Goal: Task Accomplishment & Management: Manage account settings

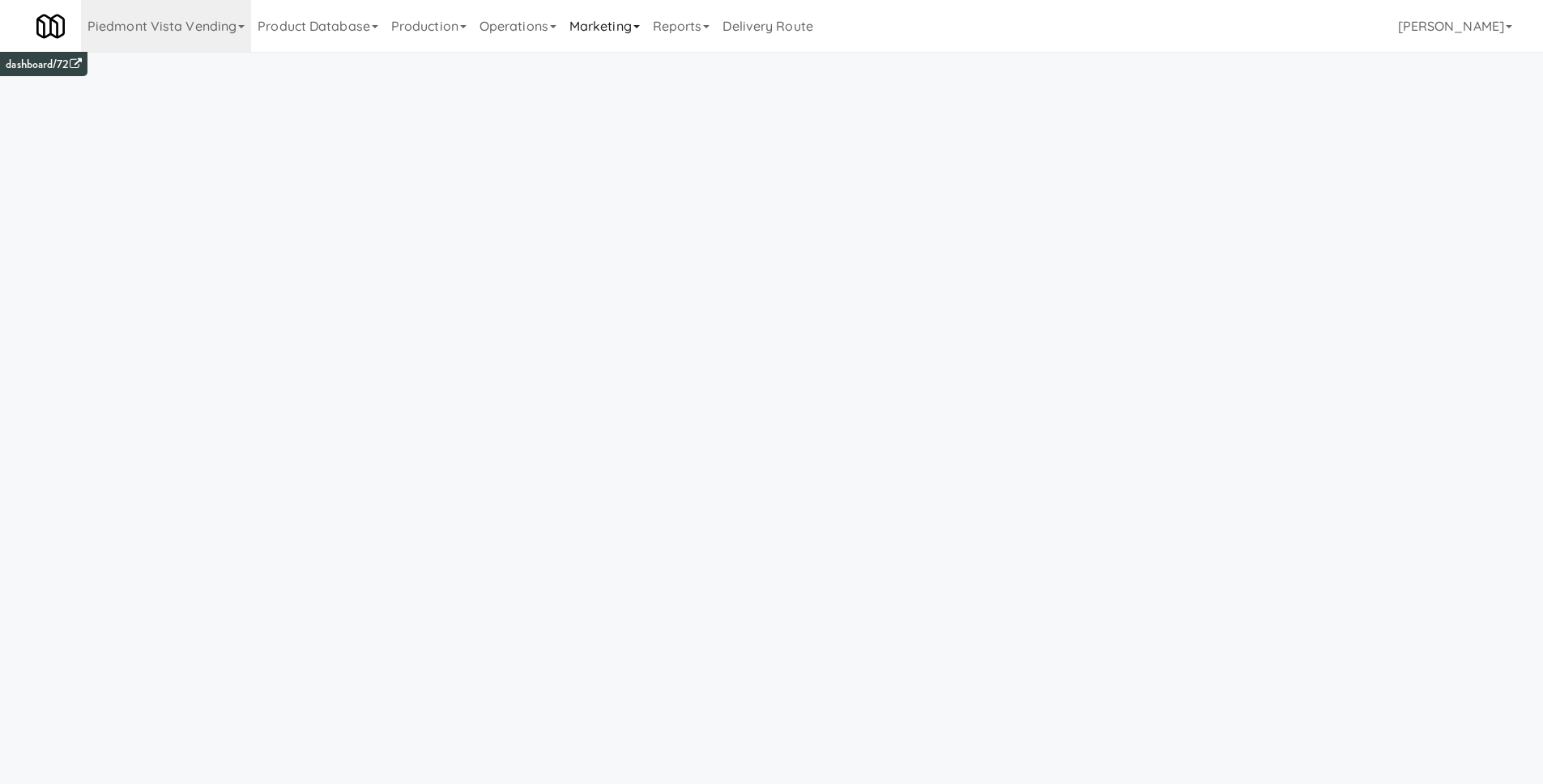
click at [627, 31] on link "Marketing" at bounding box center [604, 26] width 84 height 52
click at [621, 113] on link "Vouchers" at bounding box center [628, 117] width 129 height 29
click at [72, 104] on link "all" at bounding box center [75, 104] width 21 height 21
drag, startPoint x: 210, startPoint y: 107, endPoint x: 218, endPoint y: 129, distance: 23.4
click at [210, 107] on link "active" at bounding box center [223, 104] width 37 height 21
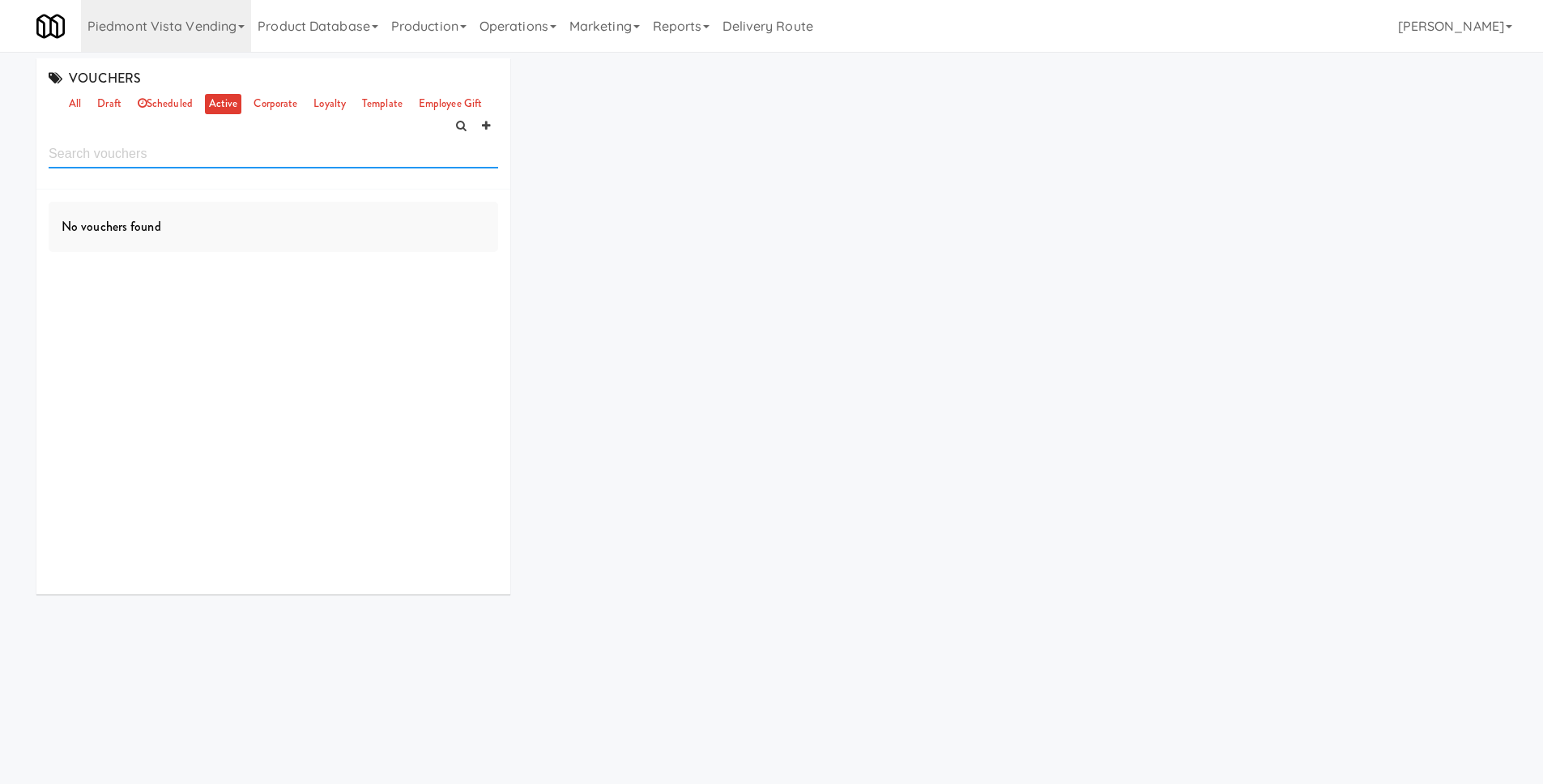
click at [208, 151] on input "text" at bounding box center [273, 153] width 450 height 30
click at [88, 153] on input "home depot" at bounding box center [273, 153] width 450 height 30
type input "homedepot"
click at [213, 36] on link "Piedmont Vista Vending" at bounding box center [165, 26] width 170 height 52
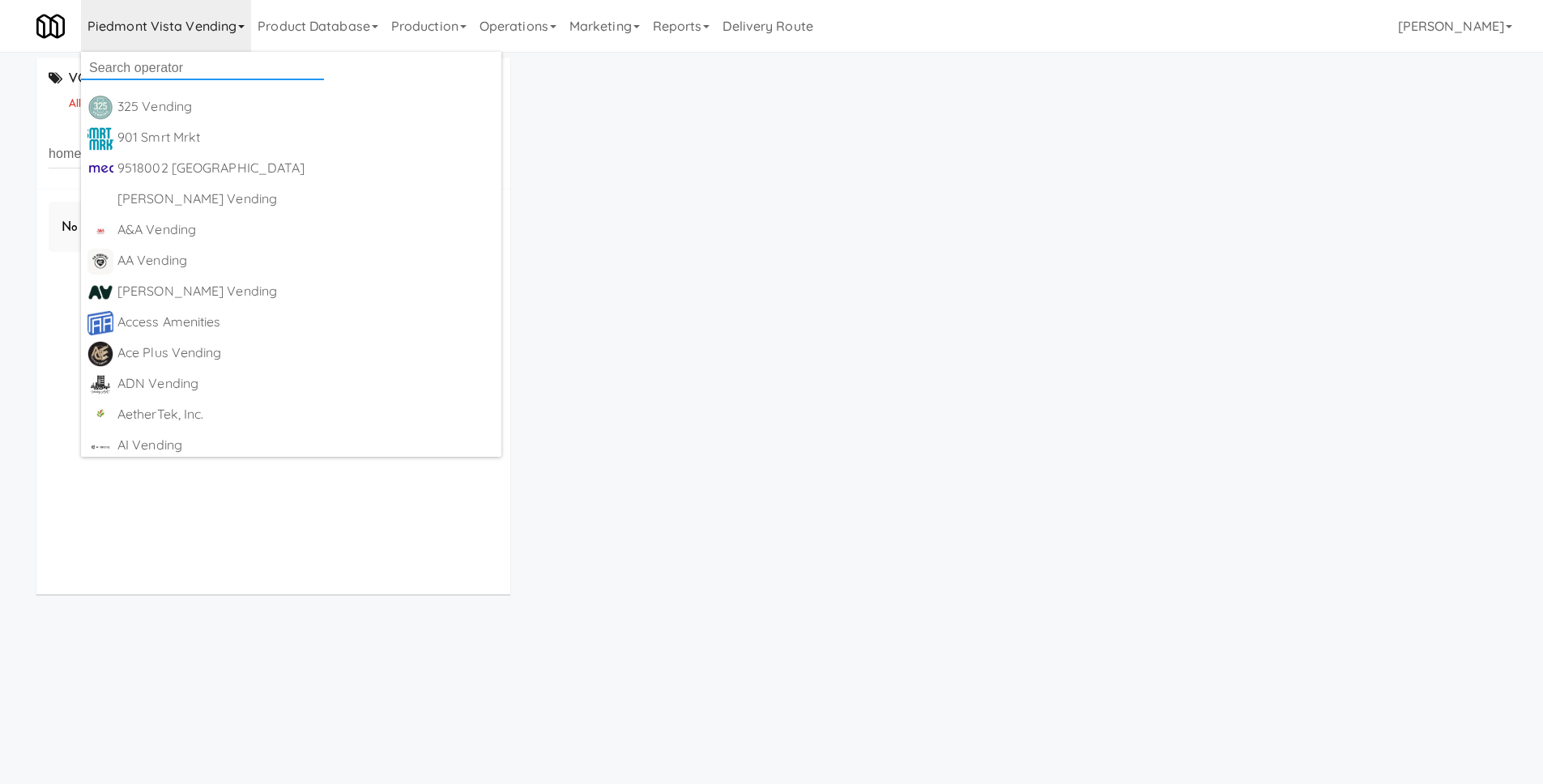
click at [198, 63] on input "text" at bounding box center [202, 67] width 243 height 24
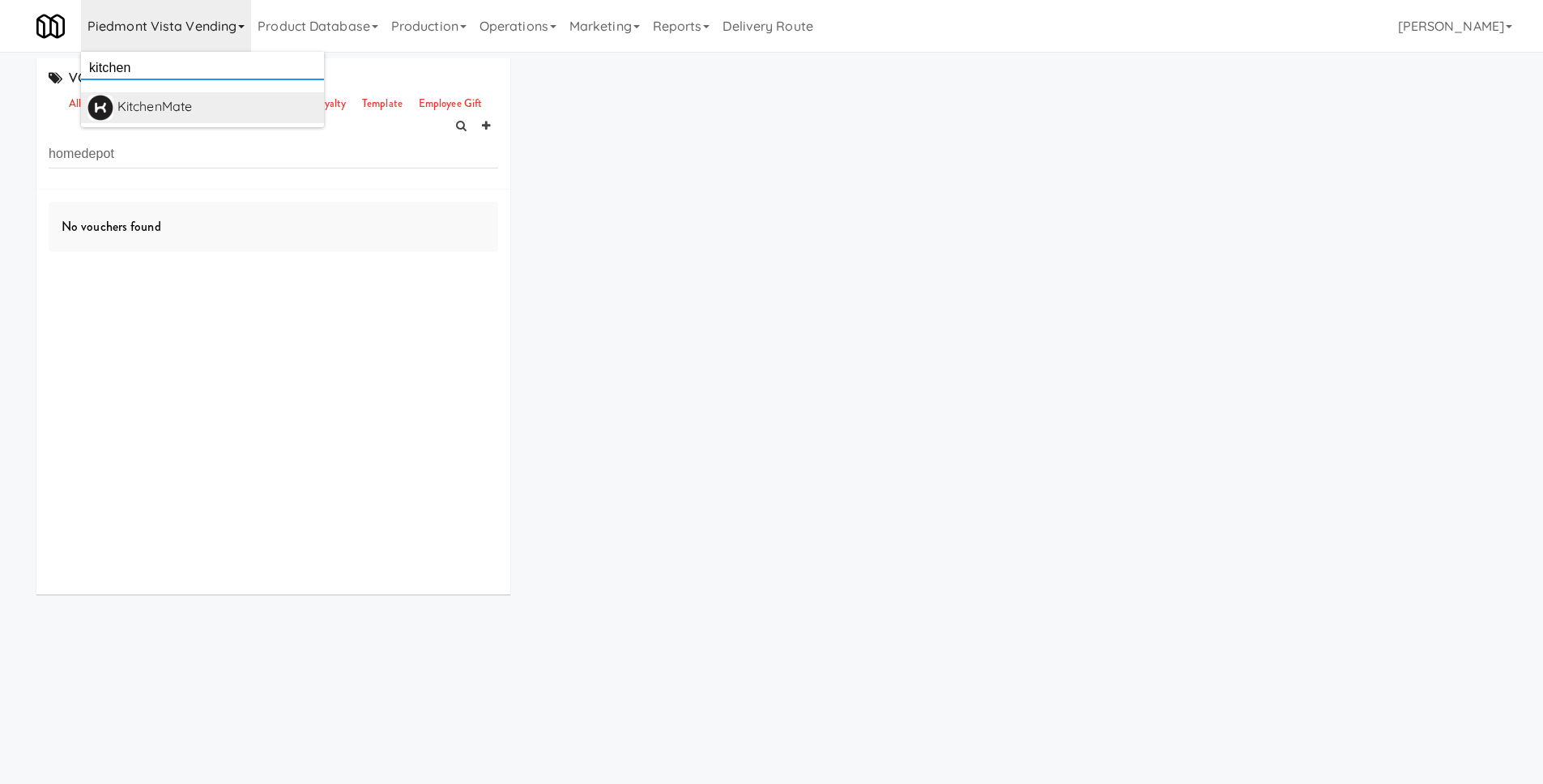
type input "kitchen"
click at [176, 112] on div "KitchenMate" at bounding box center [218, 106] width 201 height 24
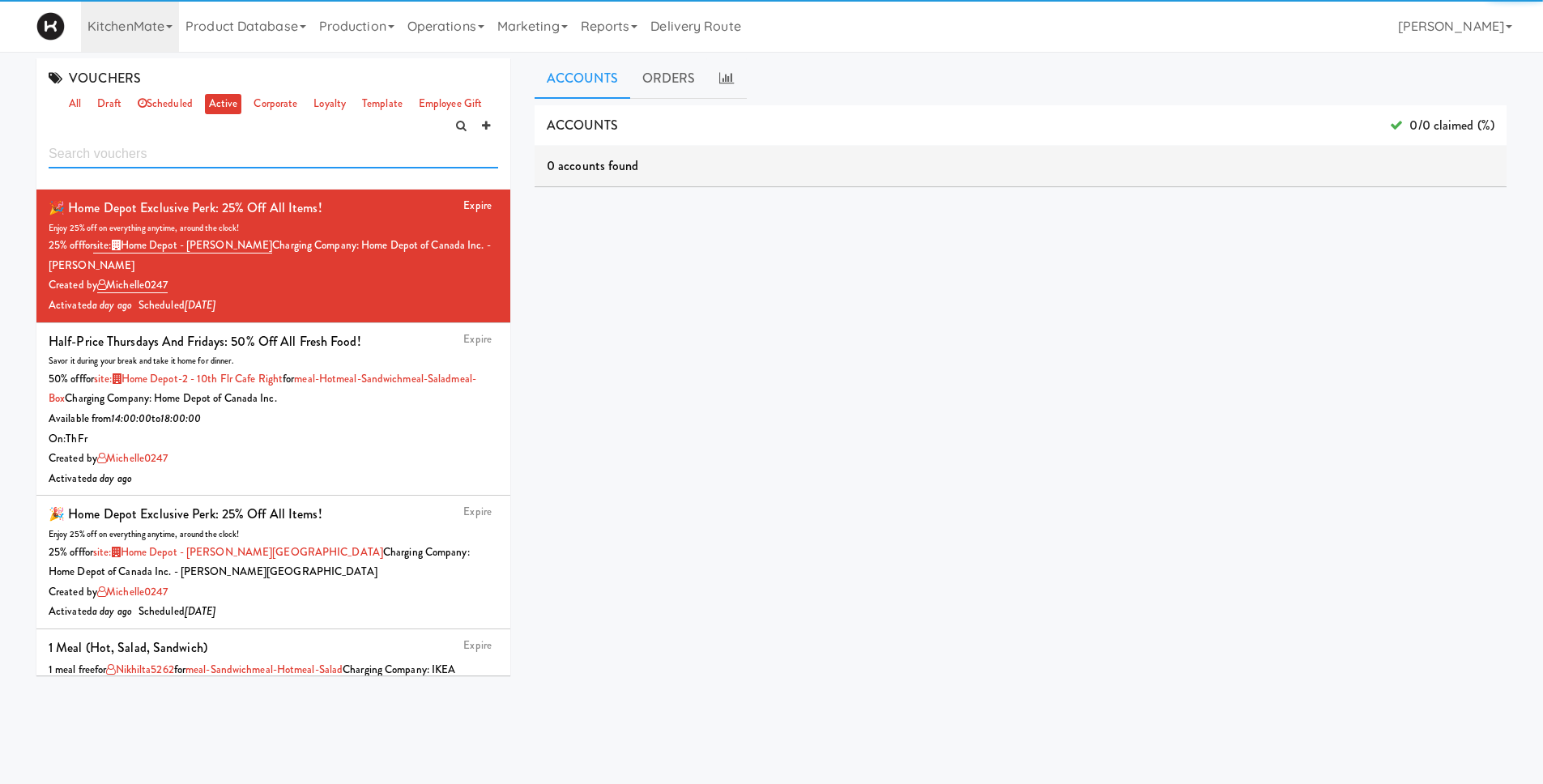
click at [120, 152] on input "text" at bounding box center [273, 153] width 450 height 30
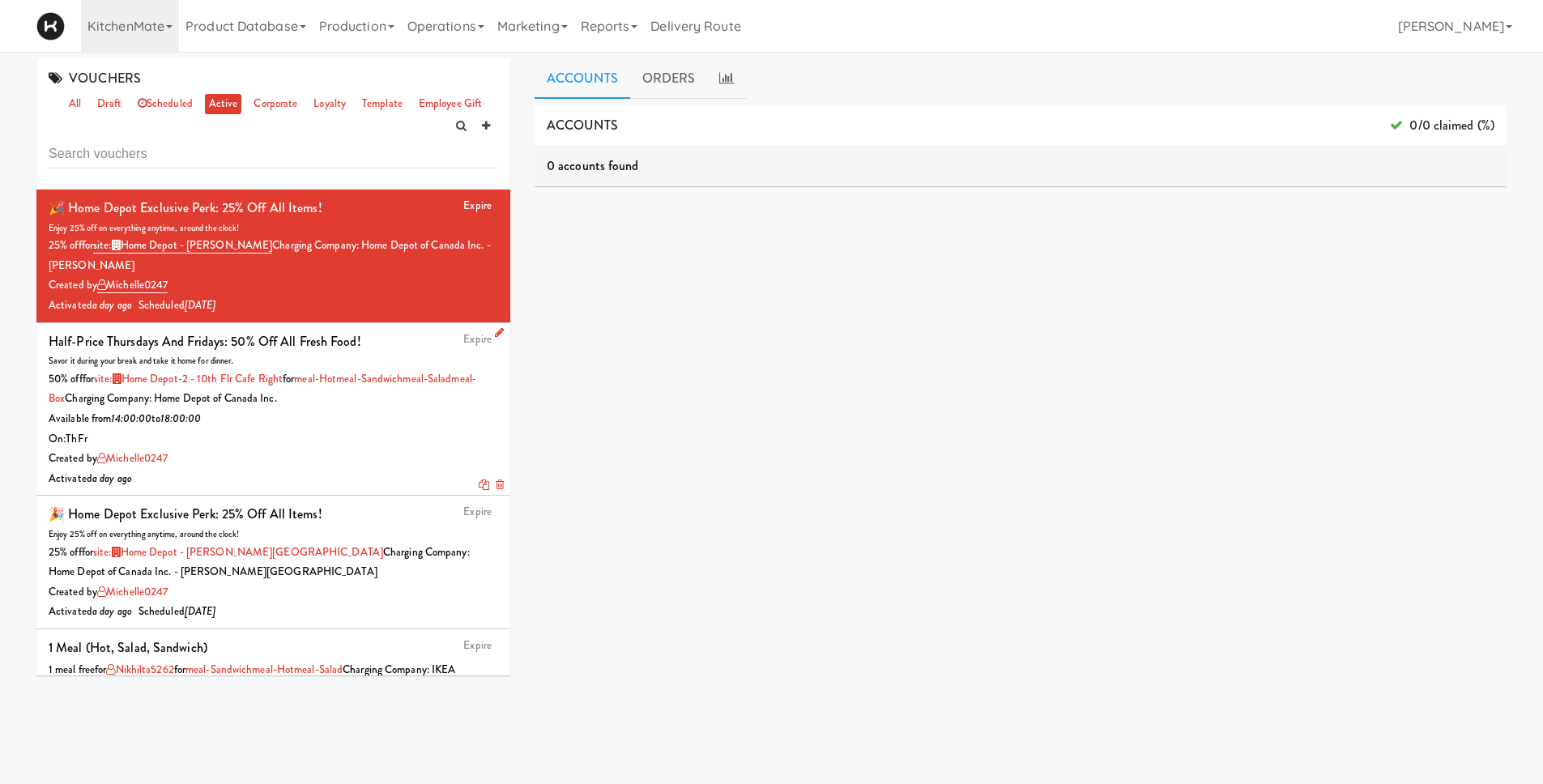
click at [323, 445] on div "On: Th Fr" at bounding box center [273, 440] width 450 height 21
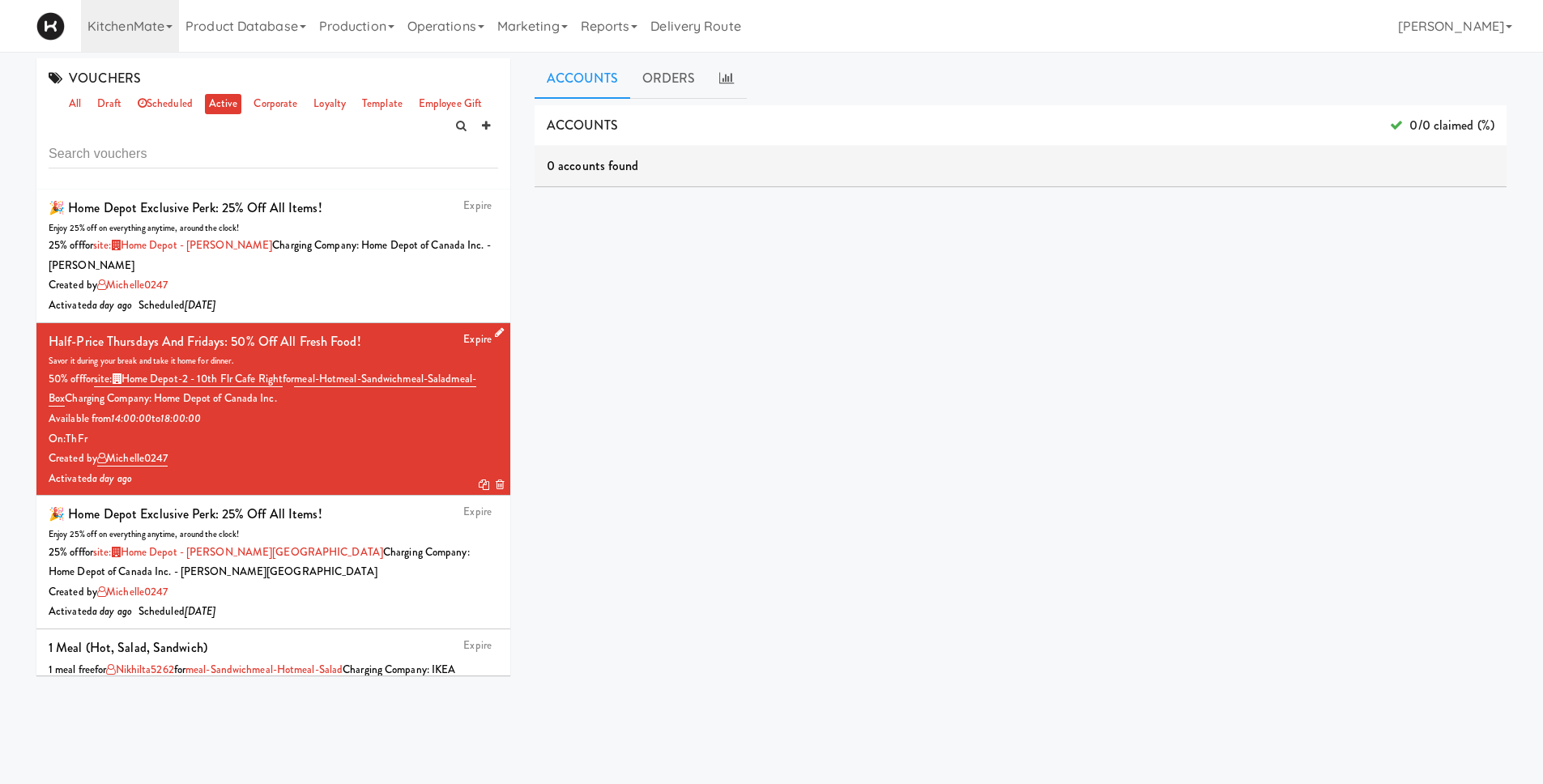
click at [495, 332] on icon at bounding box center [500, 333] width 9 height 11
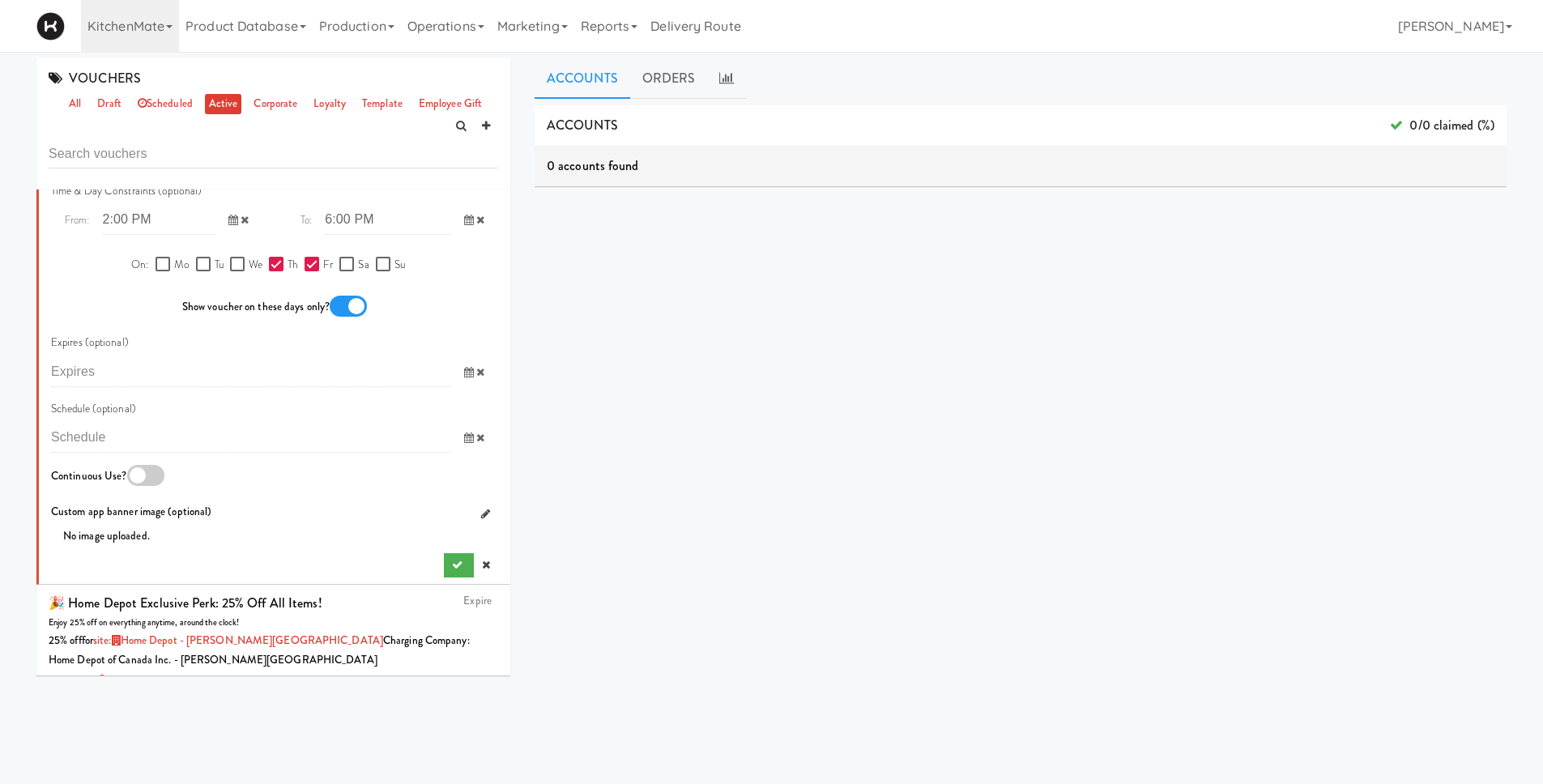
scroll to position [1127, 0]
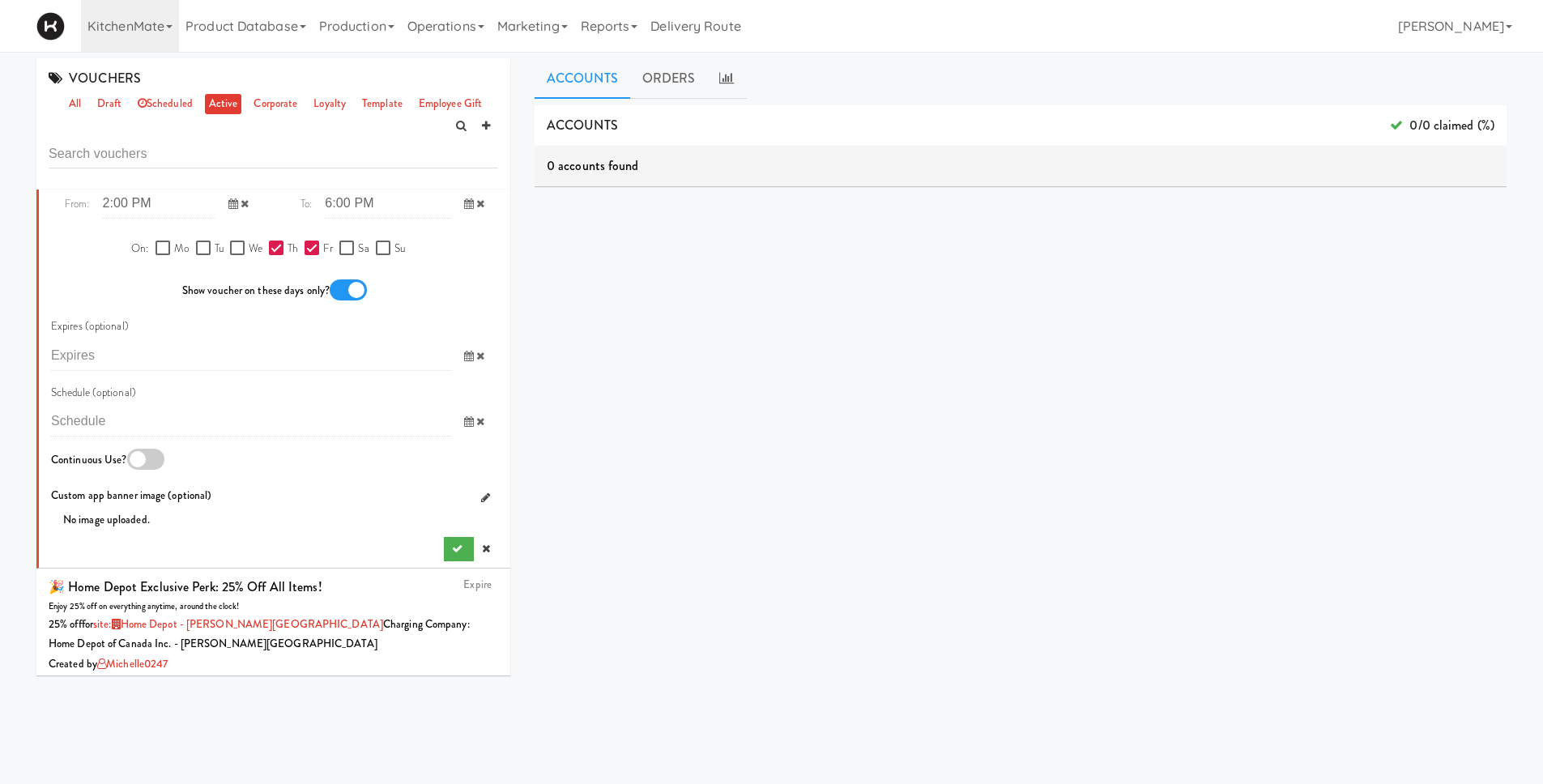
click at [151, 462] on div at bounding box center [145, 459] width 37 height 21
click at [0, 0] on input "checkbox" at bounding box center [0, 0] width 0 height 0
click at [452, 552] on icon "submit" at bounding box center [458, 549] width 11 height 11
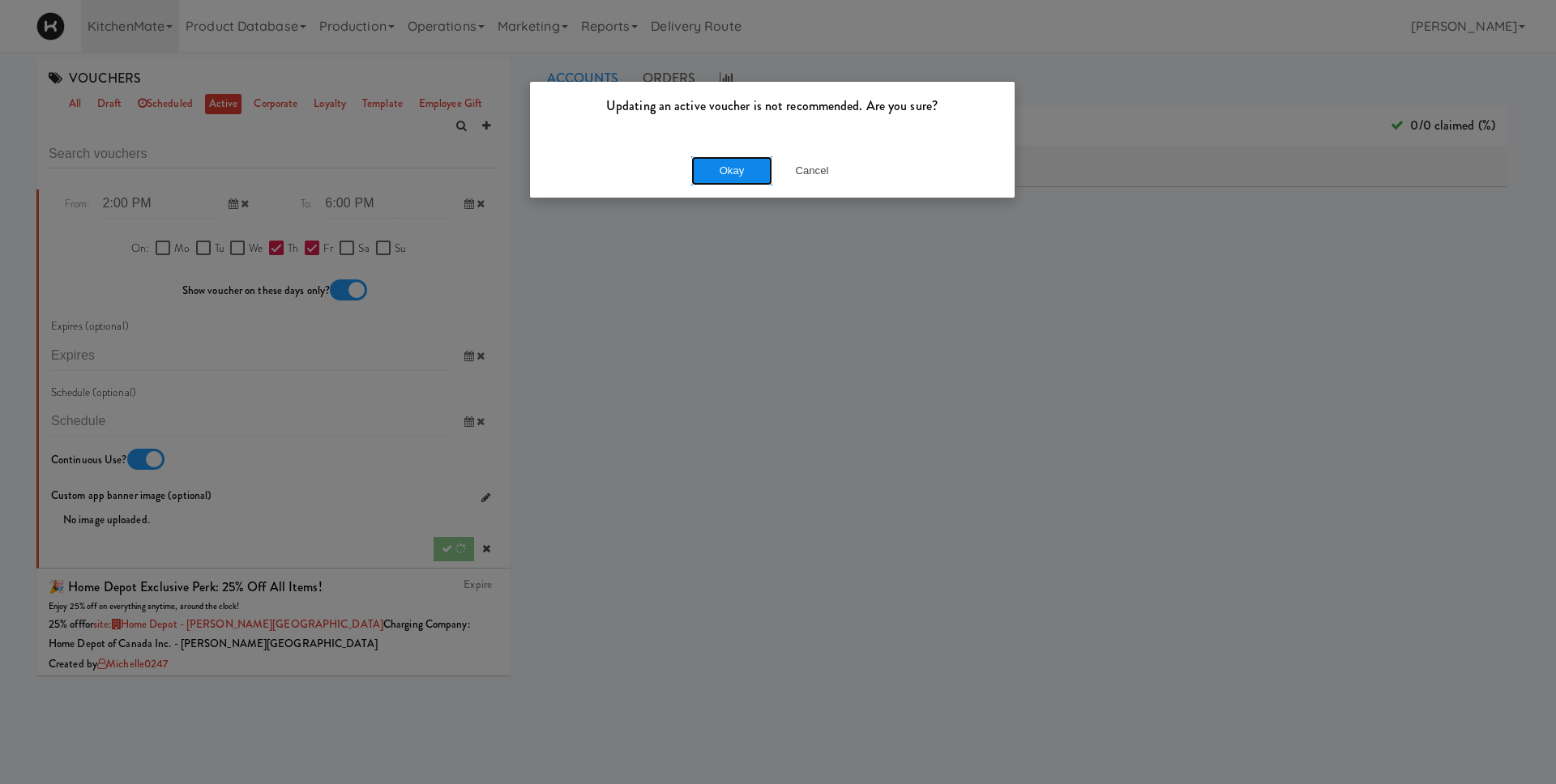
click at [757, 172] on button "Okay" at bounding box center [732, 171] width 81 height 29
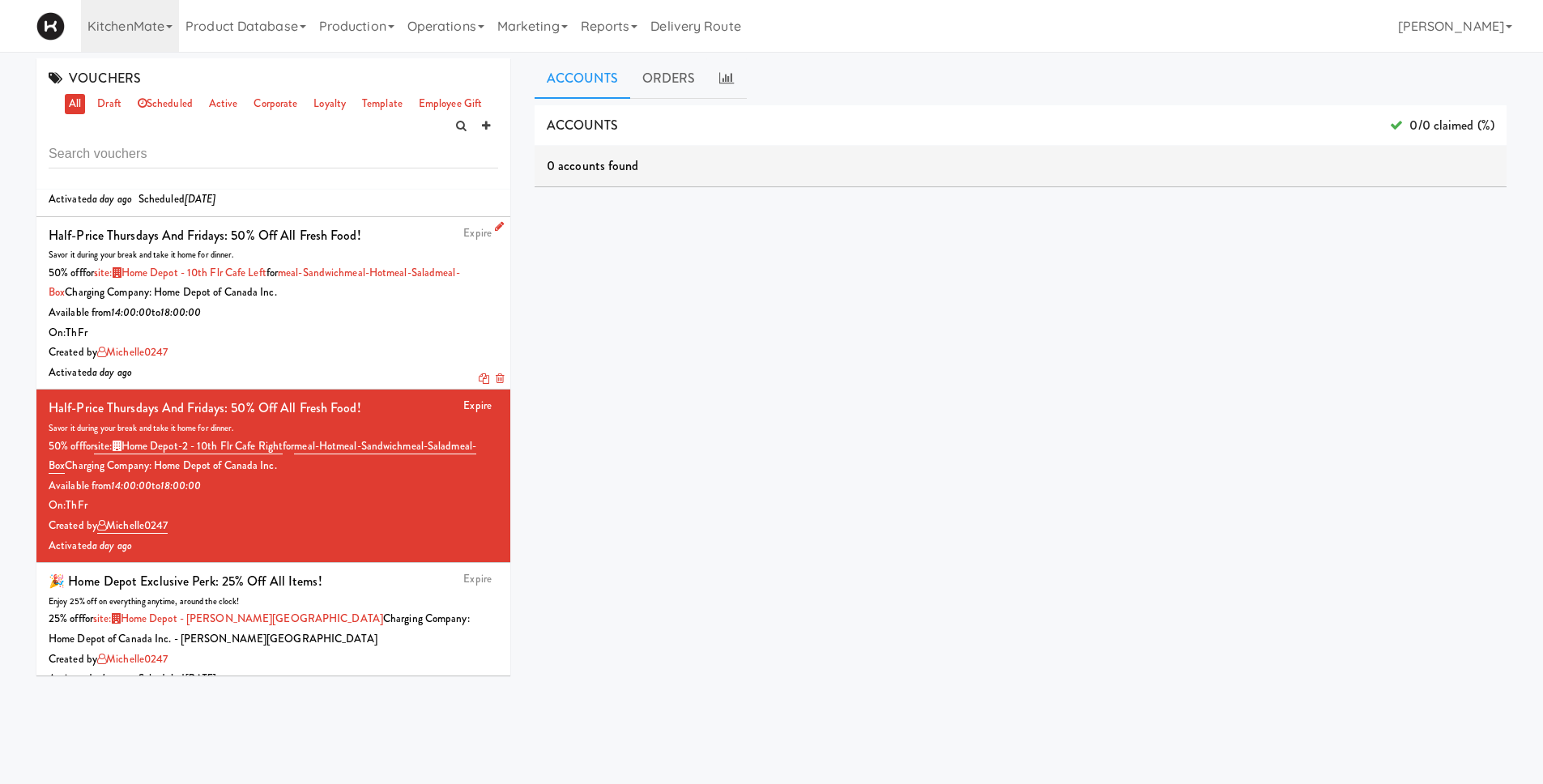
scroll to position [115, 0]
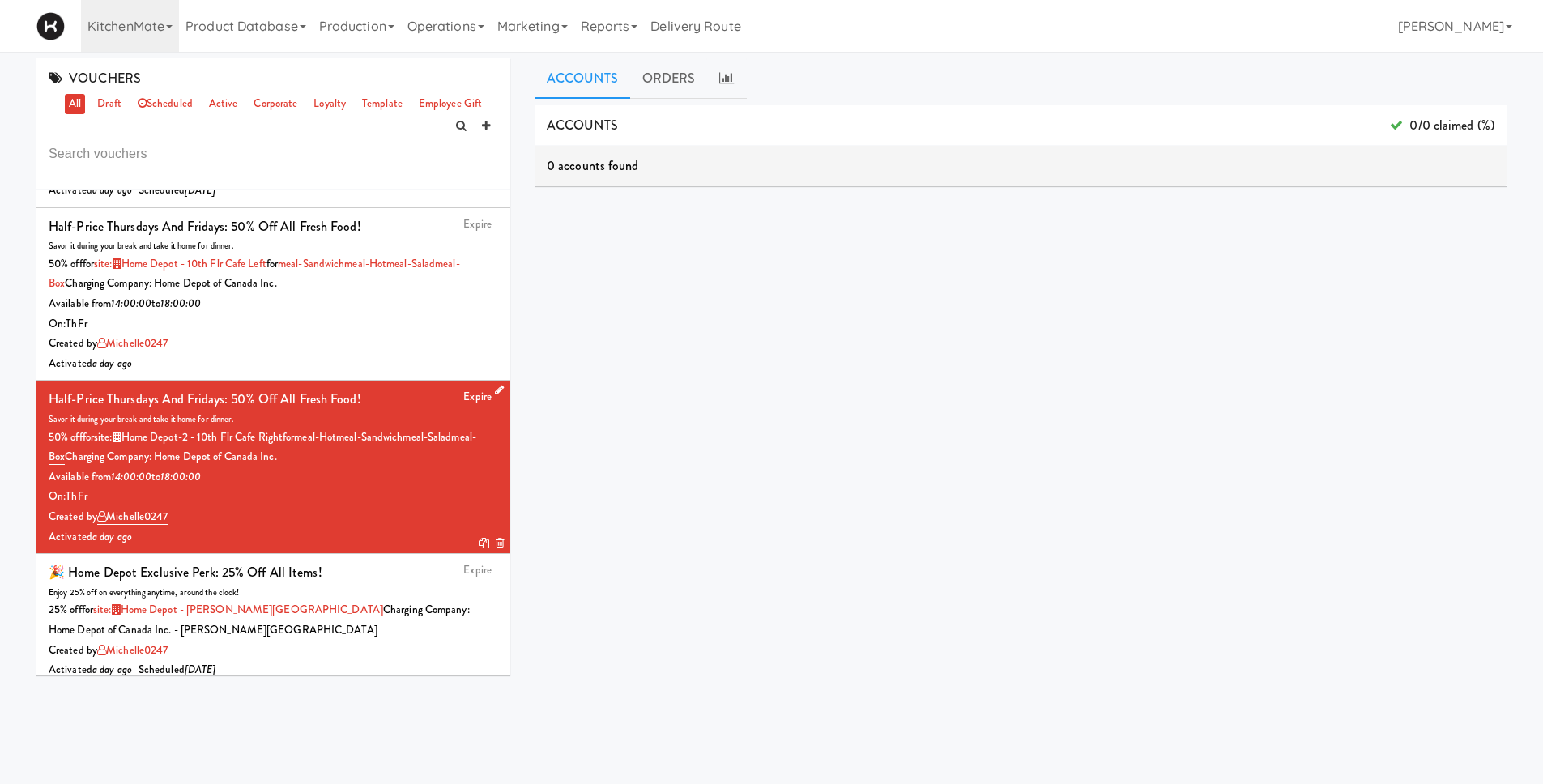
click at [495, 388] on icon at bounding box center [500, 390] width 9 height 11
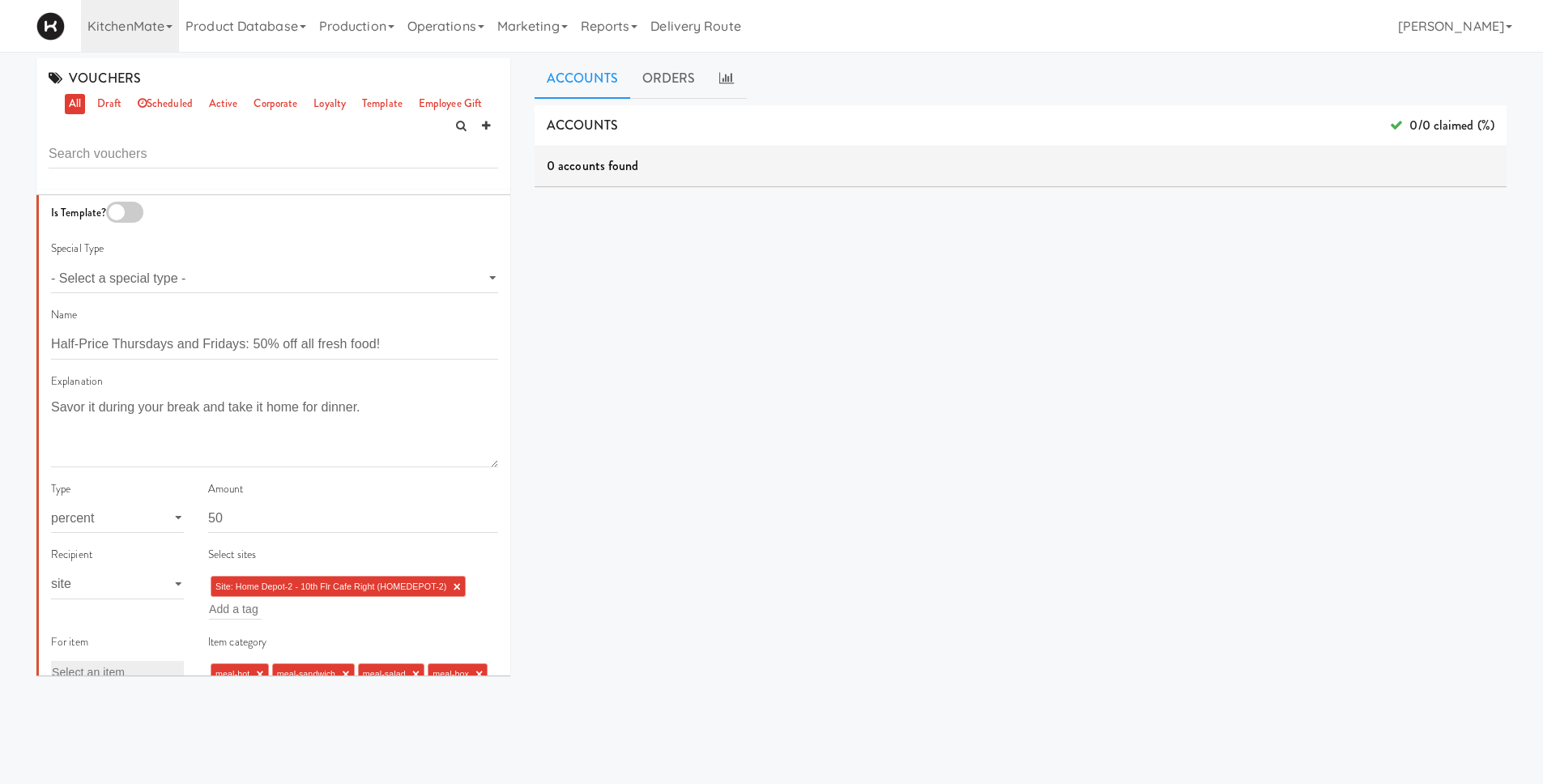
scroll to position [0, 0]
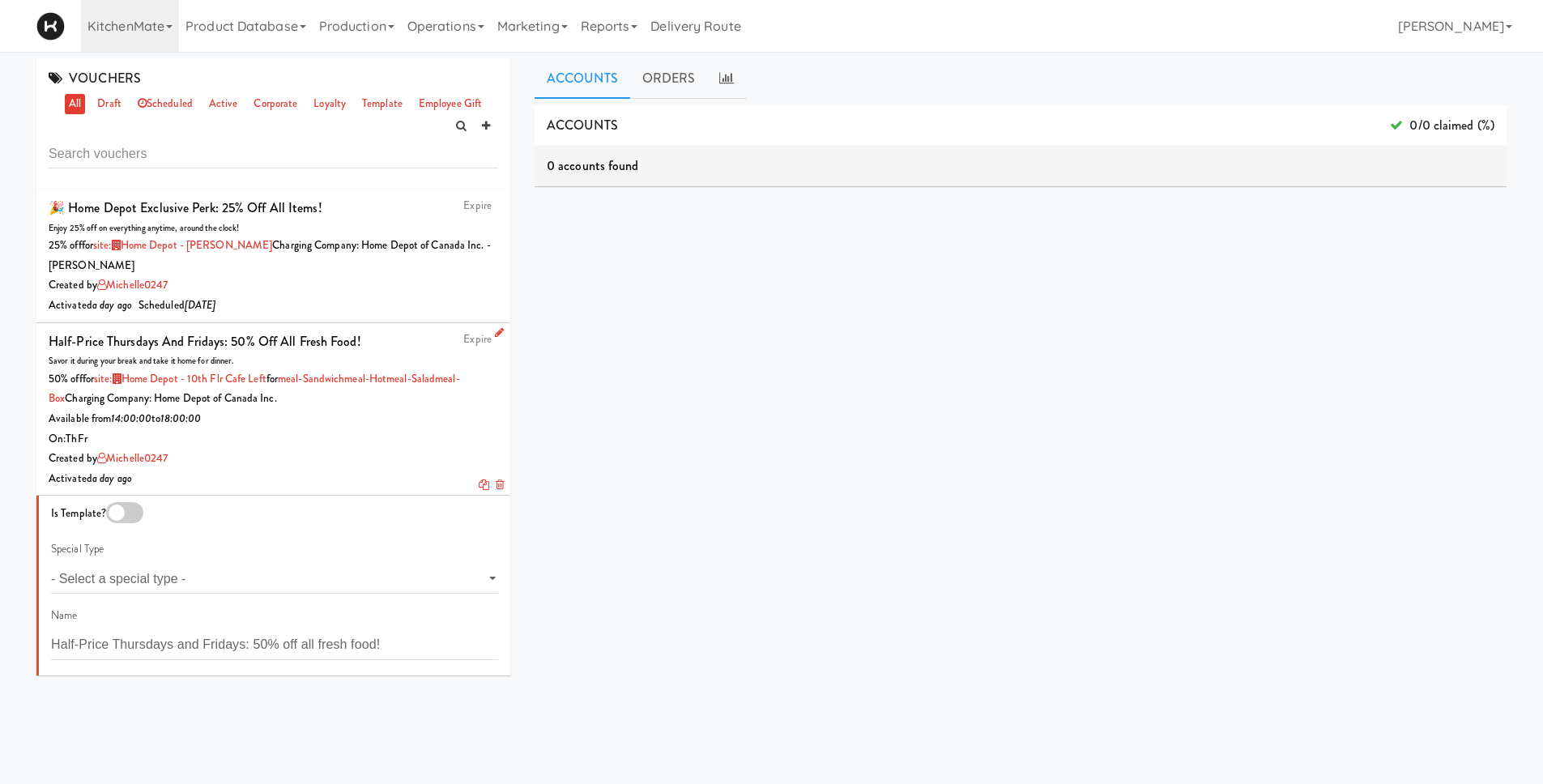
click at [490, 325] on link at bounding box center [495, 333] width 15 height 21
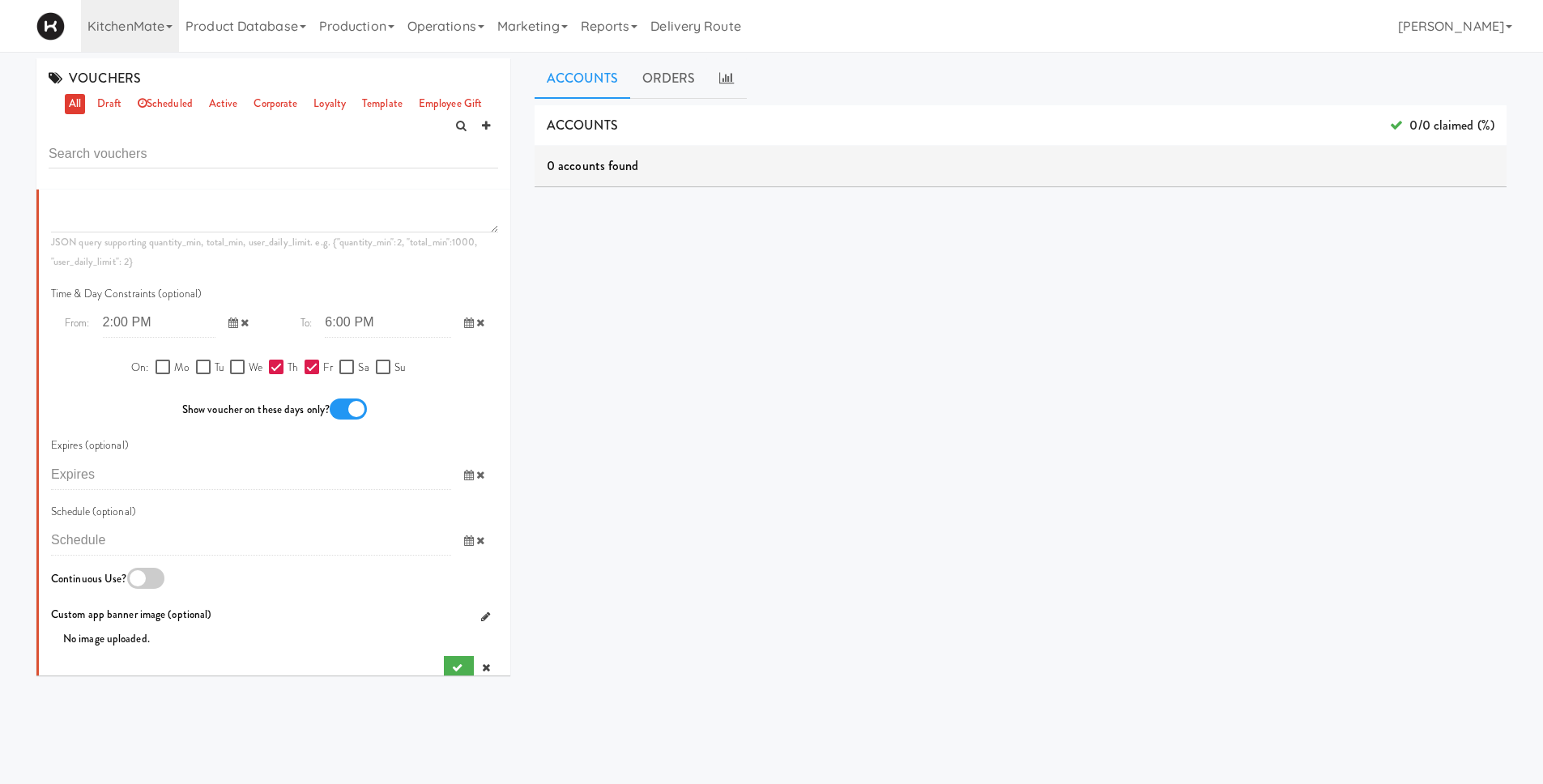
scroll to position [1011, 0]
click at [482, 672] on icon at bounding box center [486, 666] width 8 height 11
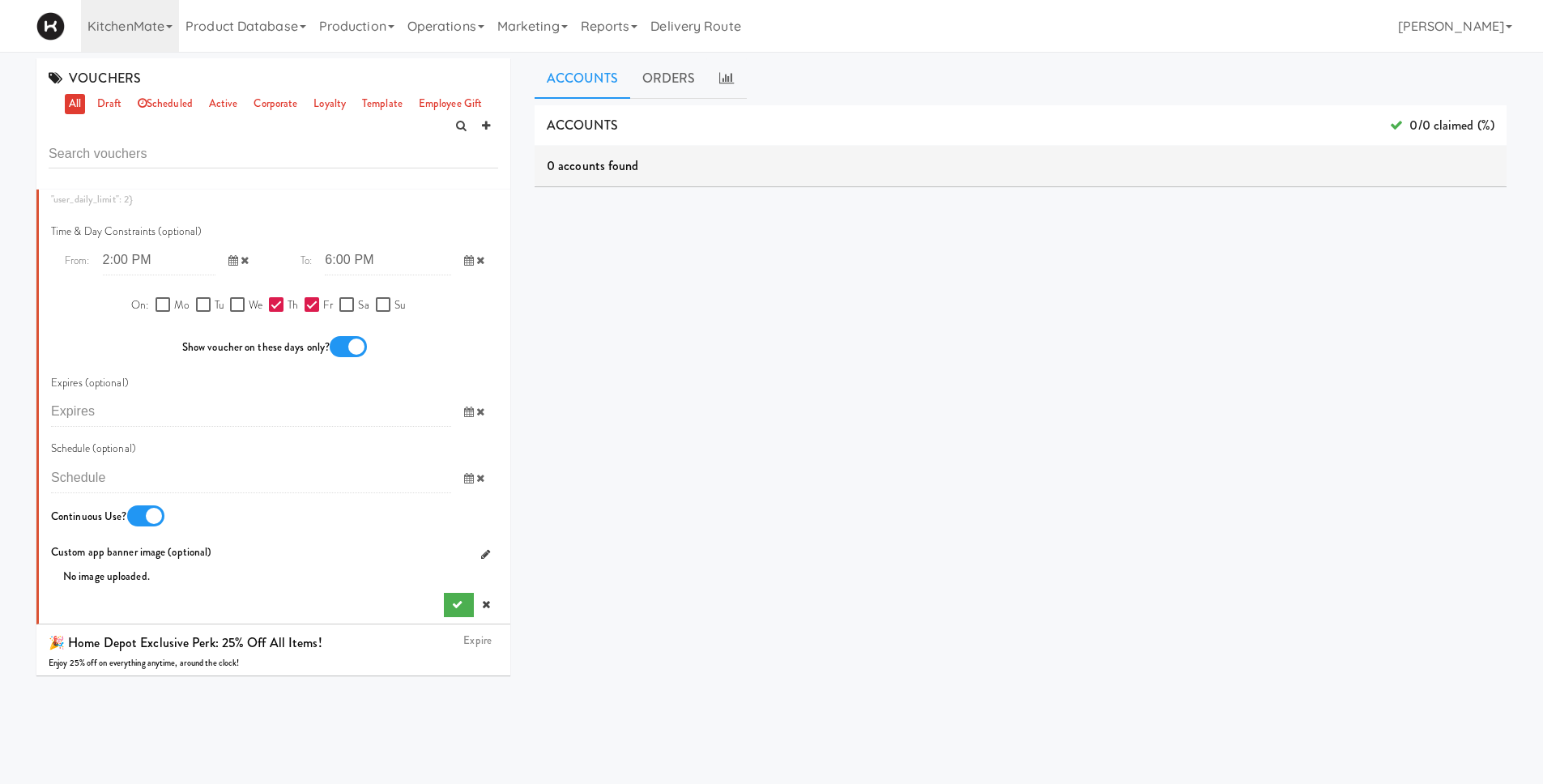
scroll to position [1253, 0]
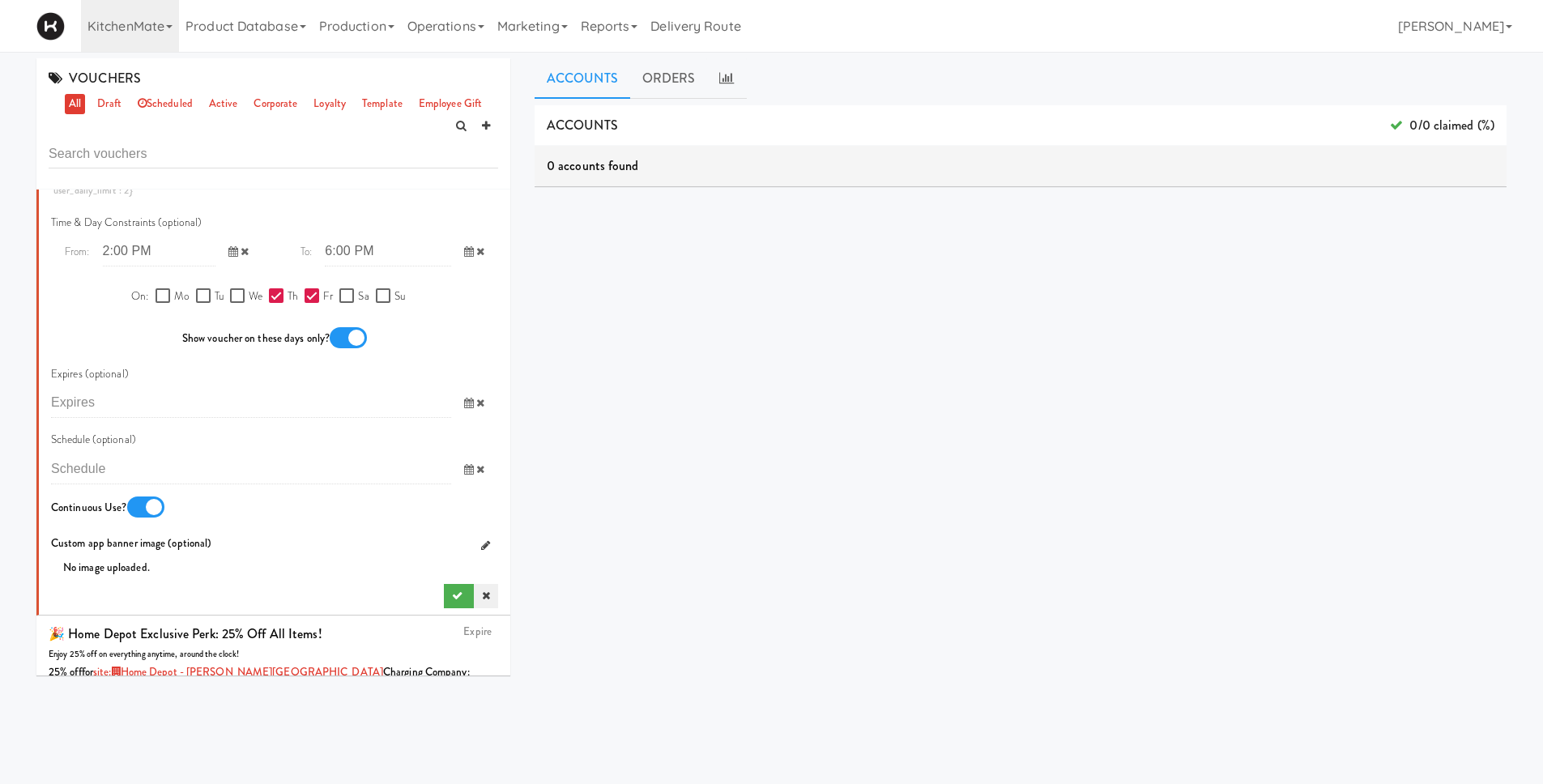
click at [482, 601] on icon at bounding box center [486, 596] width 8 height 11
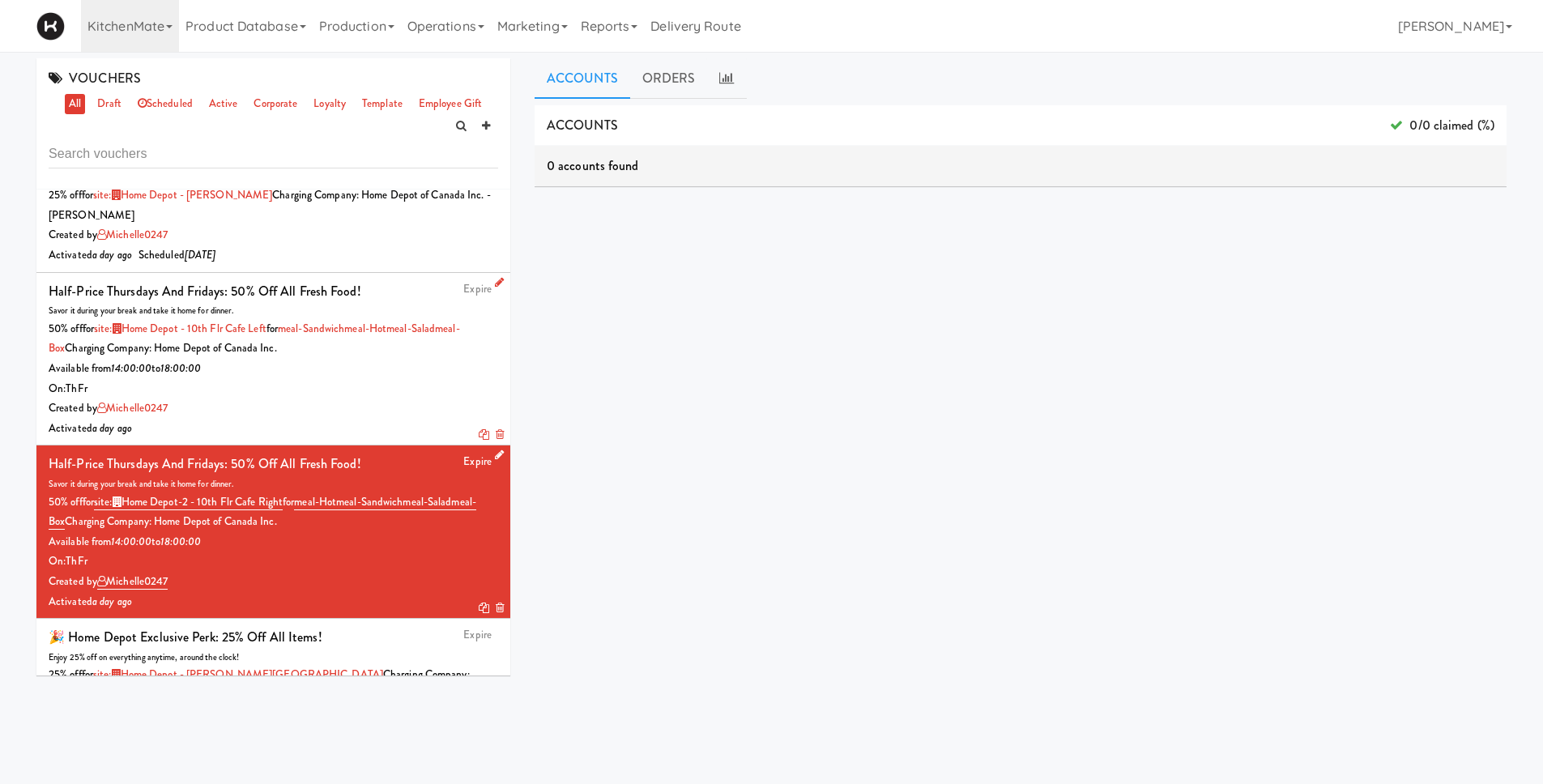
click at [495, 456] on icon at bounding box center [500, 455] width 9 height 11
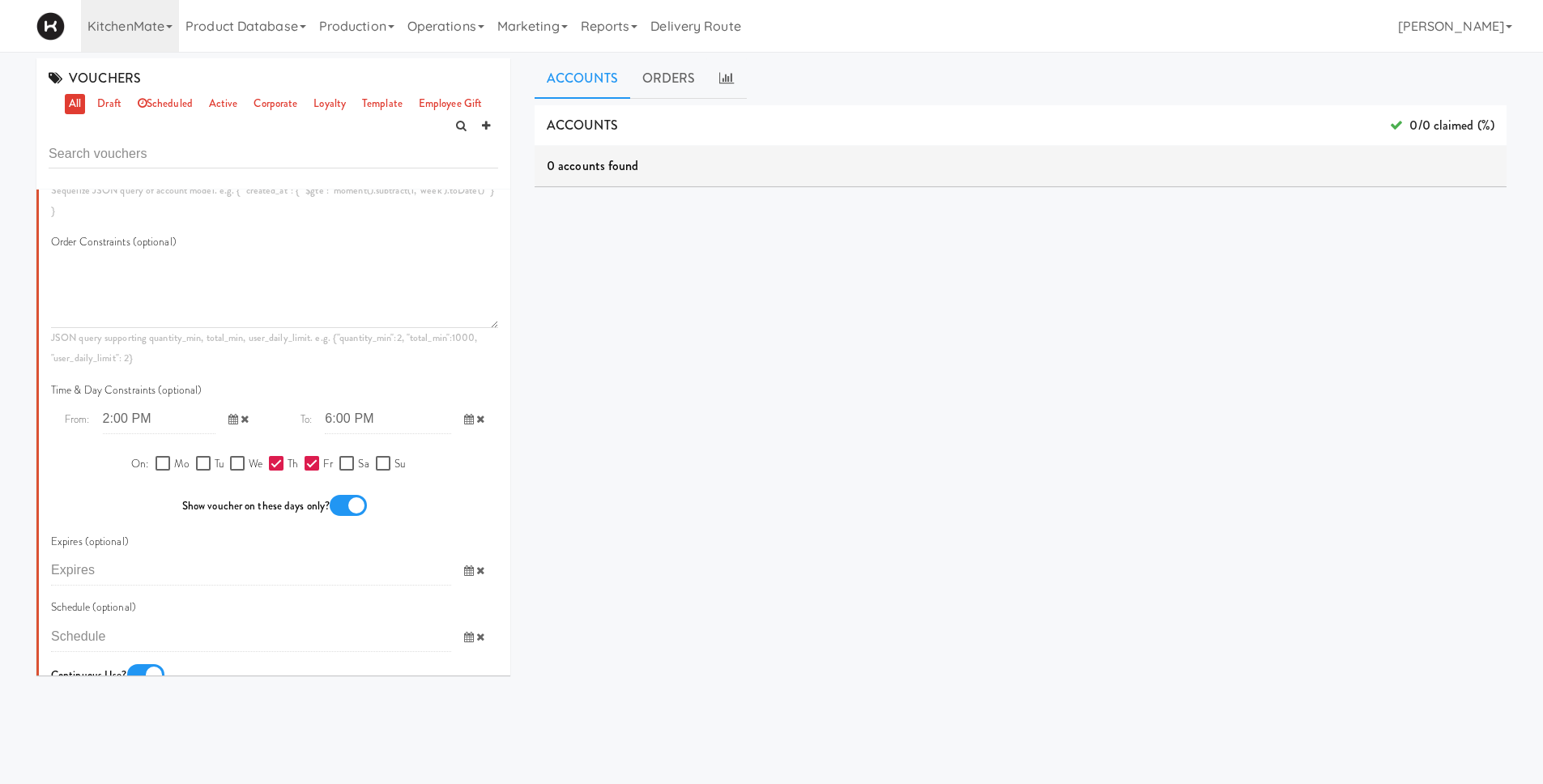
scroll to position [1073, 0]
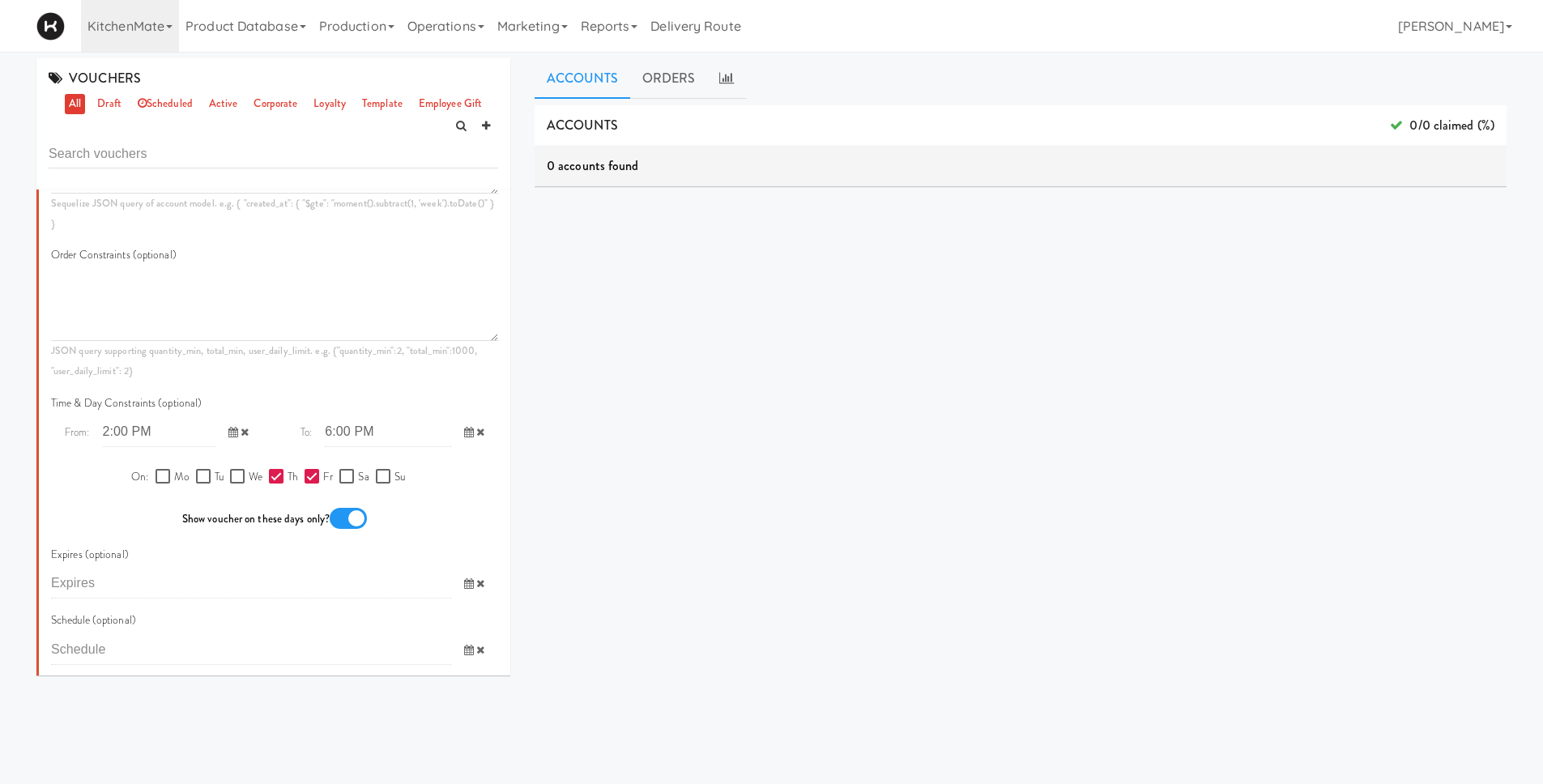
click at [228, 436] on icon at bounding box center [233, 432] width 10 height 11
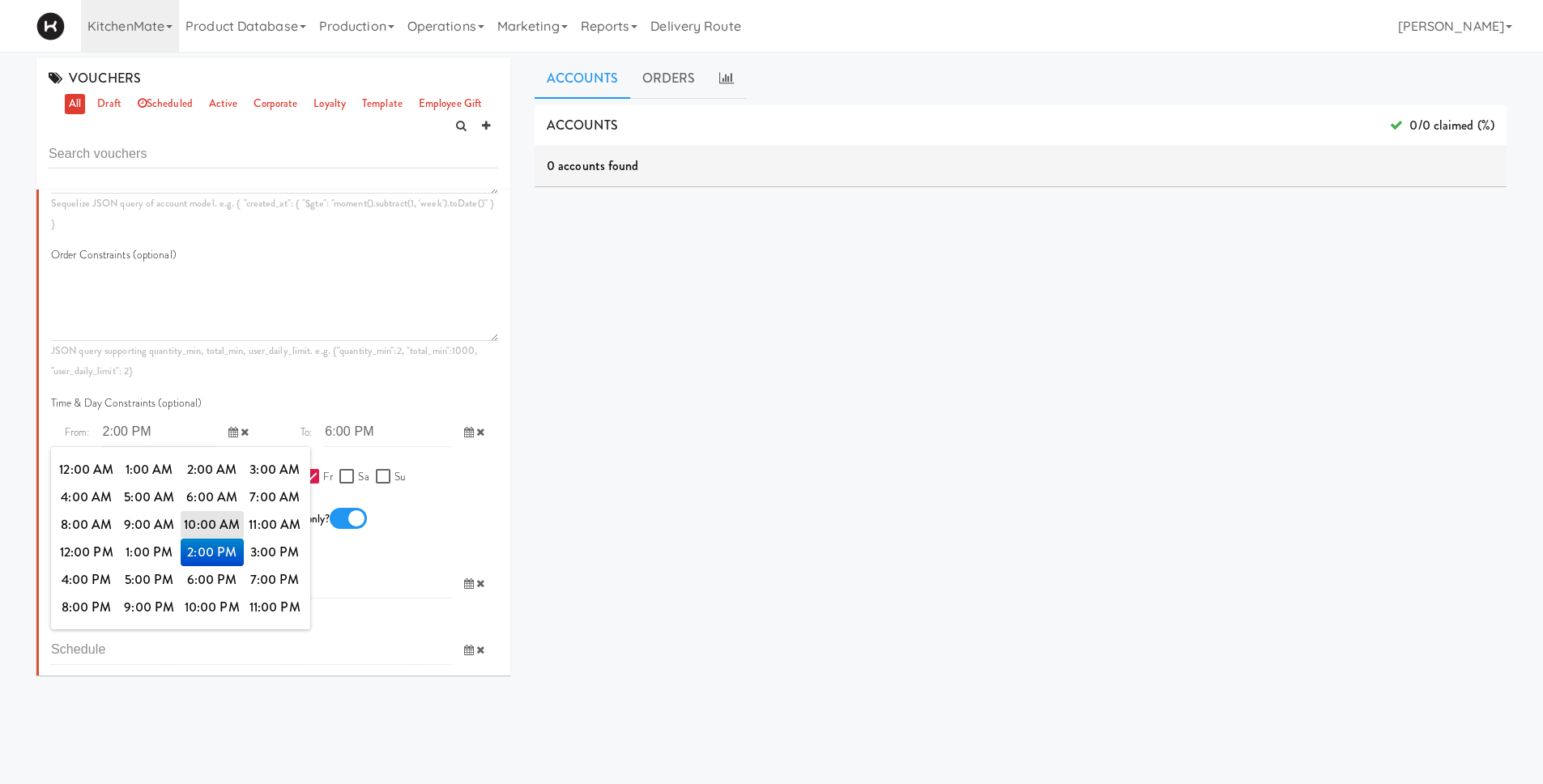
click at [228, 436] on icon at bounding box center [233, 432] width 10 height 11
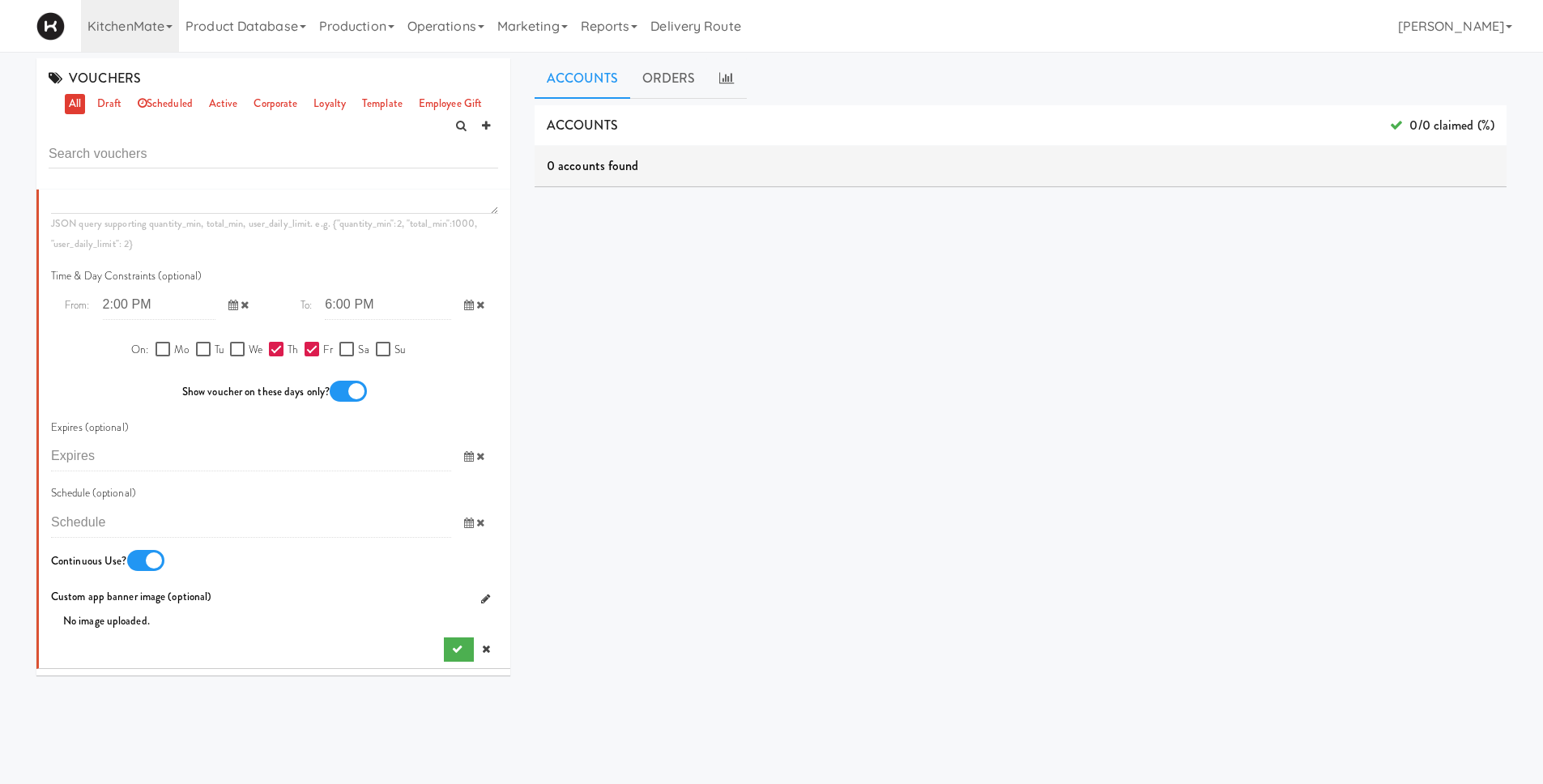
scroll to position [1246, 0]
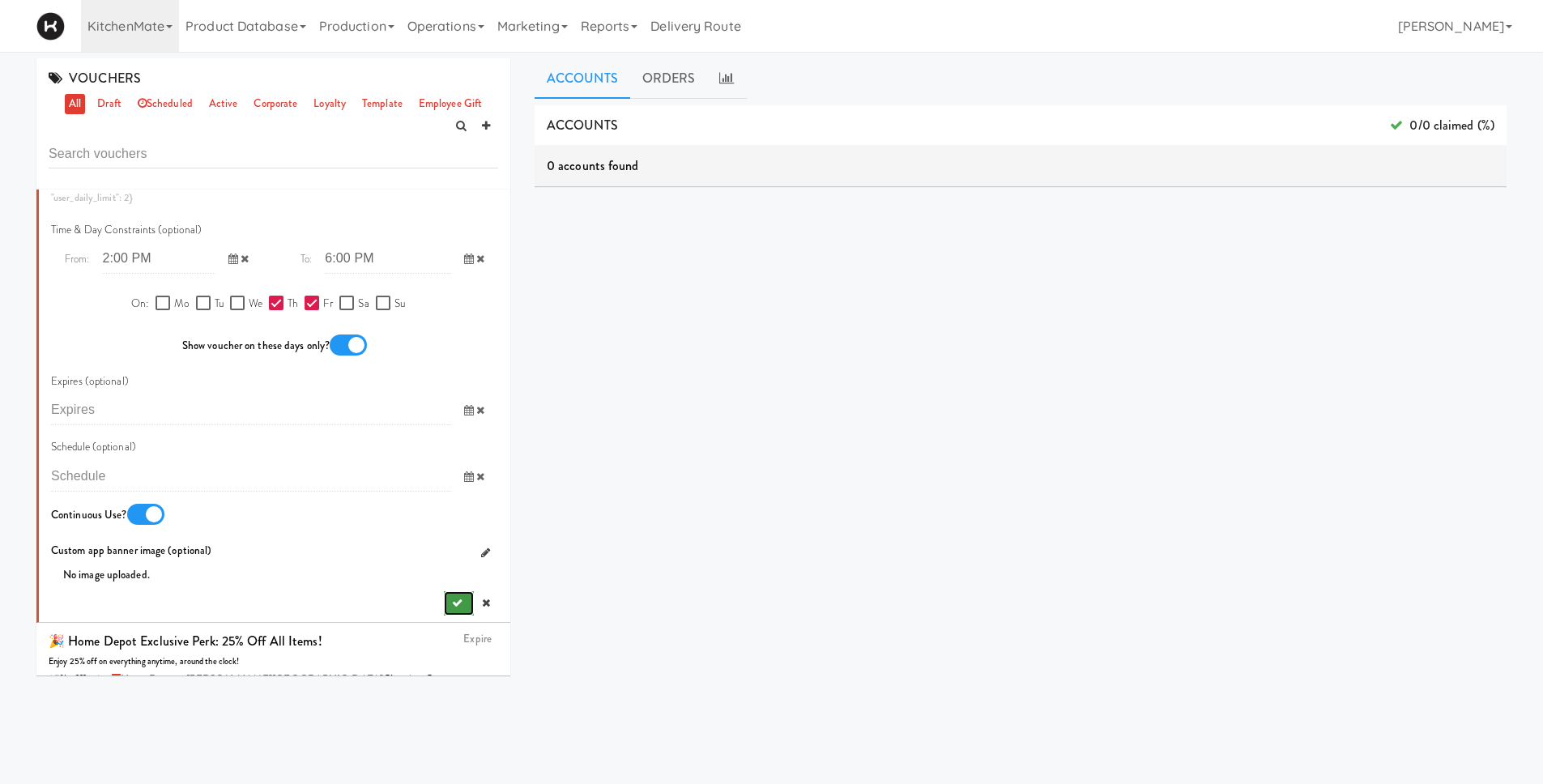
click at [452, 609] on icon "submit" at bounding box center [458, 603] width 11 height 11
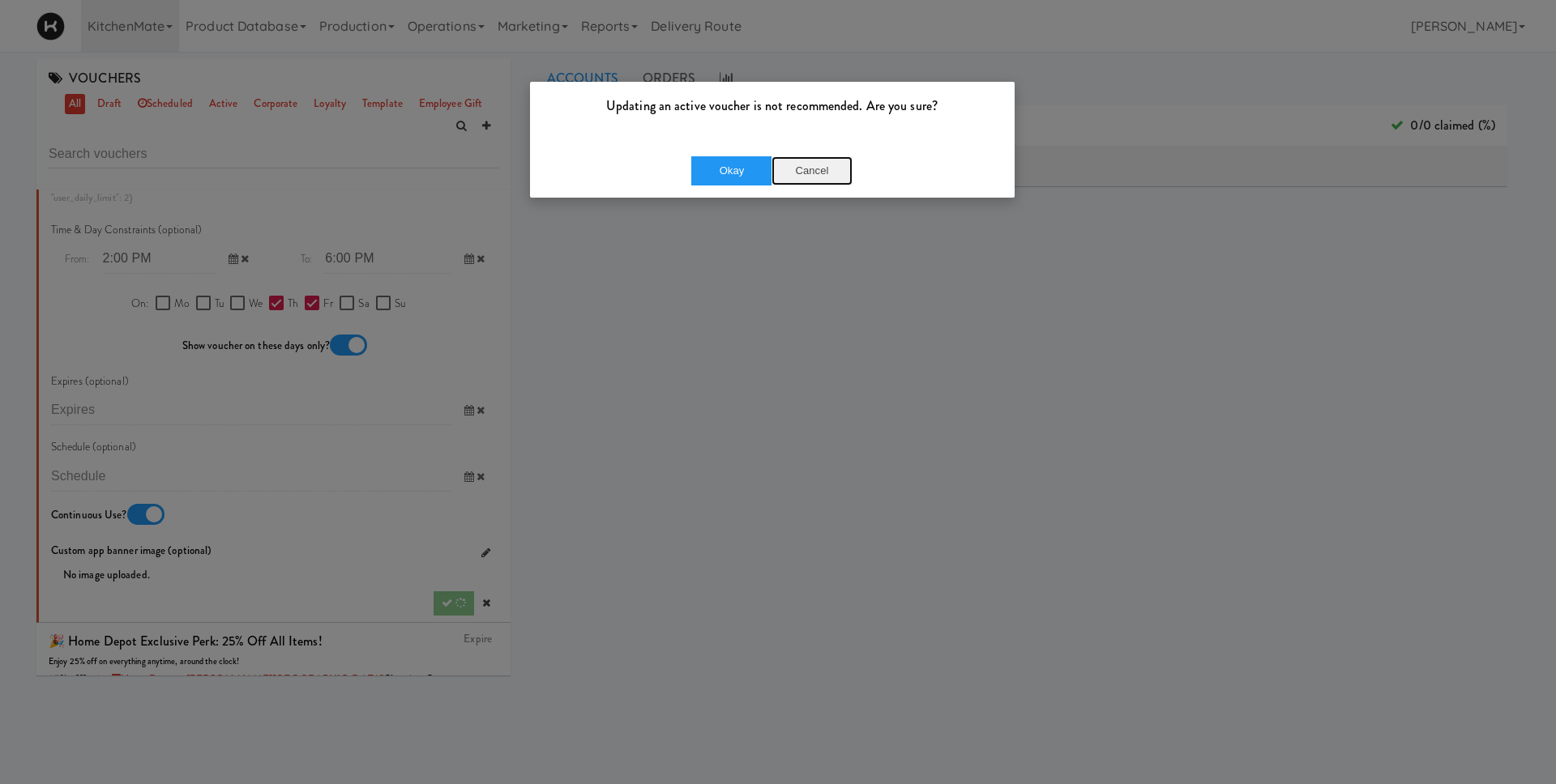
click at [817, 168] on button "Cancel" at bounding box center [812, 171] width 81 height 29
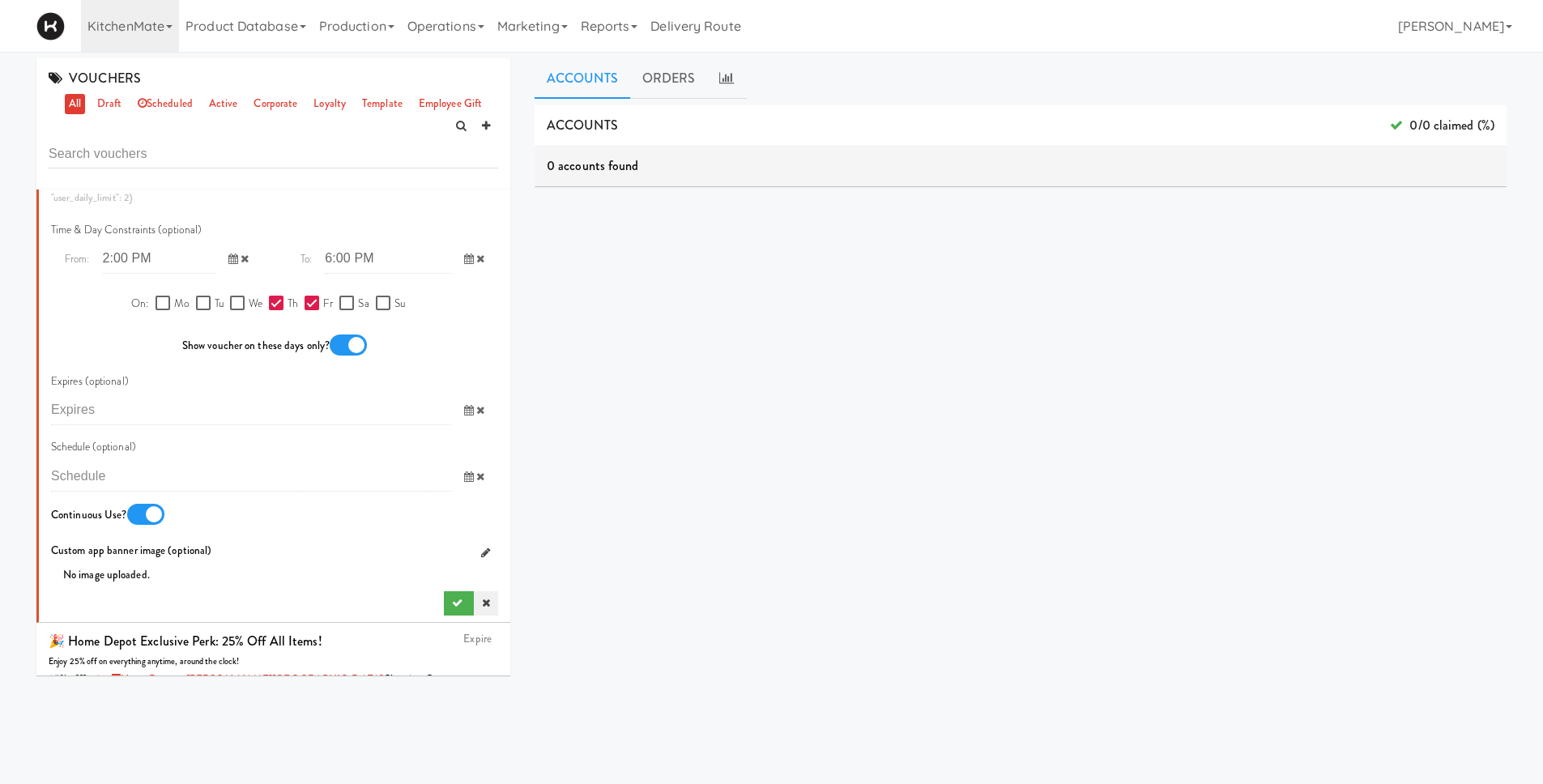
click at [482, 606] on icon at bounding box center [486, 603] width 8 height 11
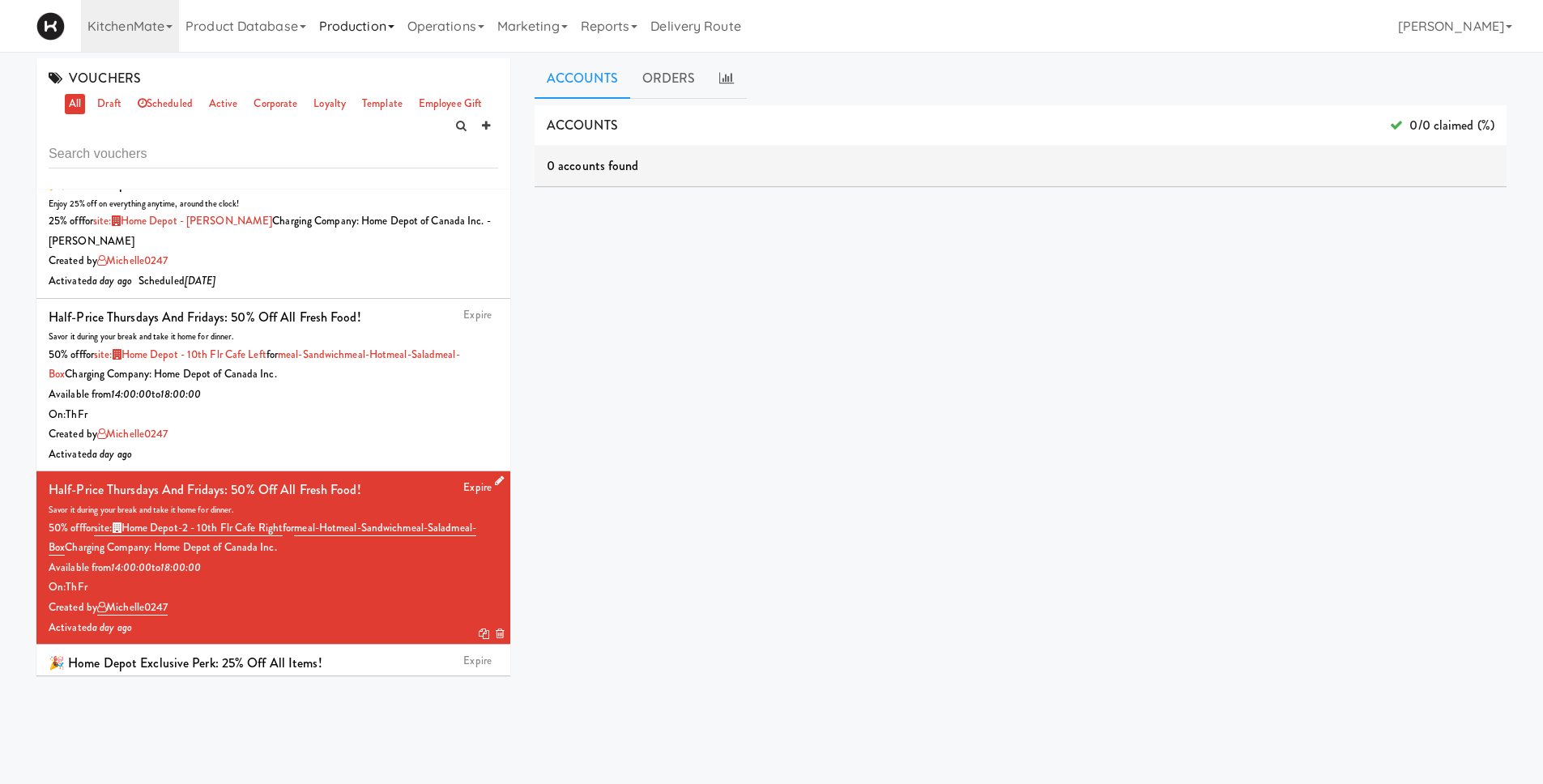
scroll to position [0, 0]
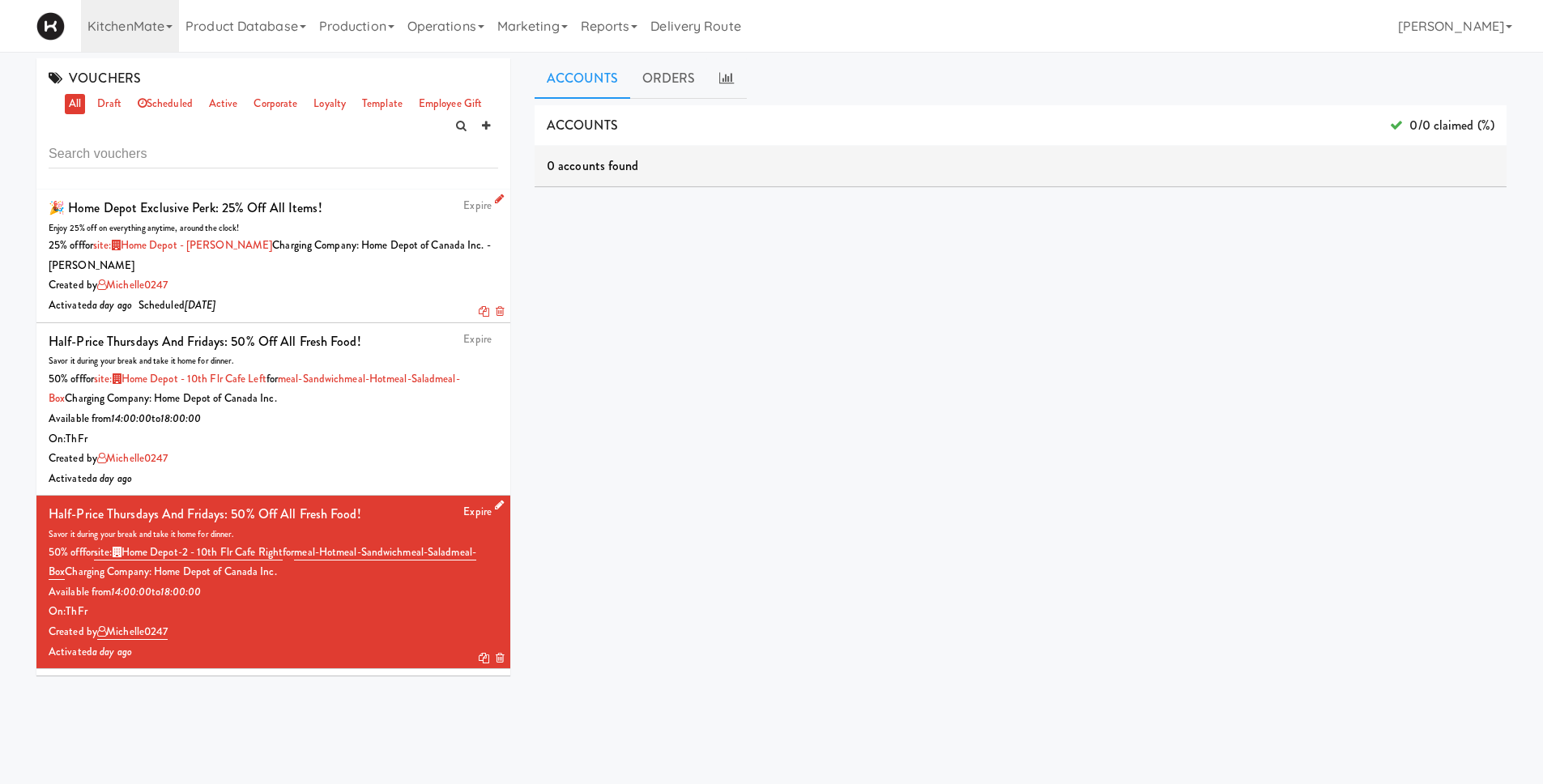
click at [358, 279] on div "Created by michelle0247" at bounding box center [273, 285] width 450 height 21
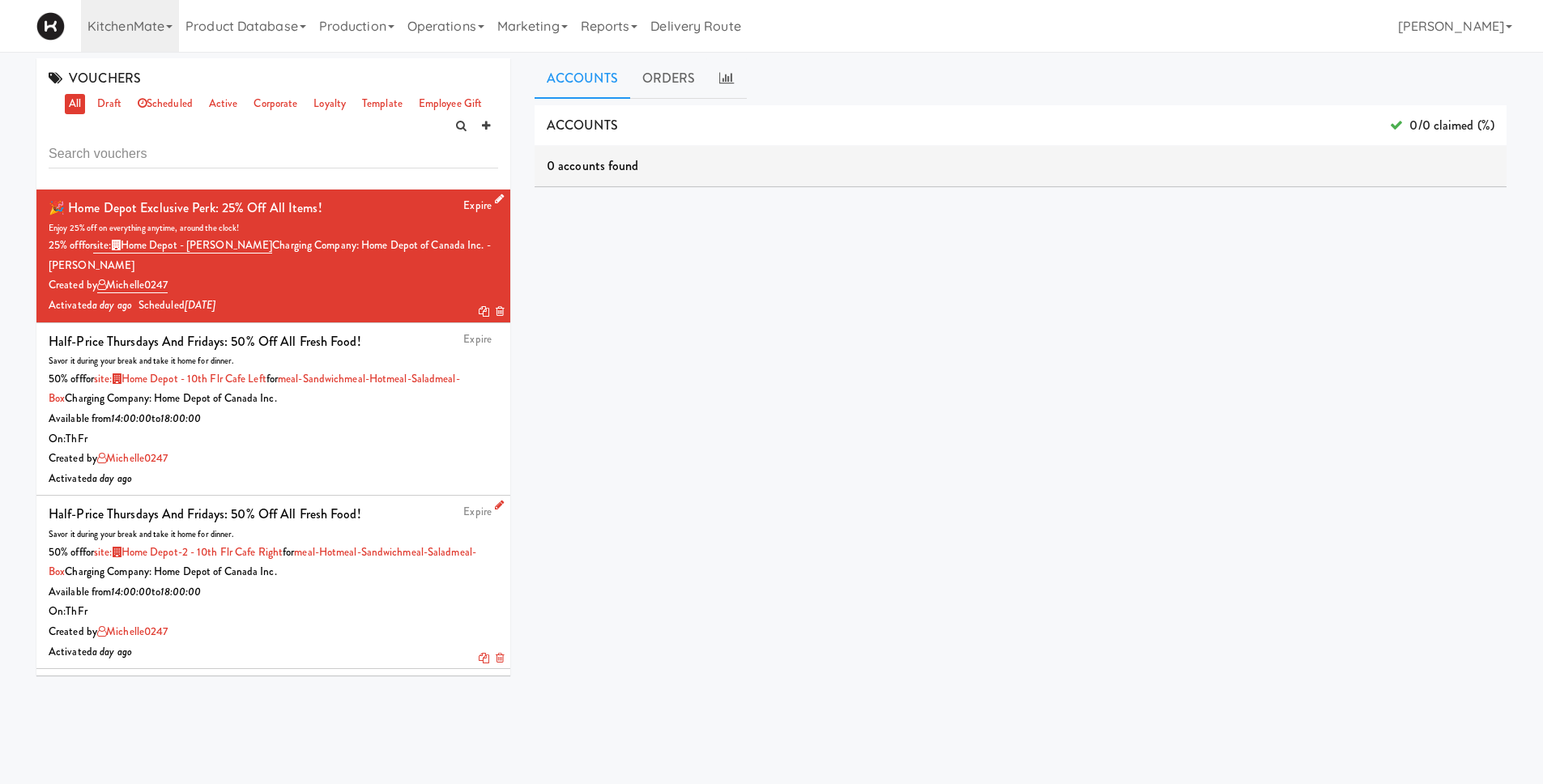
click at [495, 201] on icon at bounding box center [500, 199] width 9 height 11
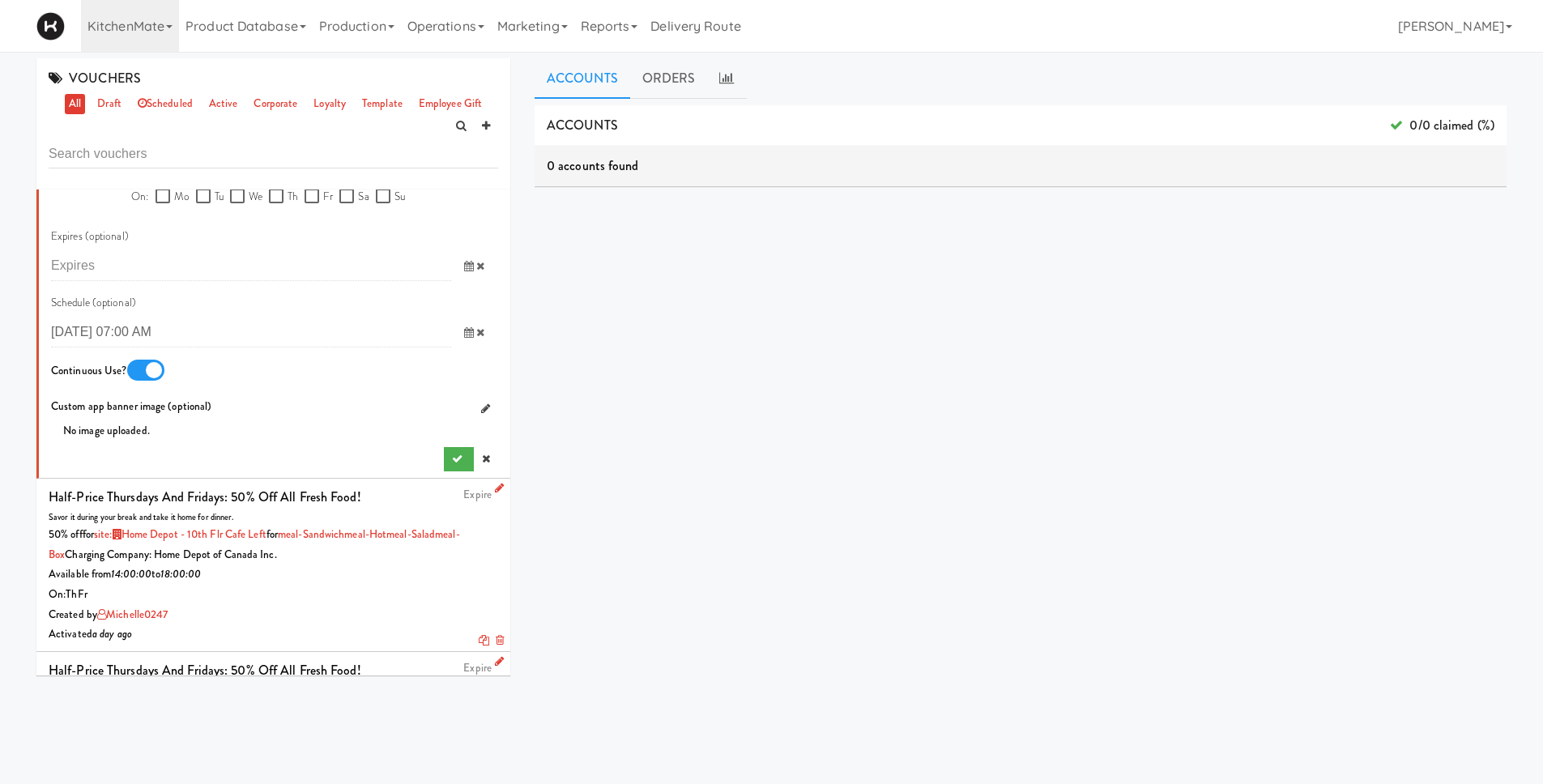
scroll to position [1099, 0]
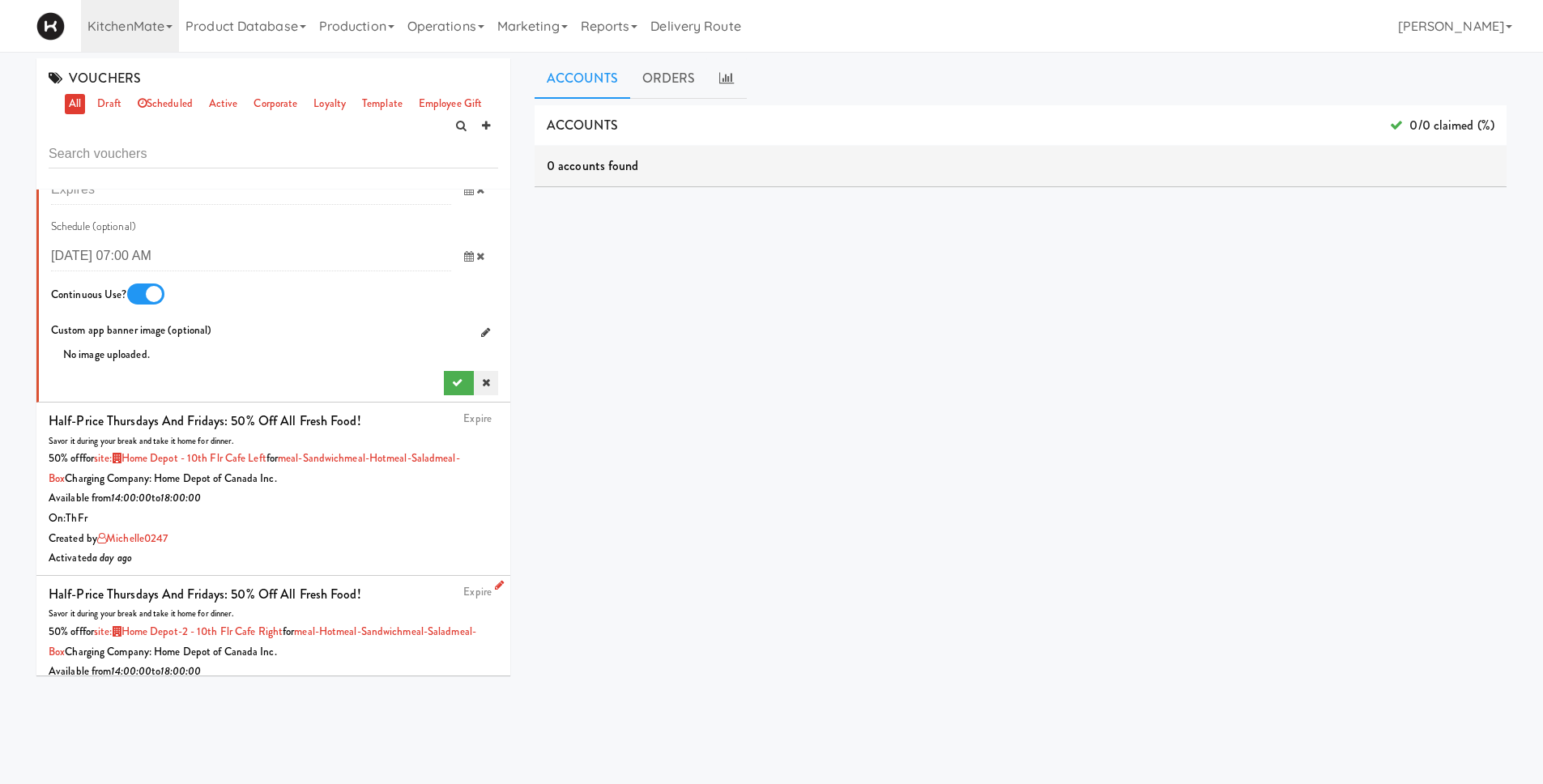
click at [482, 381] on icon at bounding box center [486, 383] width 8 height 11
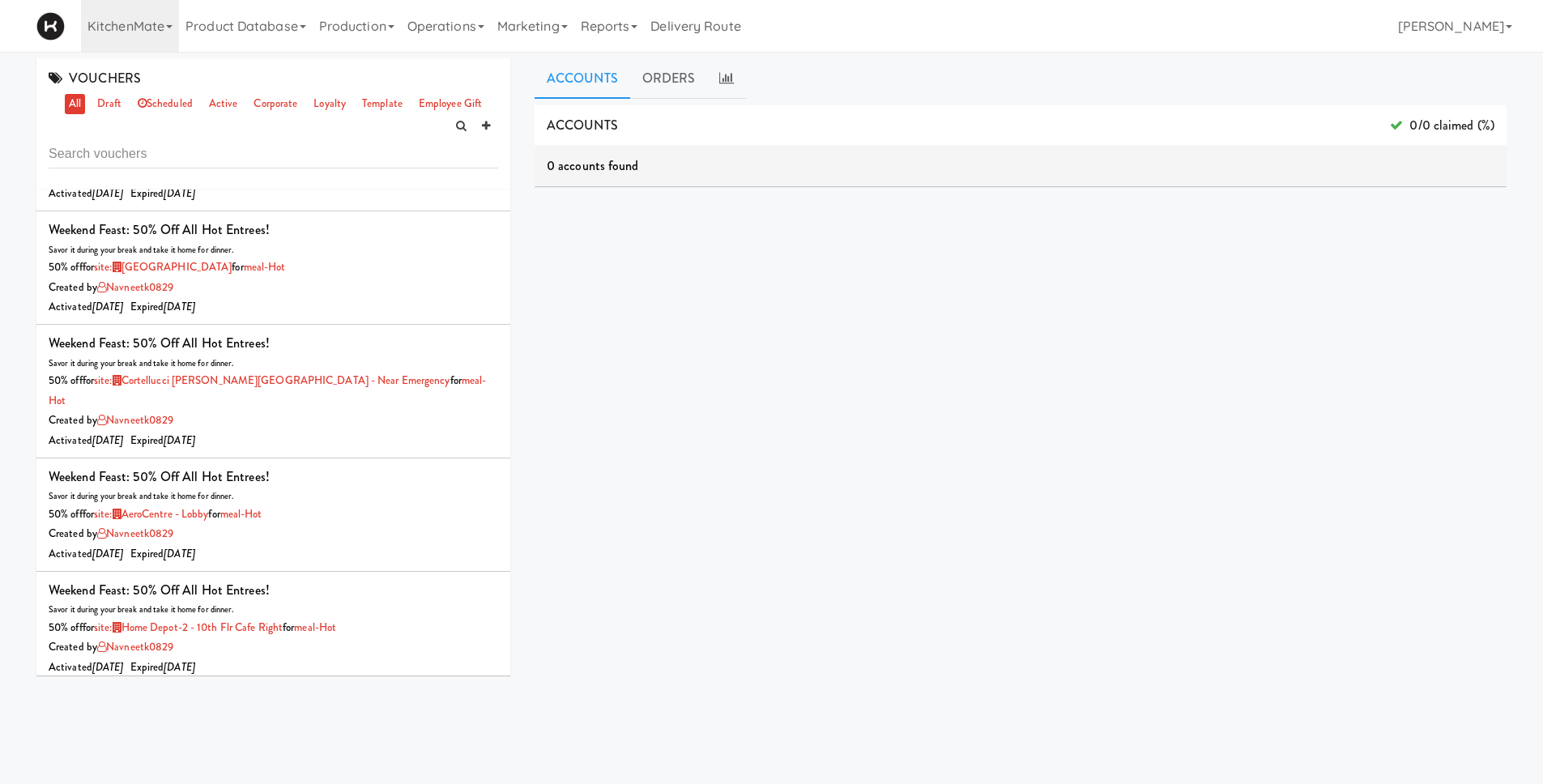
scroll to position [0, 0]
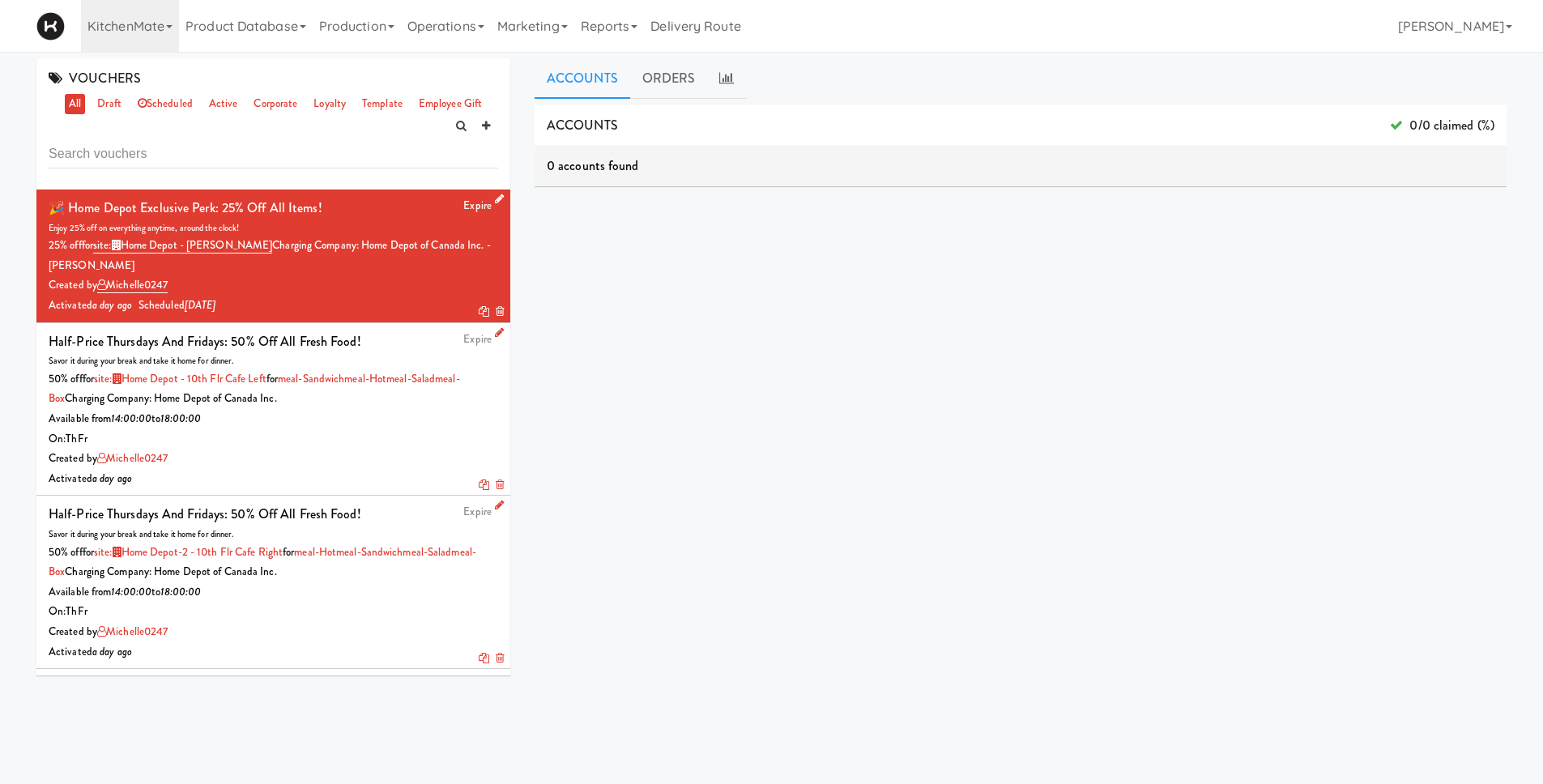
click at [395, 342] on div "Expire Half-Price Thursdays and Fridays: 50% off all fresh food! Savor it durin…" at bounding box center [273, 409] width 450 height 159
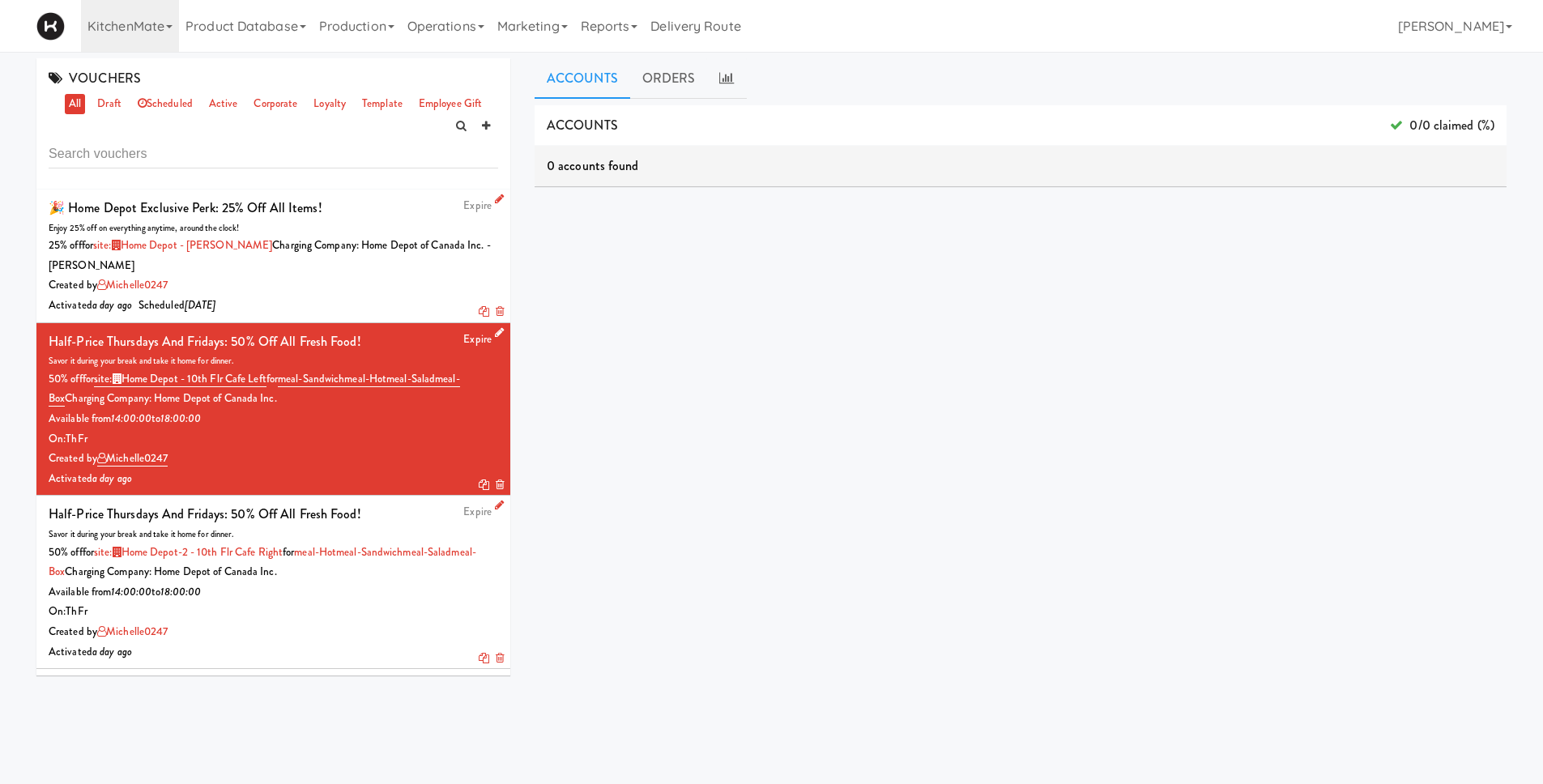
click at [495, 332] on icon at bounding box center [500, 333] width 9 height 11
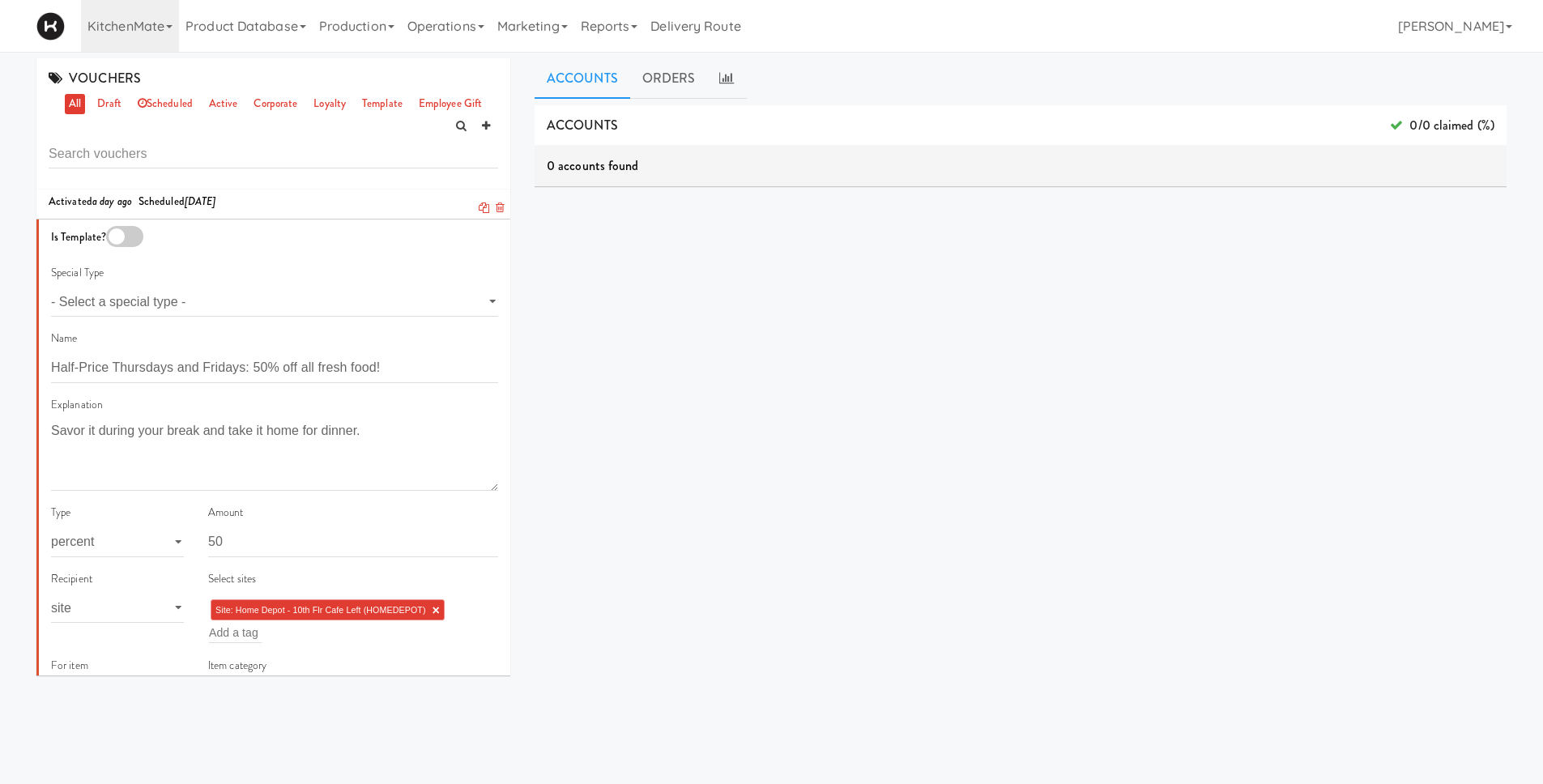
scroll to position [107, 0]
drag, startPoint x: 183, startPoint y: 362, endPoint x: 252, endPoint y: 360, distance: 69.0
click at [252, 360] on input "Half-Price Thursdays and Fridays: 50% off all fresh food!" at bounding box center [274, 364] width 447 height 30
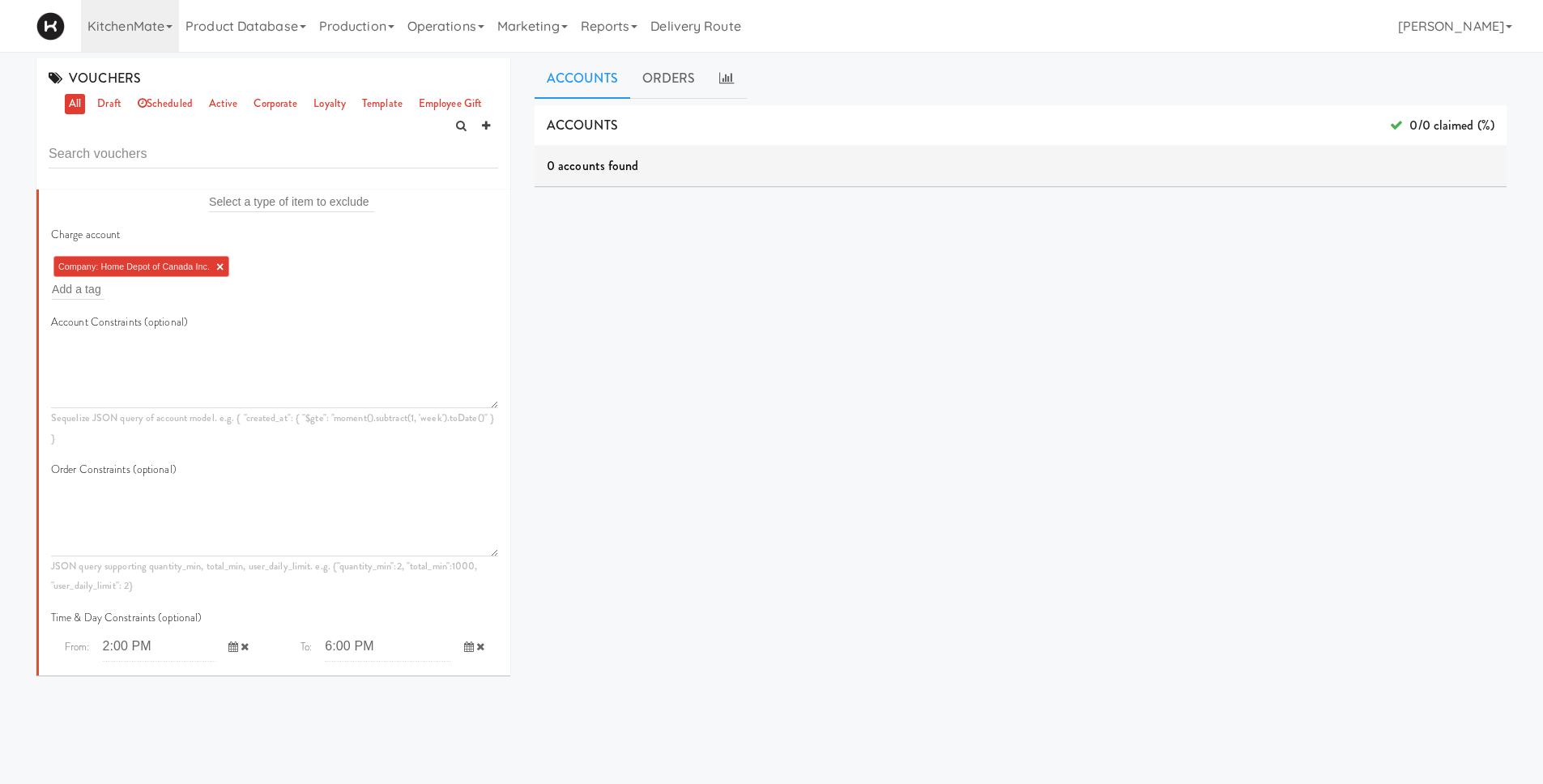
scroll to position [917, 0]
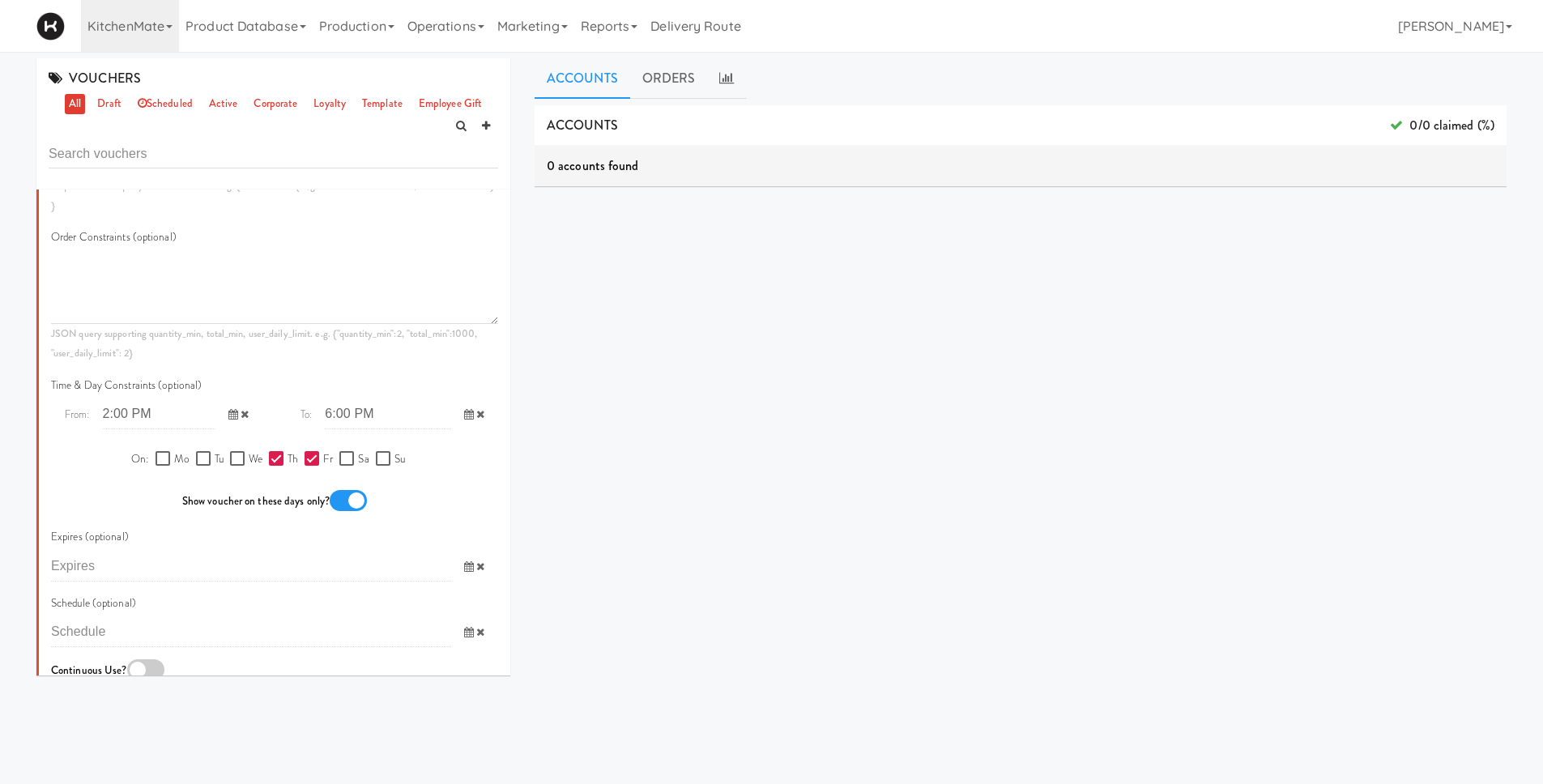
type input "Half-Price Thursdays : 50% off all fresh food!"
click at [305, 461] on input "Fr" at bounding box center [314, 459] width 19 height 13
click at [356, 412] on input "6:00 PM" at bounding box center [388, 414] width 126 height 30
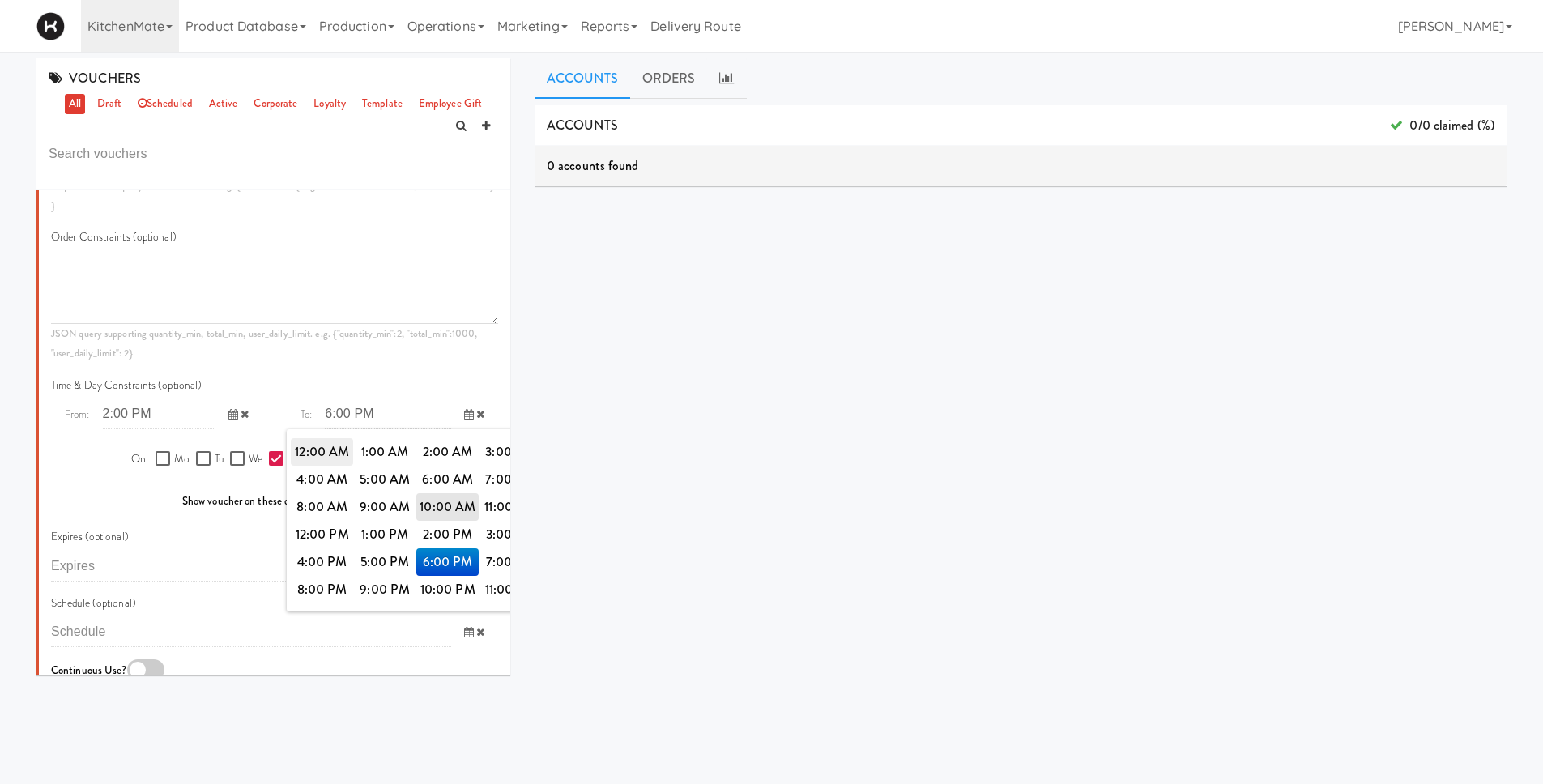
click at [335, 453] on span "12:00 AM" at bounding box center [322, 451] width 63 height 28
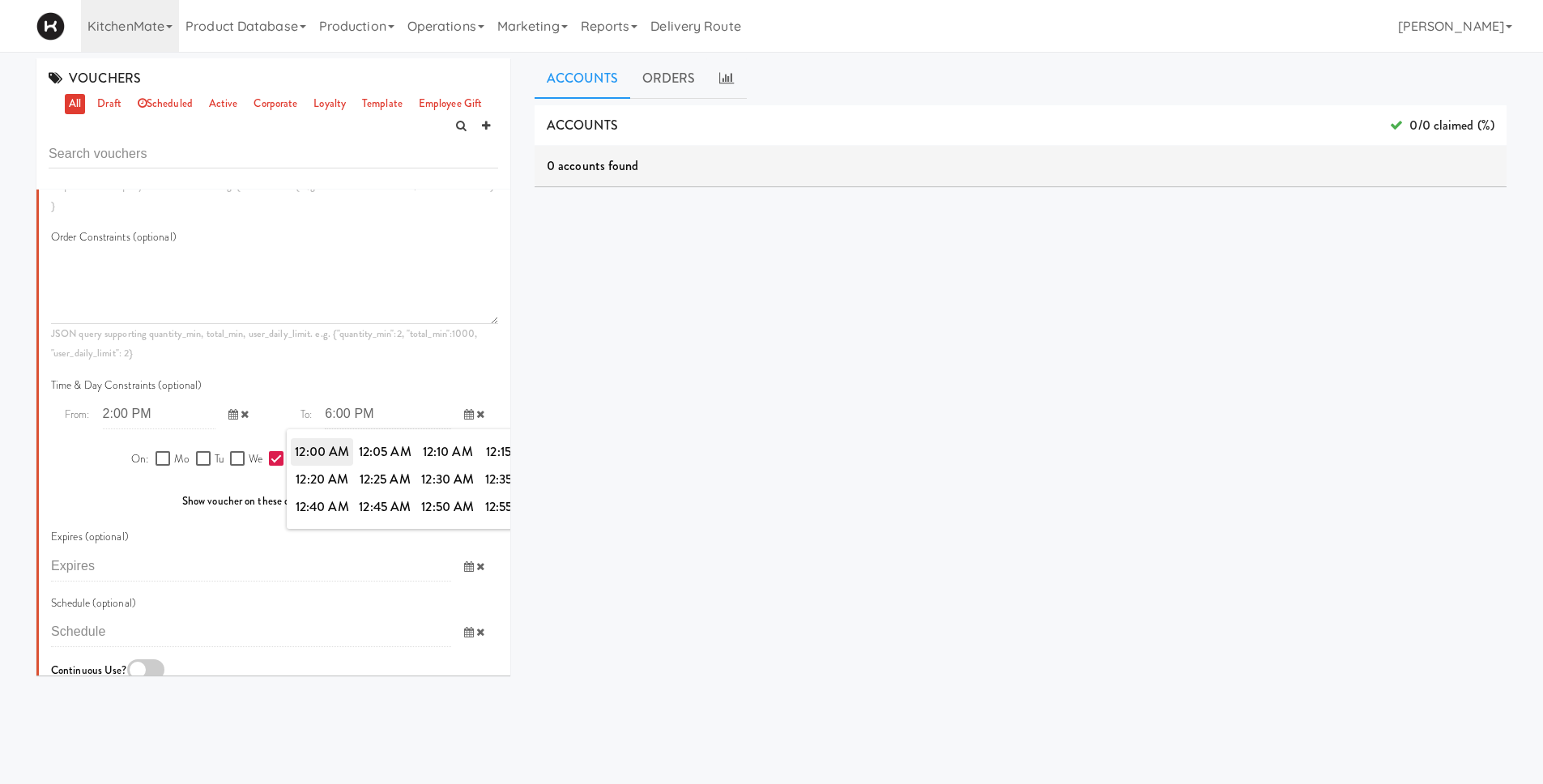
click at [332, 455] on span "12:00 AM" at bounding box center [322, 451] width 63 height 28
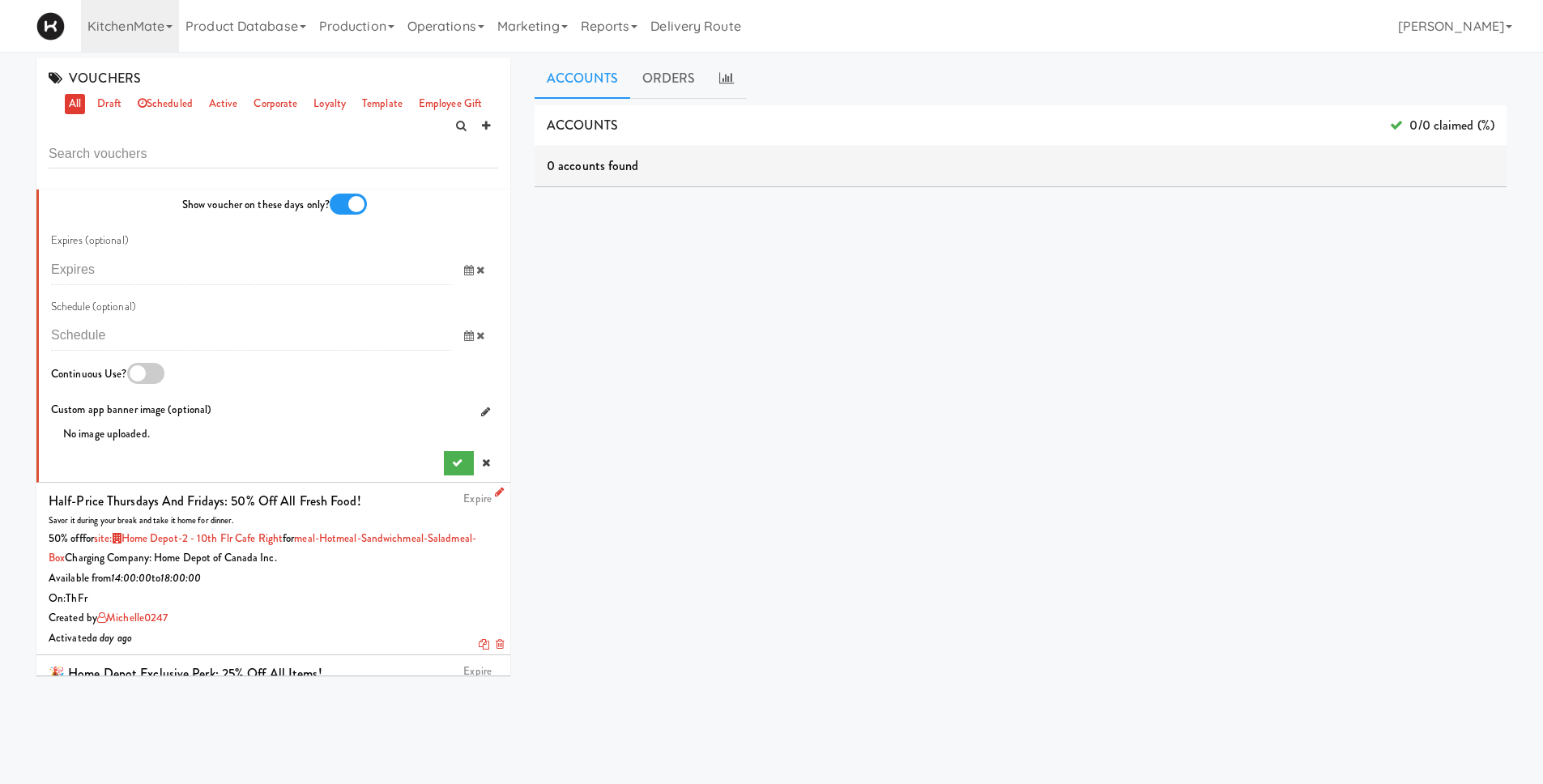
scroll to position [1270, 0]
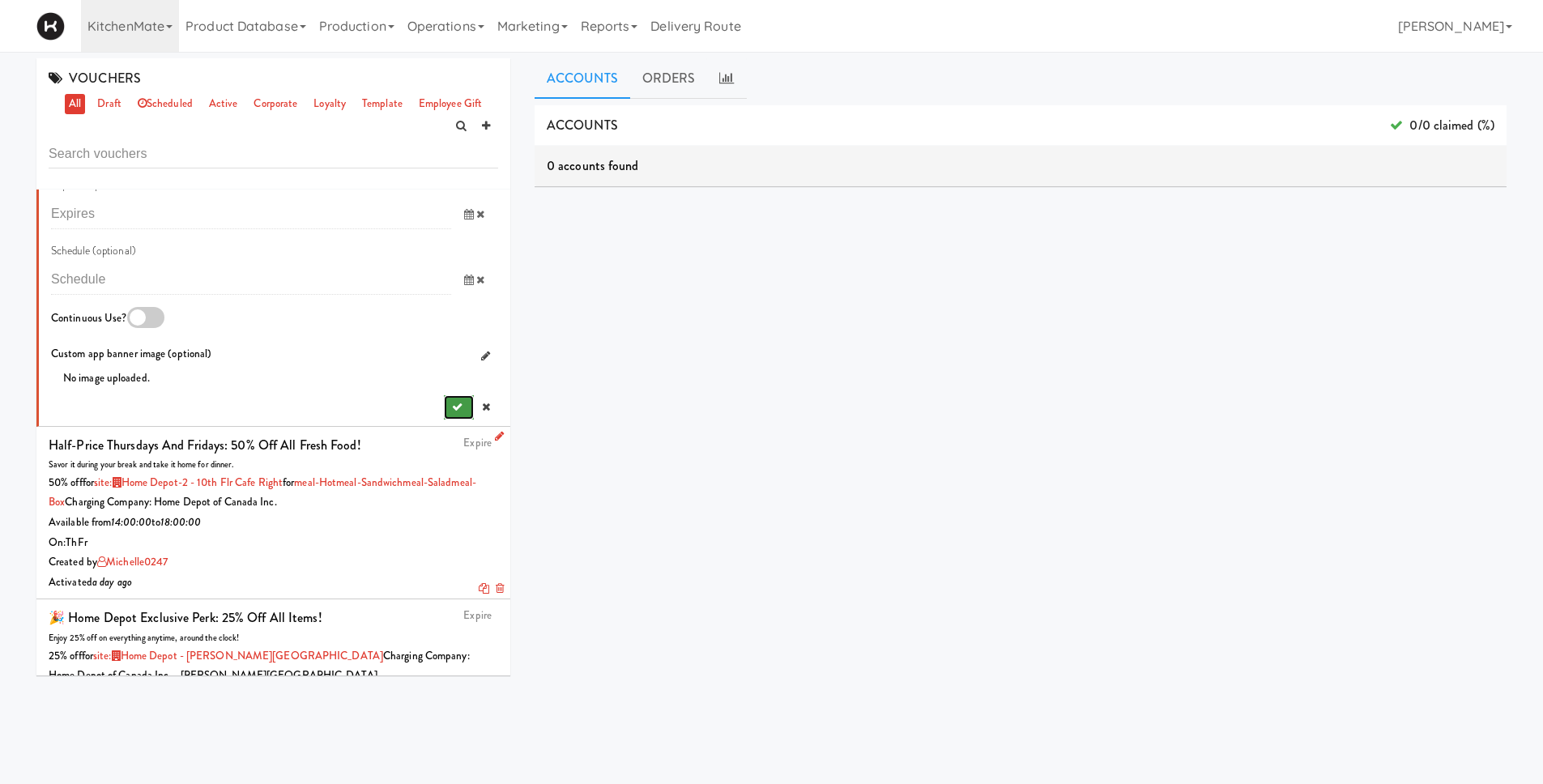
click at [452, 413] on icon "submit" at bounding box center [458, 407] width 11 height 11
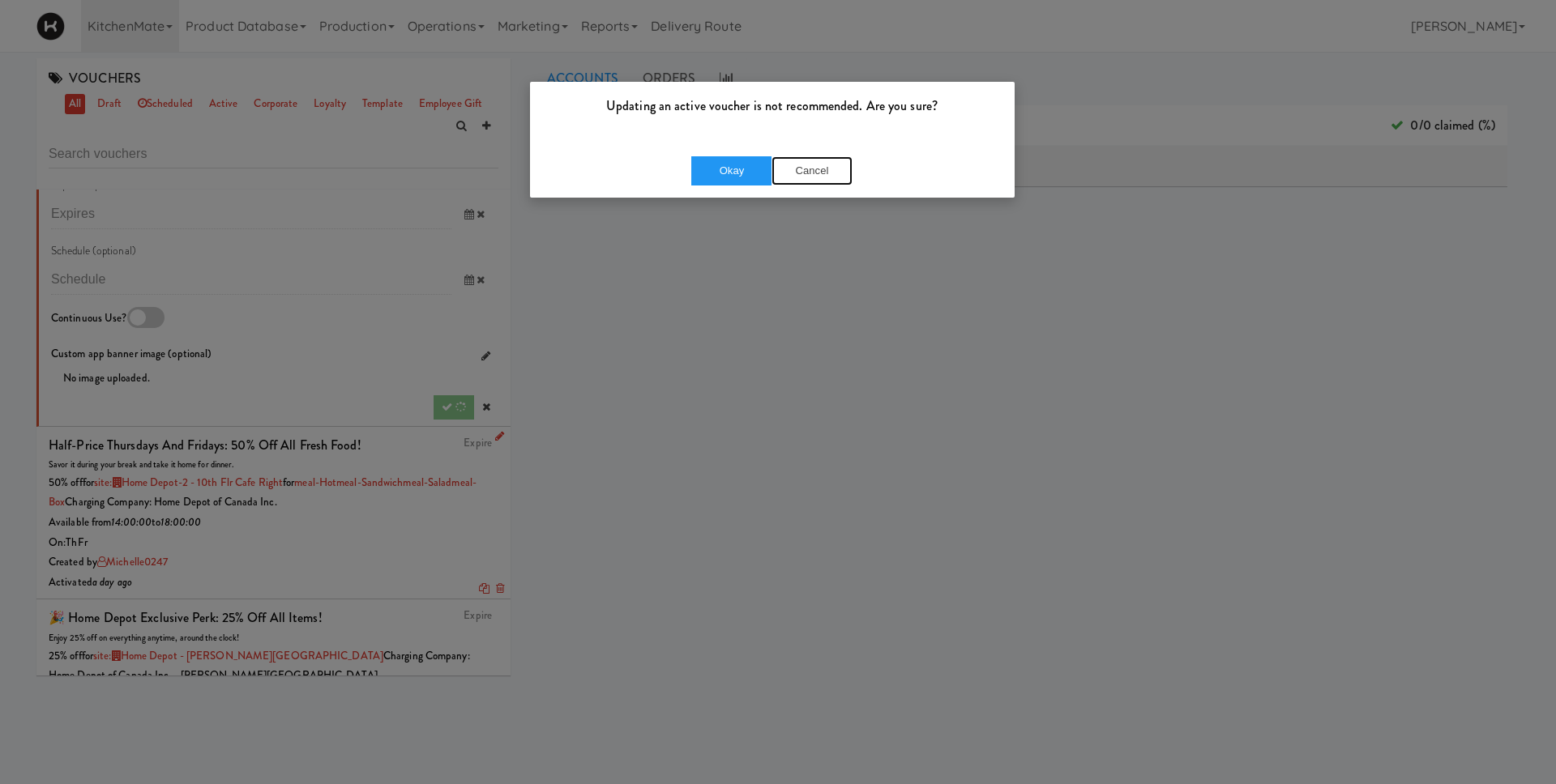
drag, startPoint x: 818, startPoint y: 169, endPoint x: 778, endPoint y: 185, distance: 43.1
click at [818, 169] on button "Cancel" at bounding box center [812, 171] width 81 height 29
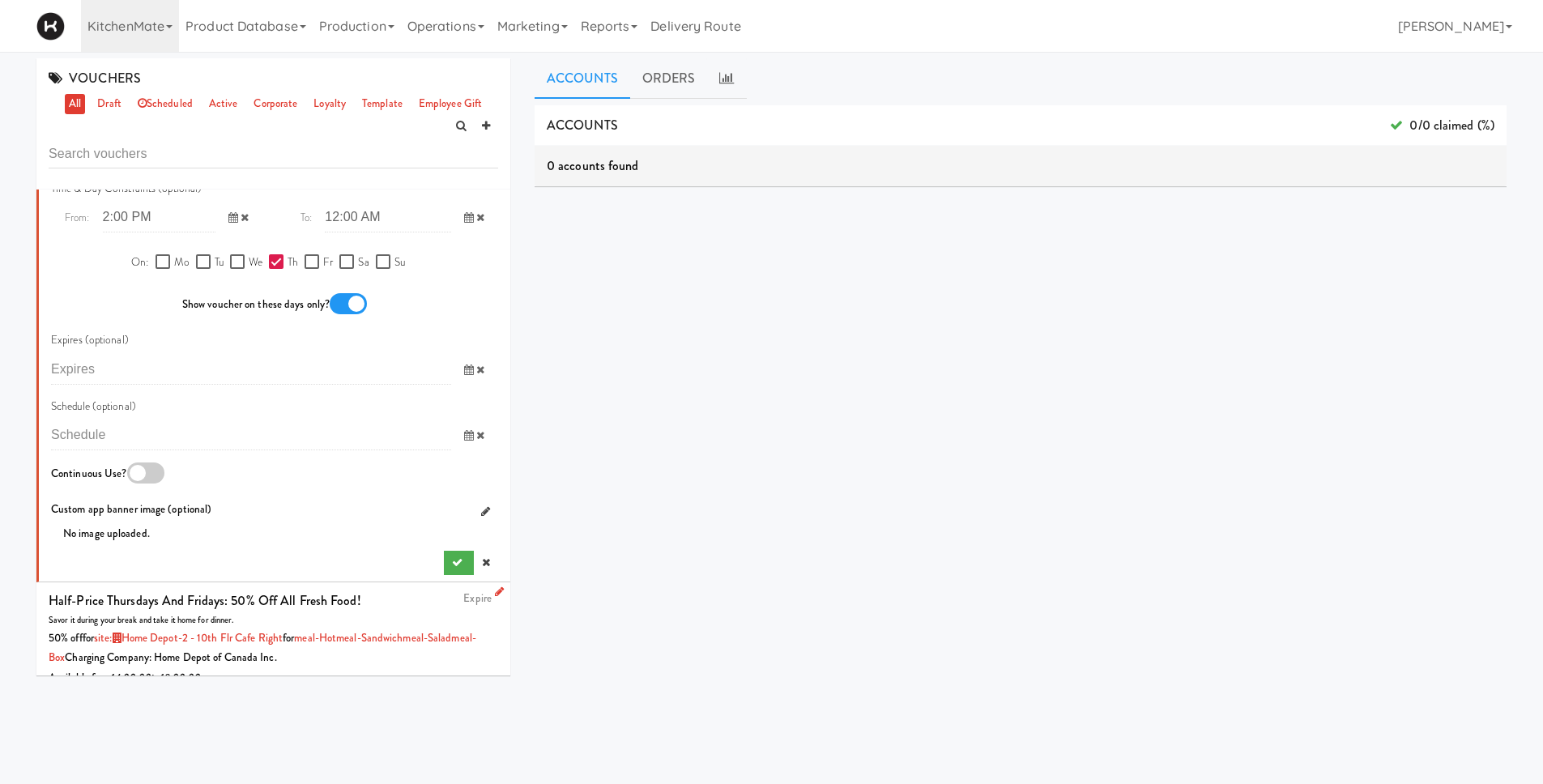
scroll to position [1105, 0]
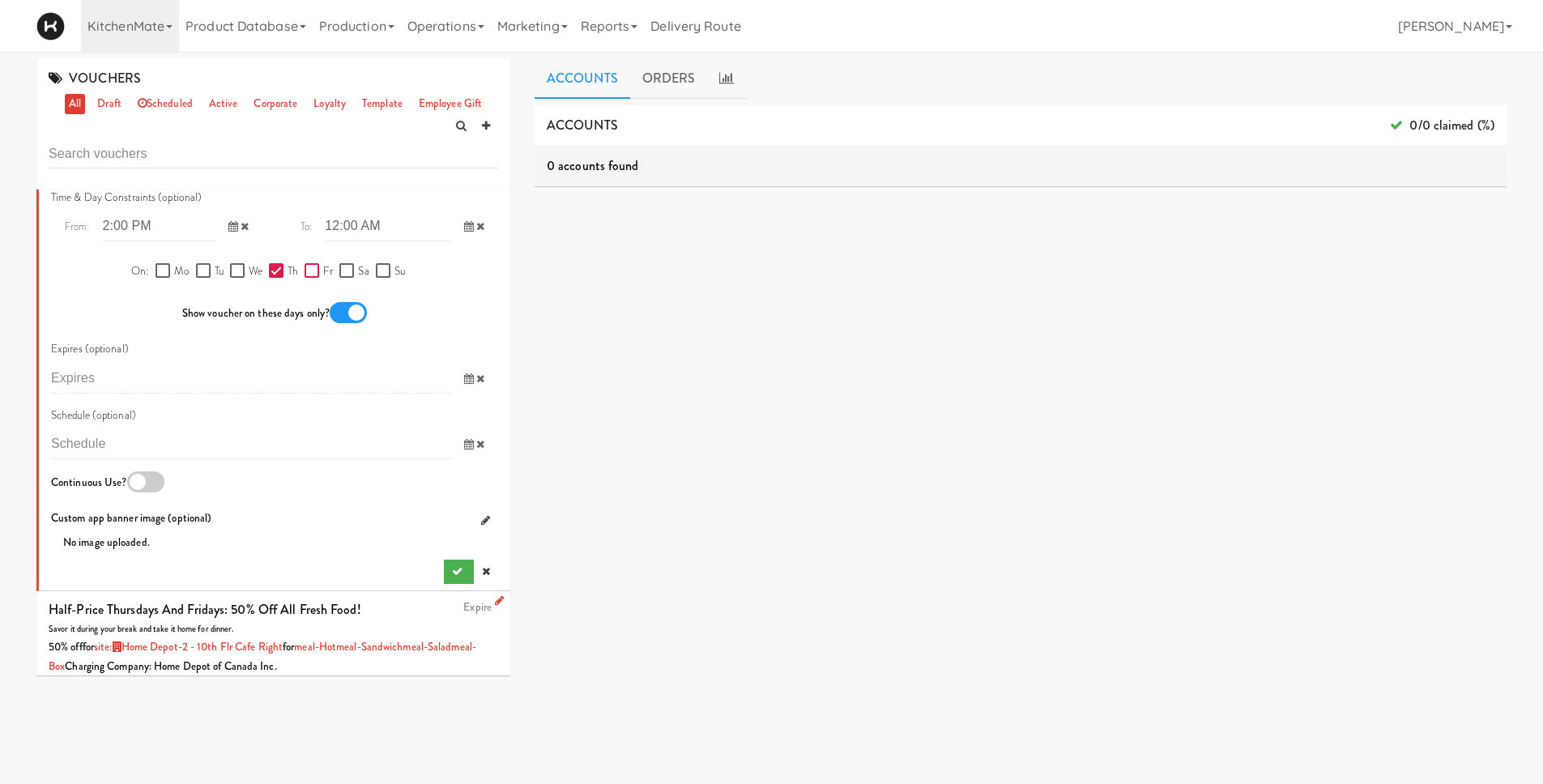
click at [307, 270] on input "Fr" at bounding box center [314, 272] width 19 height 13
checkbox input "true"
click at [269, 274] on input "Th" at bounding box center [278, 272] width 19 height 13
checkbox input "false"
click at [359, 232] on input "6:00 PM" at bounding box center [388, 226] width 126 height 30
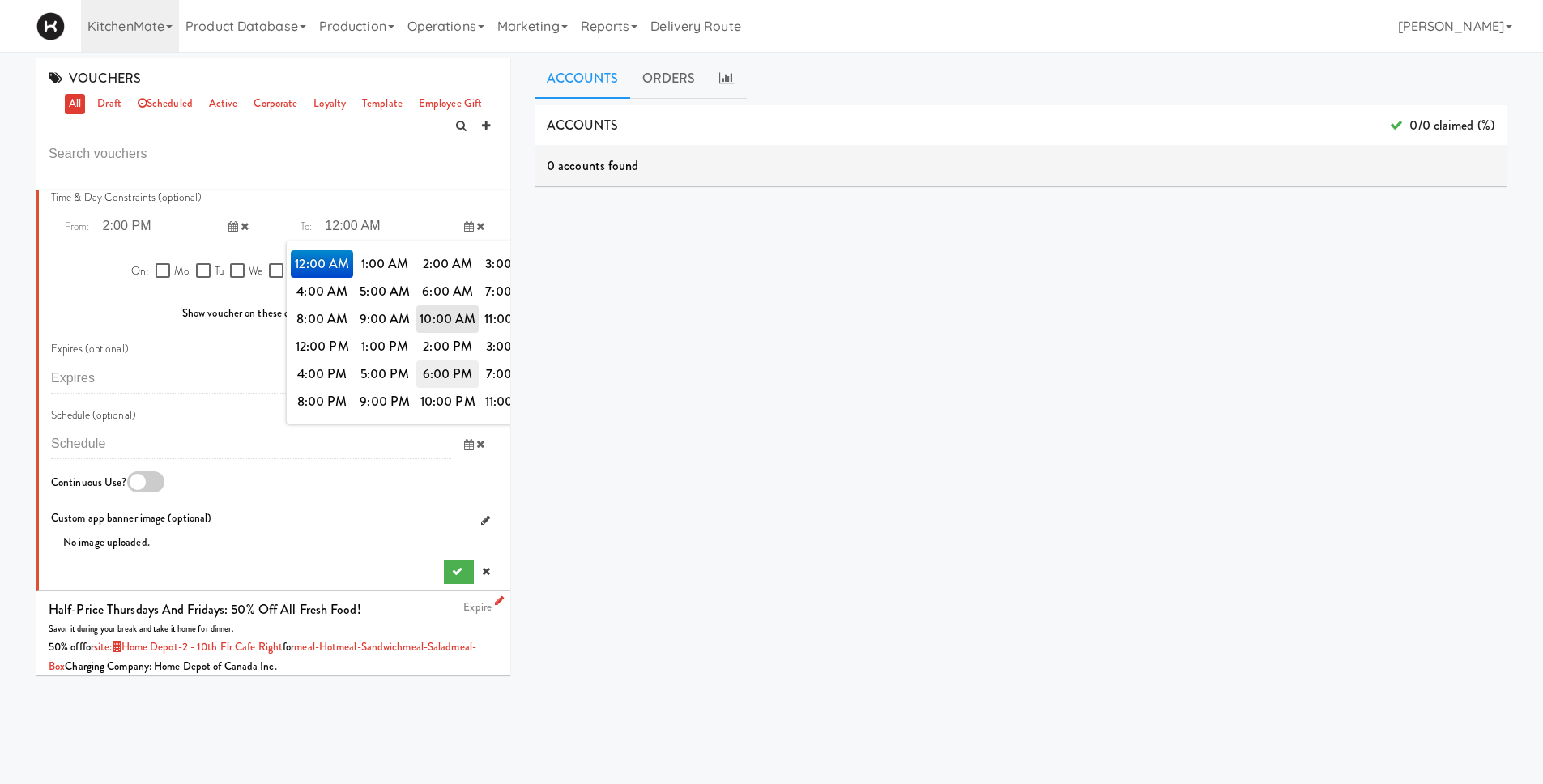
click at [455, 381] on span "6:00 PM" at bounding box center [448, 374] width 63 height 28
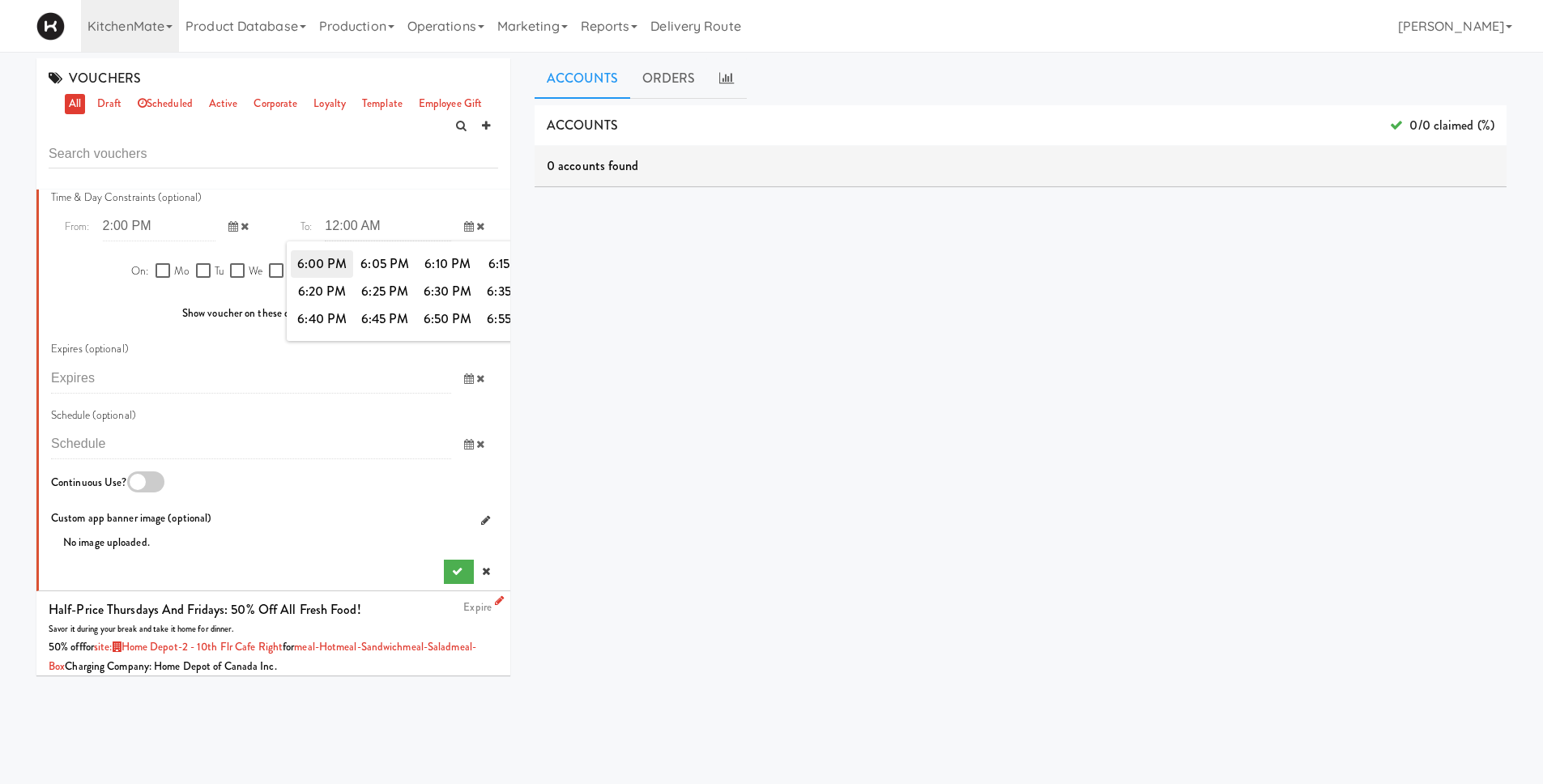
click at [290, 263] on span "6:00 PM" at bounding box center [322, 263] width 63 height 28
click at [146, 225] on input "2:00 PM" at bounding box center [158, 226] width 112 height 30
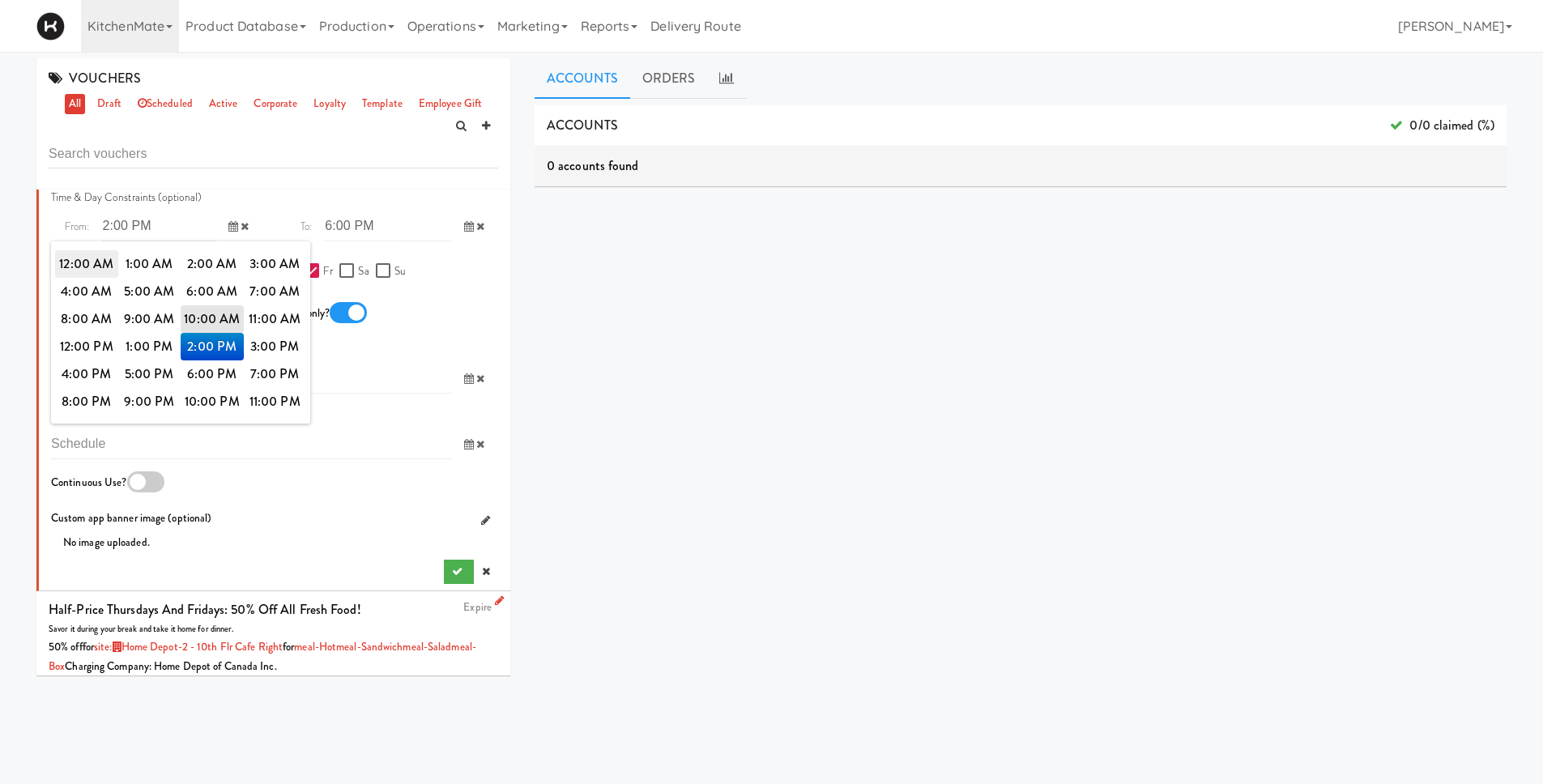
click at [78, 260] on span "12:00 AM" at bounding box center [86, 263] width 63 height 28
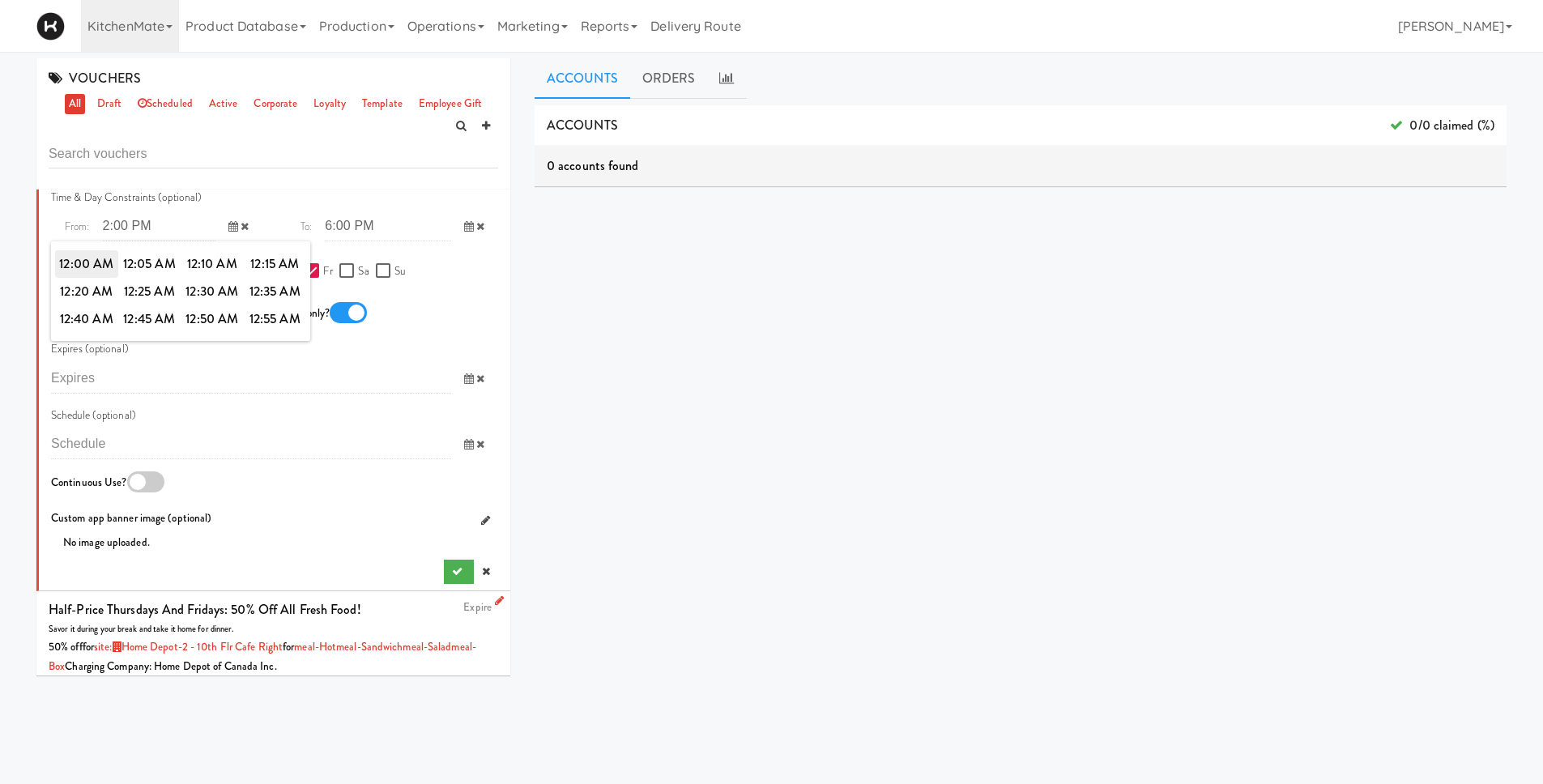
click at [82, 259] on span "12:00 AM" at bounding box center [86, 263] width 63 height 28
click at [135, 226] on input "2:00 PM" at bounding box center [158, 226] width 112 height 30
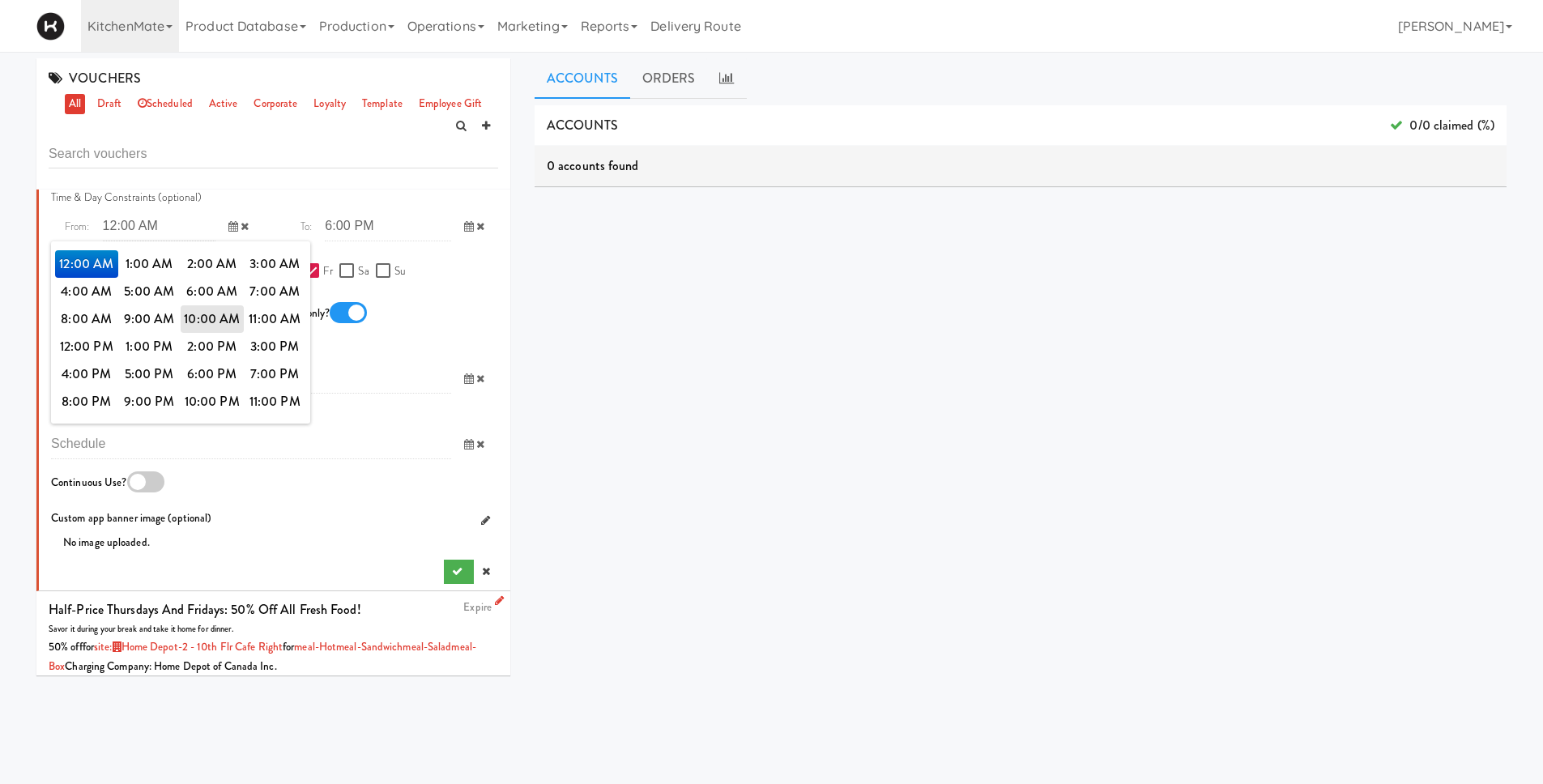
click at [133, 231] on input "2:00 PM" at bounding box center [158, 226] width 112 height 30
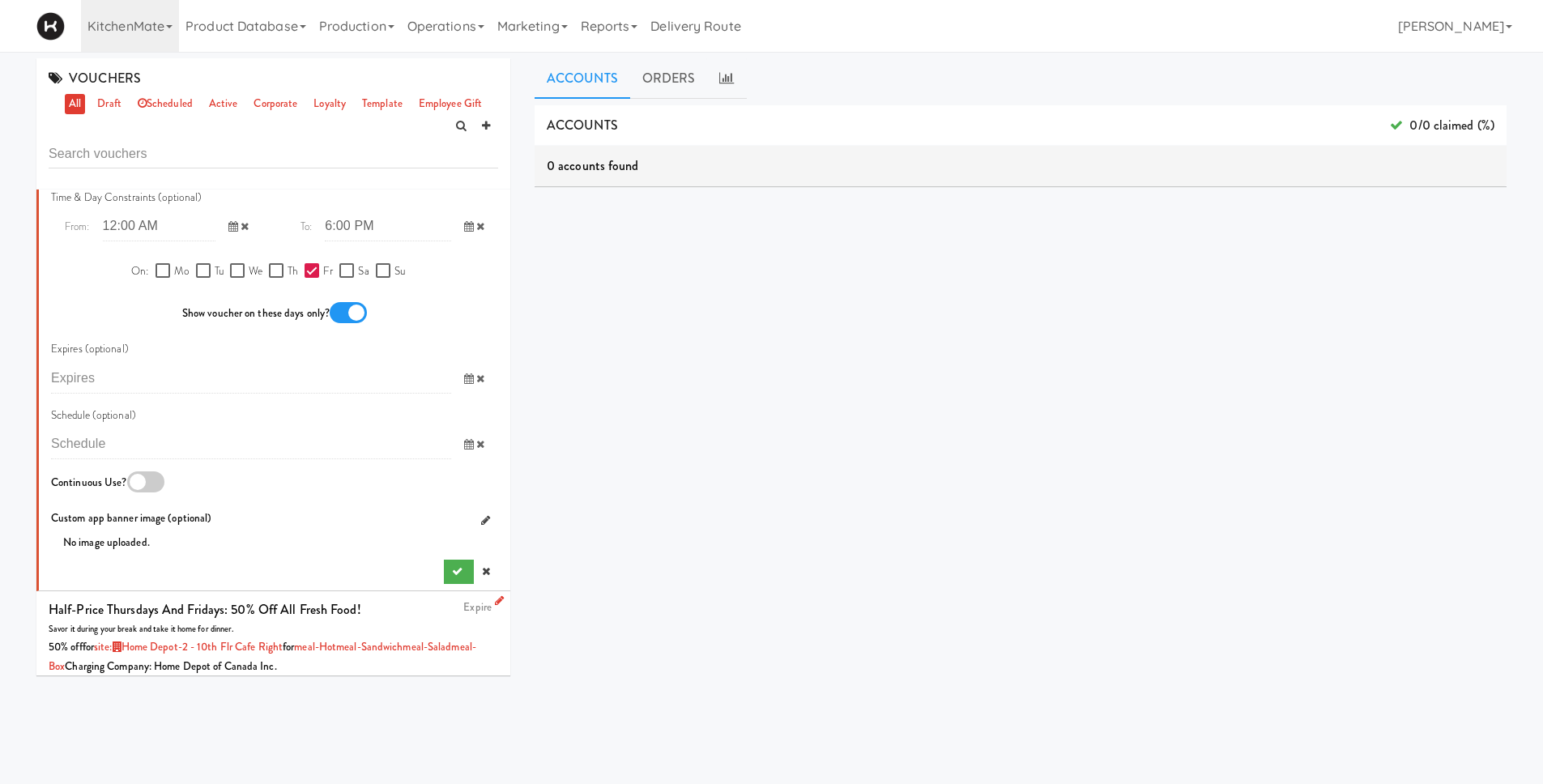
click at [138, 228] on input "2:00 PM" at bounding box center [158, 226] width 112 height 30
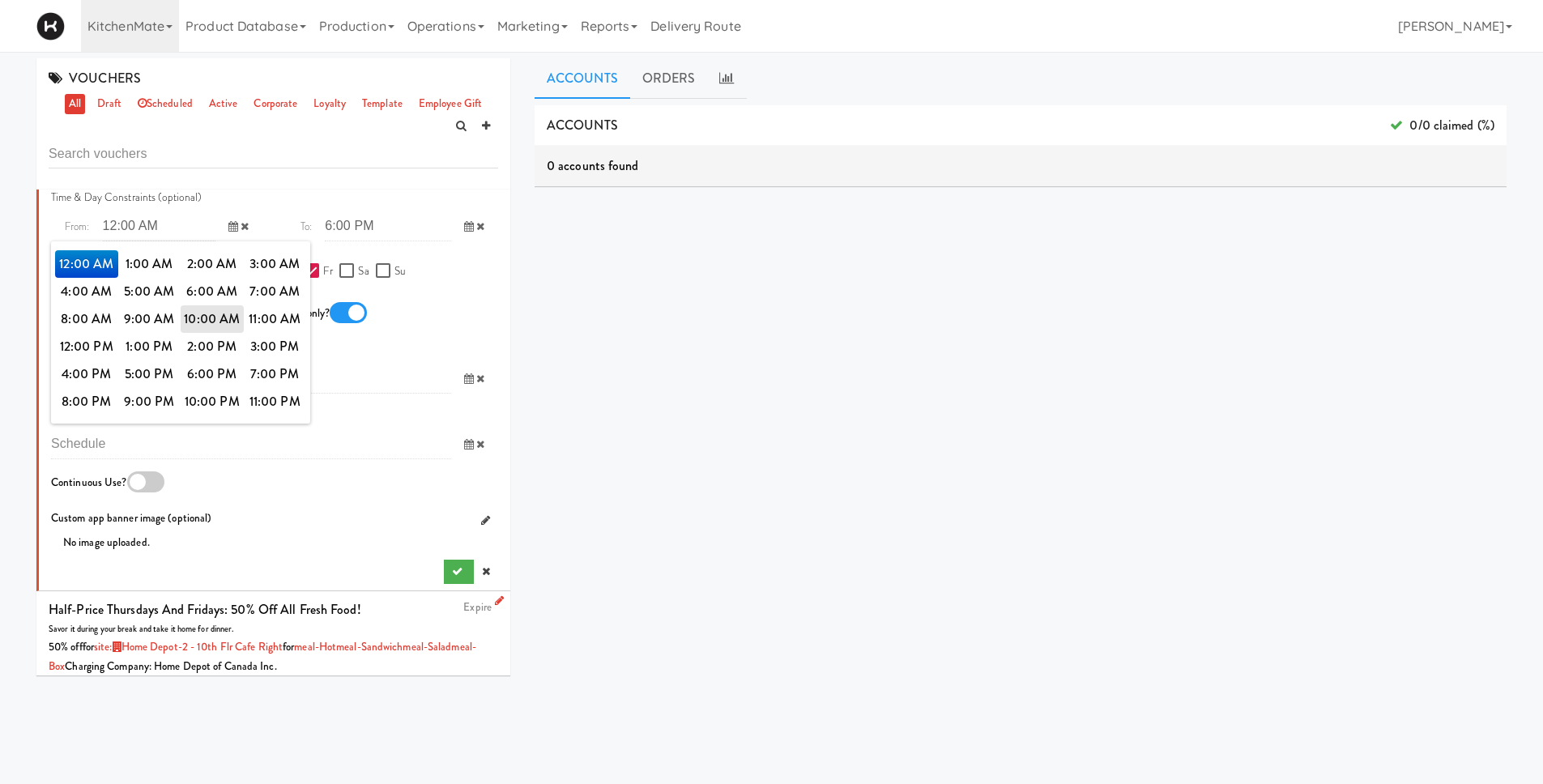
click at [90, 263] on span "12:00 AM" at bounding box center [86, 263] width 63 height 28
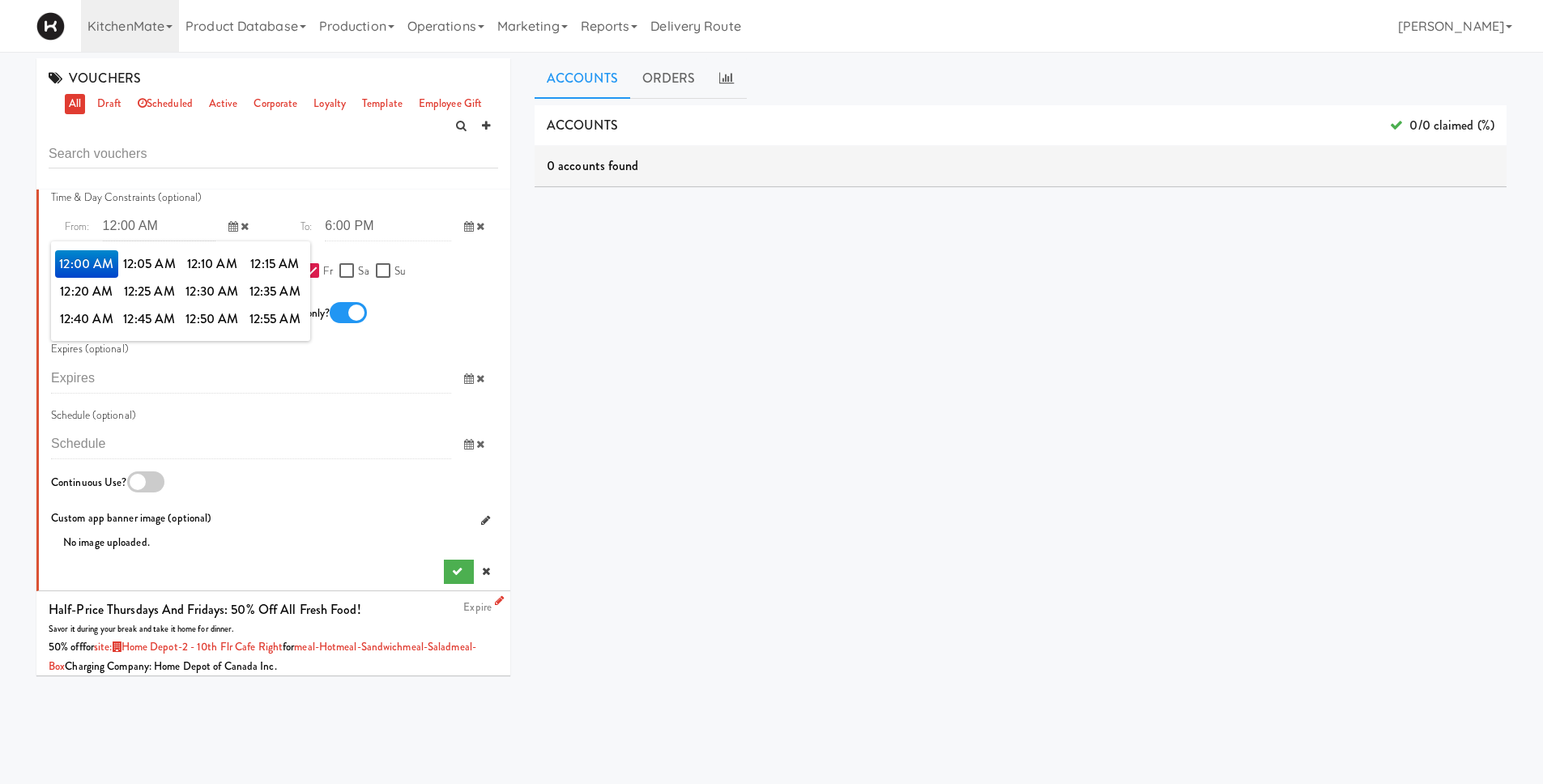
click at [325, 352] on div "Expires (optional) previous 2025-Sep next Su Mo Tu We Th Fr Sa 31 1 2 3 4 5 6 7…" at bounding box center [274, 367] width 447 height 54
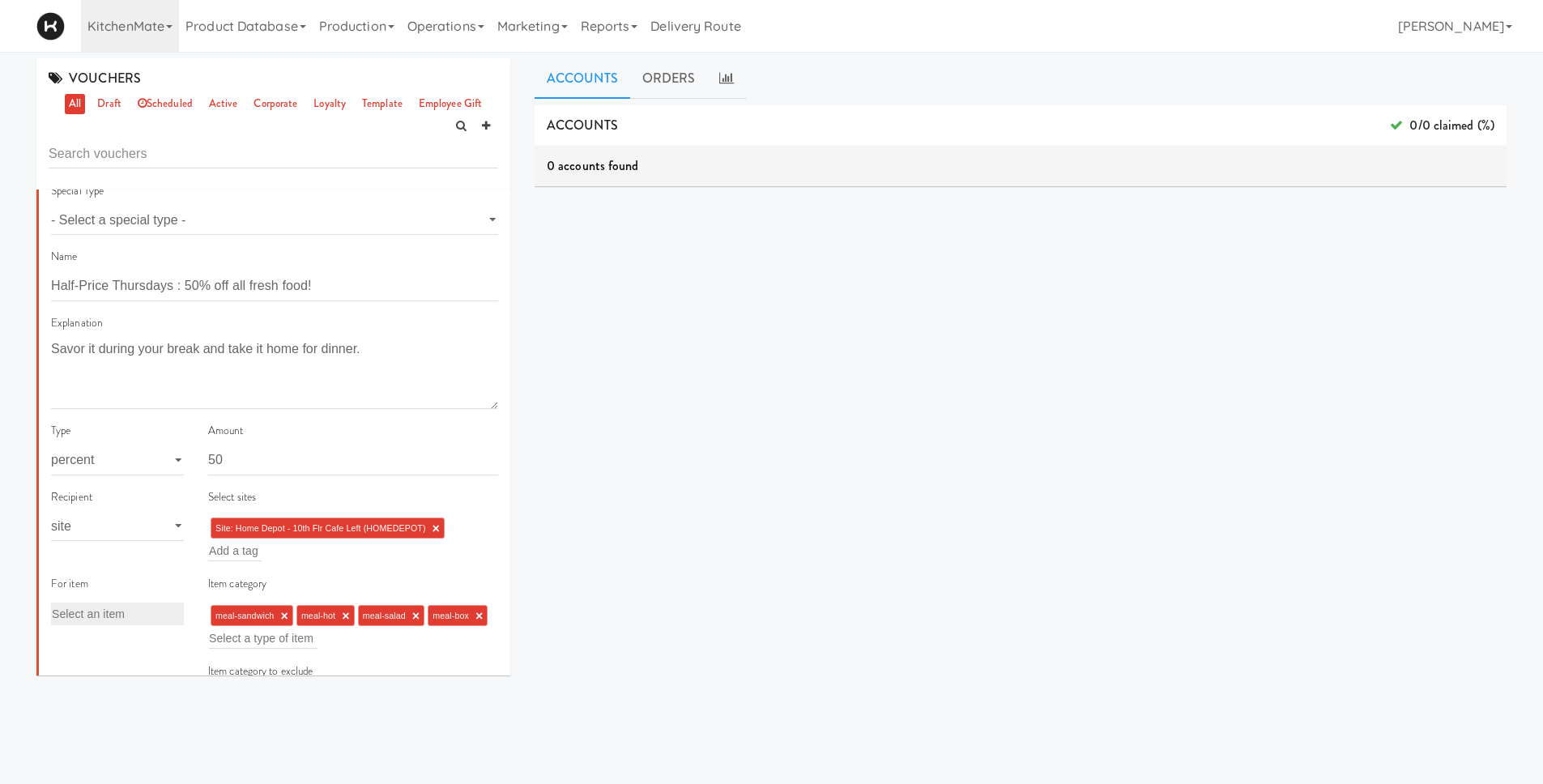
scroll to position [155, 0]
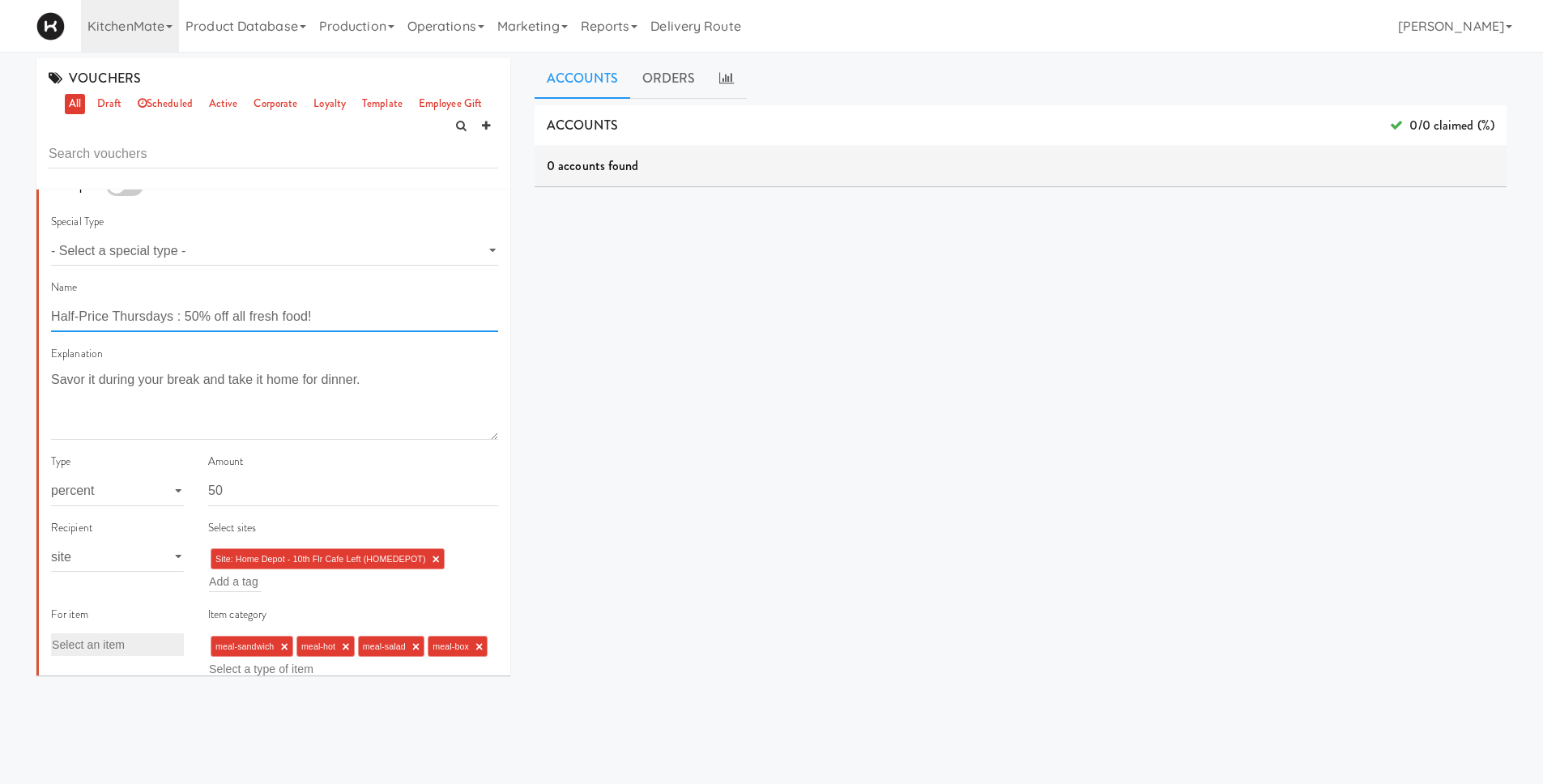
click at [151, 313] on input "Half-Price Thursdays : 50% off all fresh food!" at bounding box center [274, 316] width 447 height 30
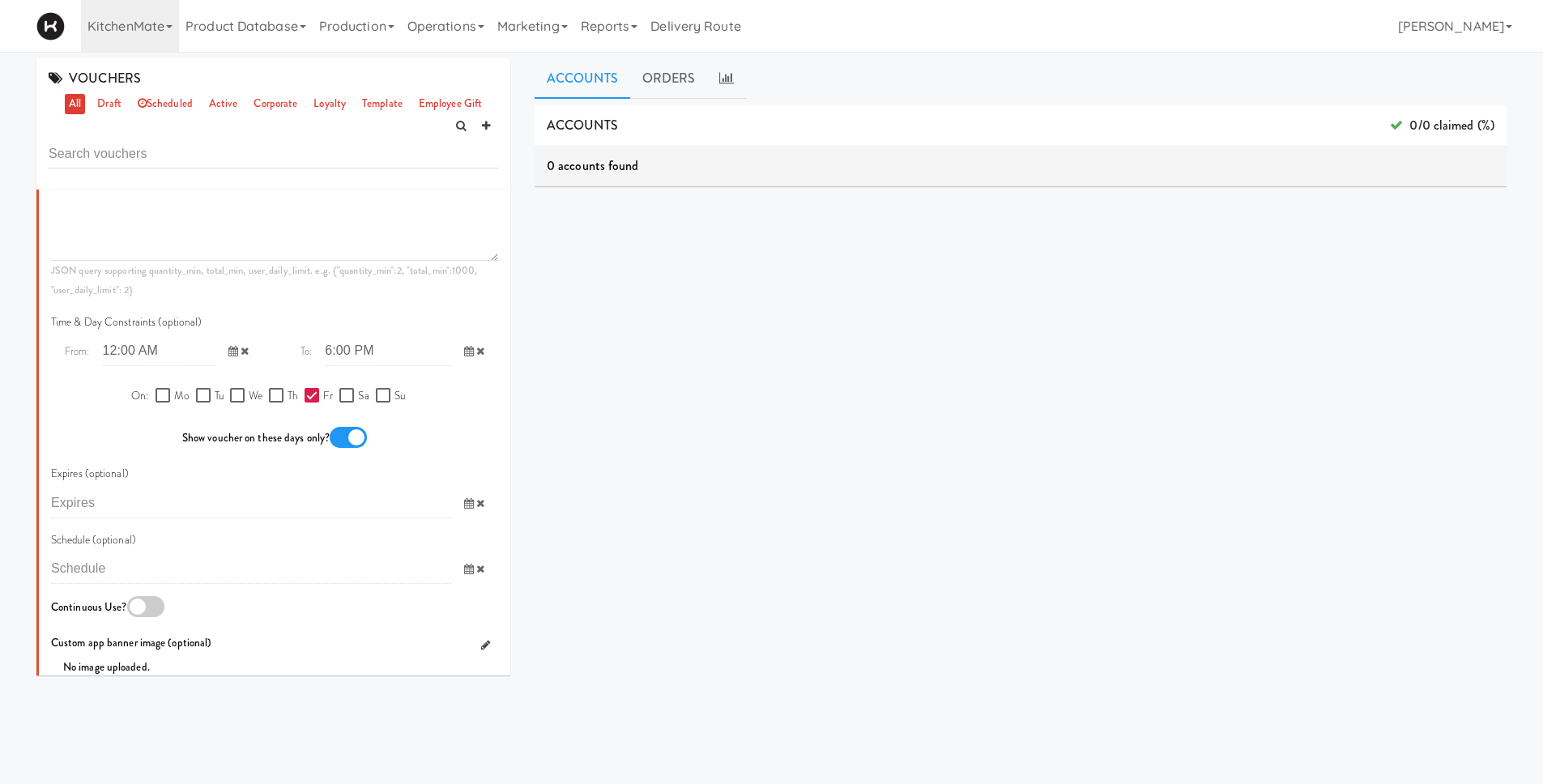
scroll to position [1171, 0]
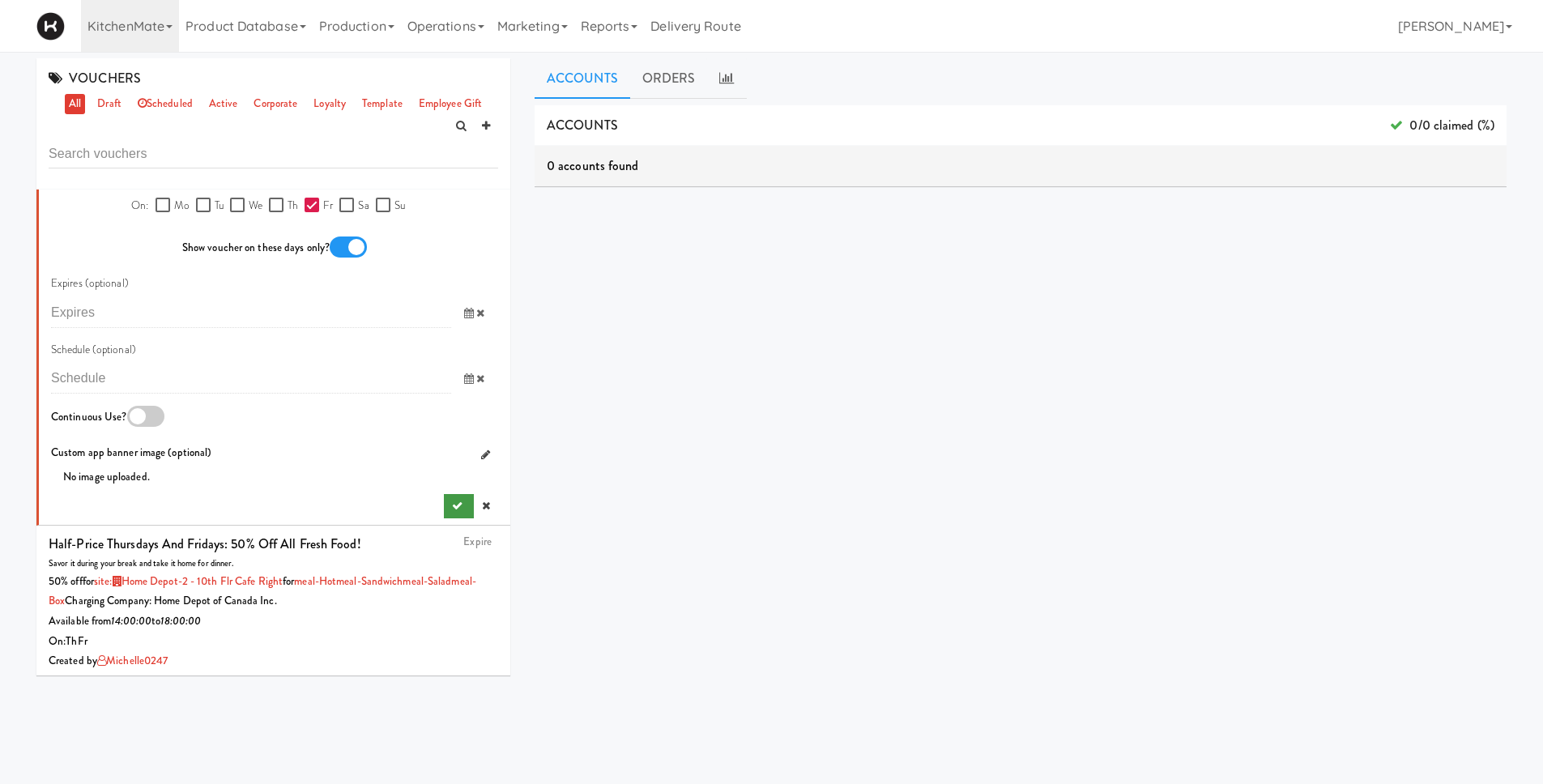
type input "Half-Price Fridays : 50% off all fresh food!"
click at [452, 506] on icon "submit" at bounding box center [458, 506] width 11 height 11
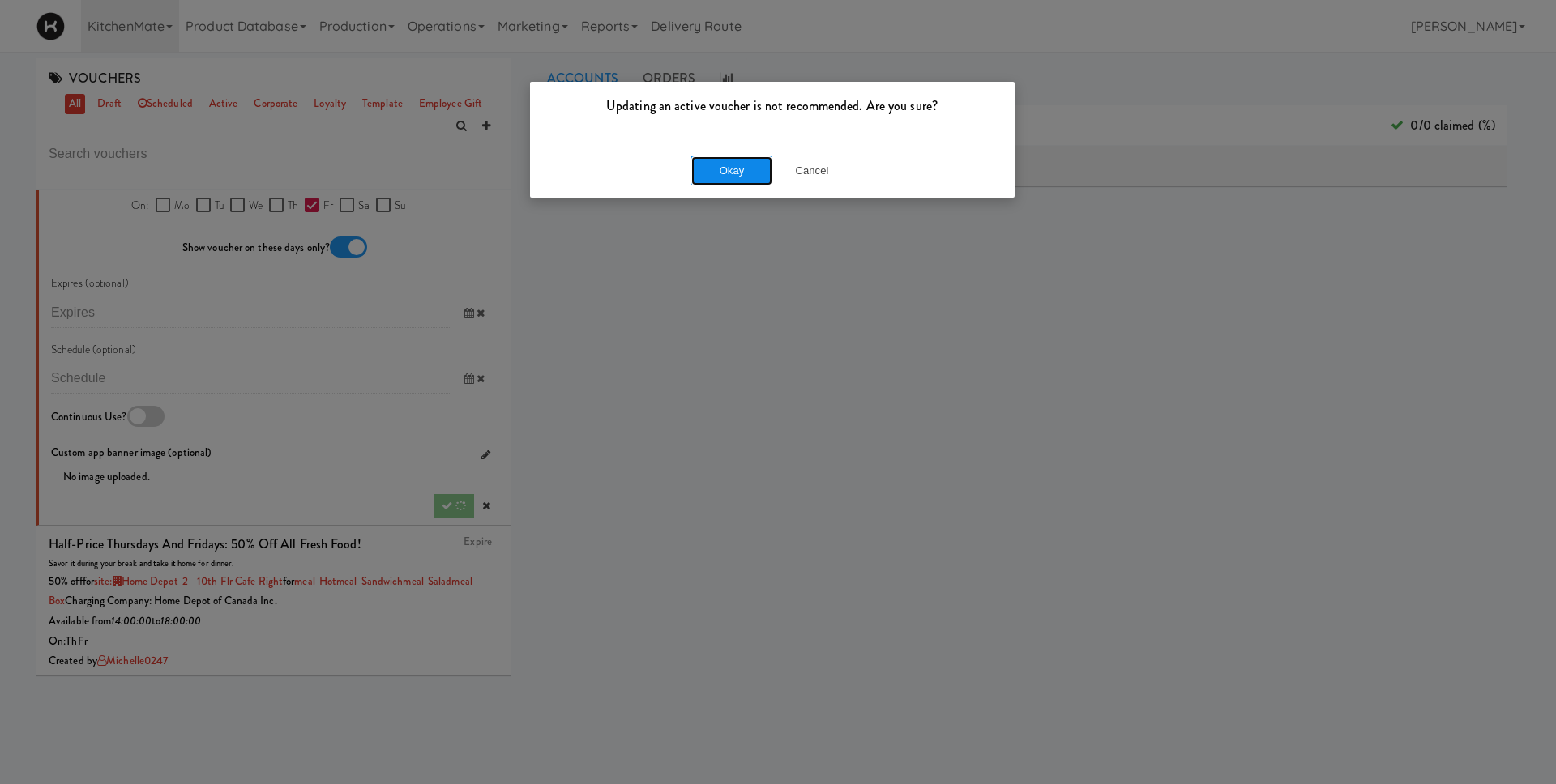
click at [742, 170] on button "Okay" at bounding box center [732, 171] width 81 height 29
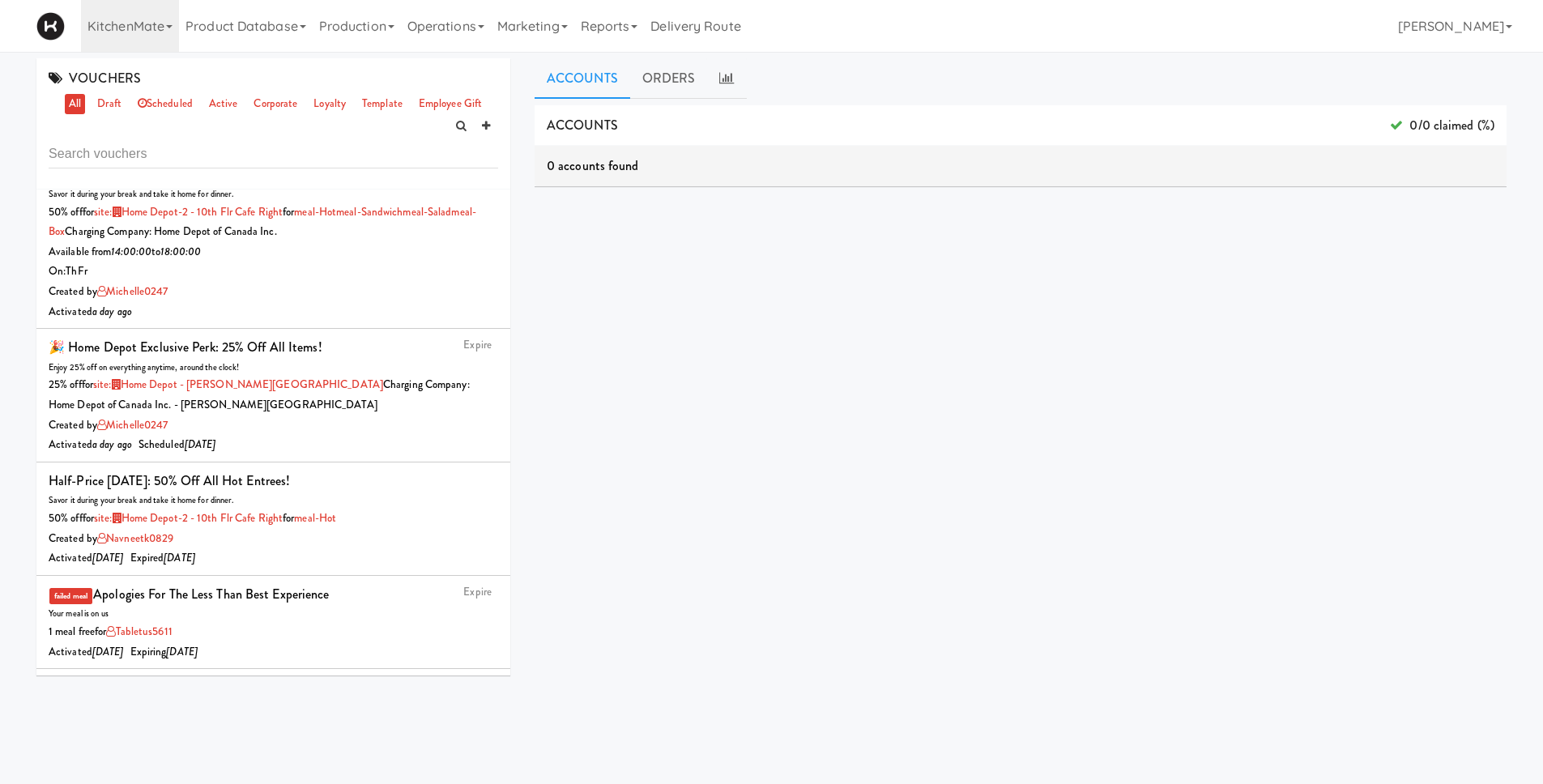
scroll to position [0, 0]
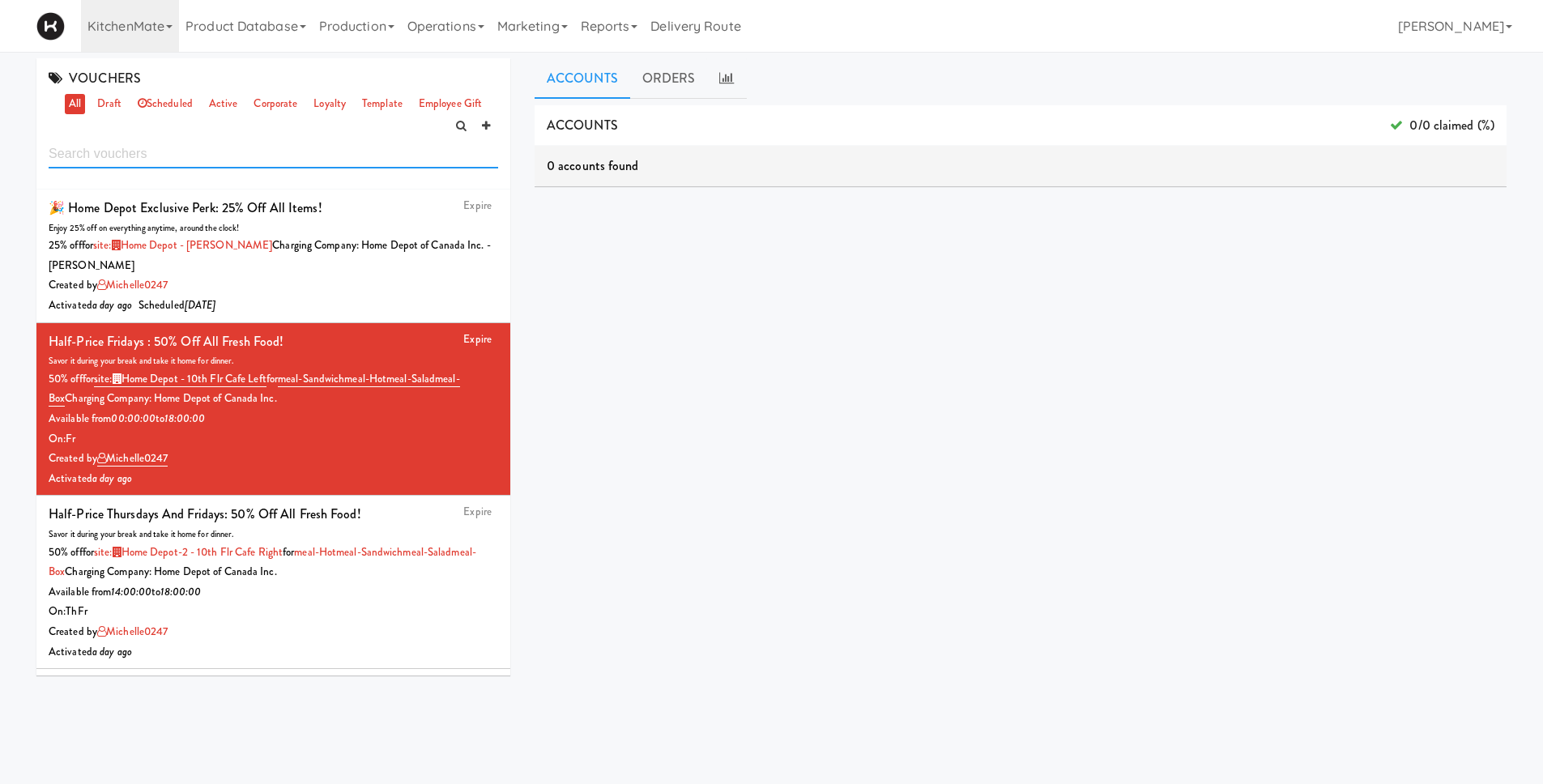
click at [119, 150] on input "text" at bounding box center [273, 153] width 450 height 30
type input "home"
click at [387, 525] on div "Expire Half-Price Thursdays and Fridays: 50% off all fresh food! Savor it durin…" at bounding box center [273, 582] width 450 height 159
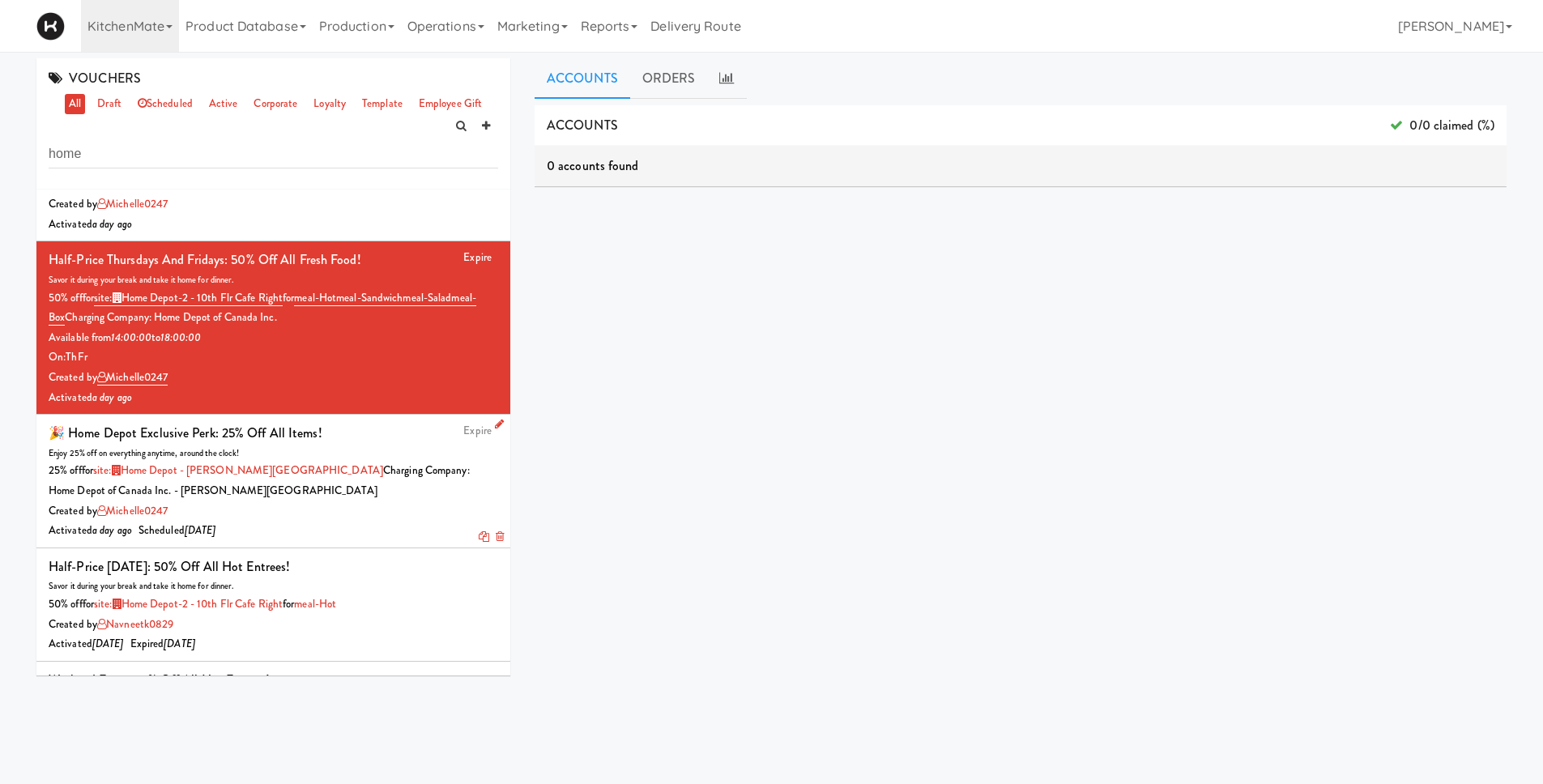
scroll to position [257, 0]
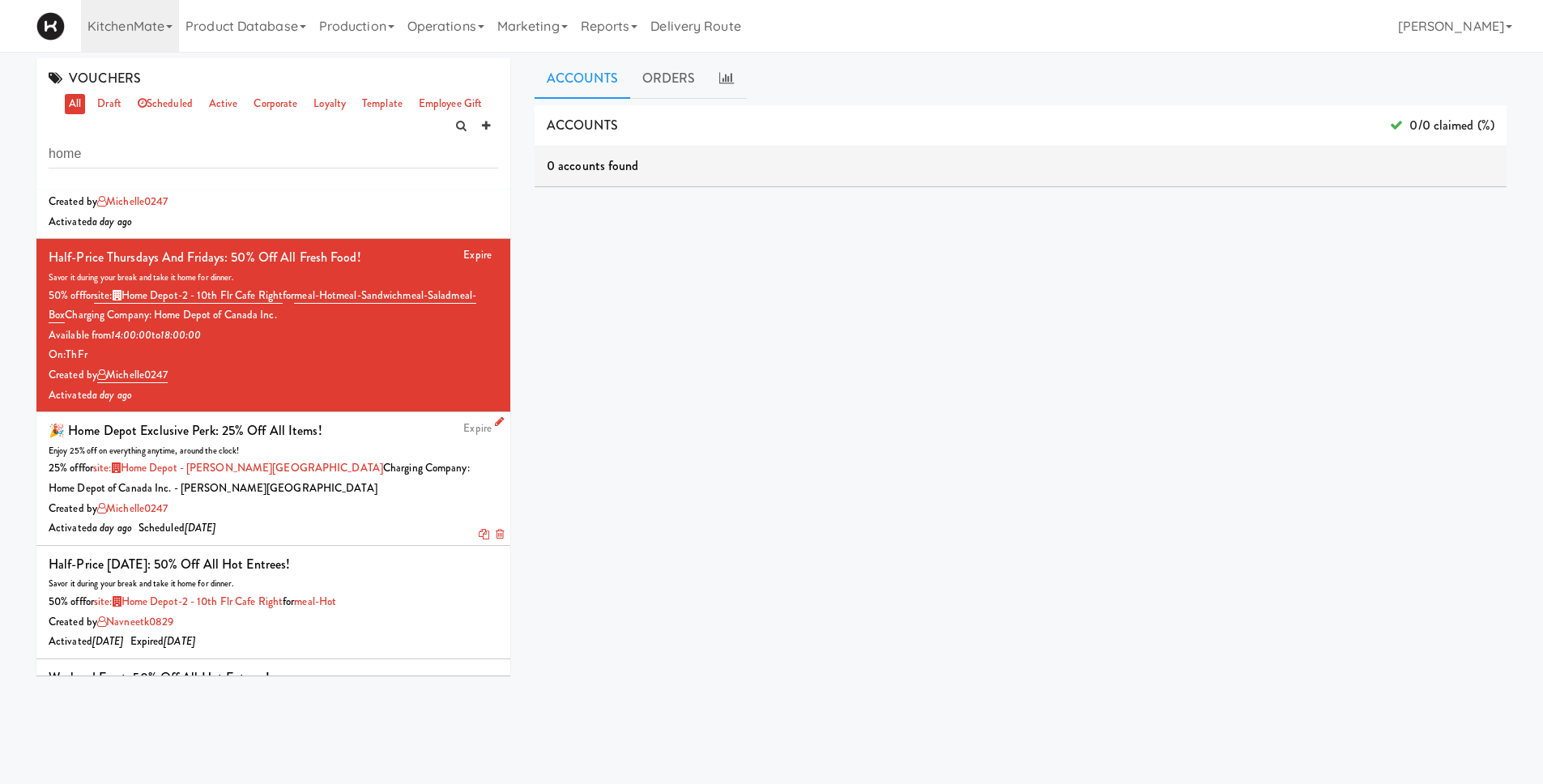
click at [381, 515] on div "Created by michelle0247" at bounding box center [273, 509] width 450 height 21
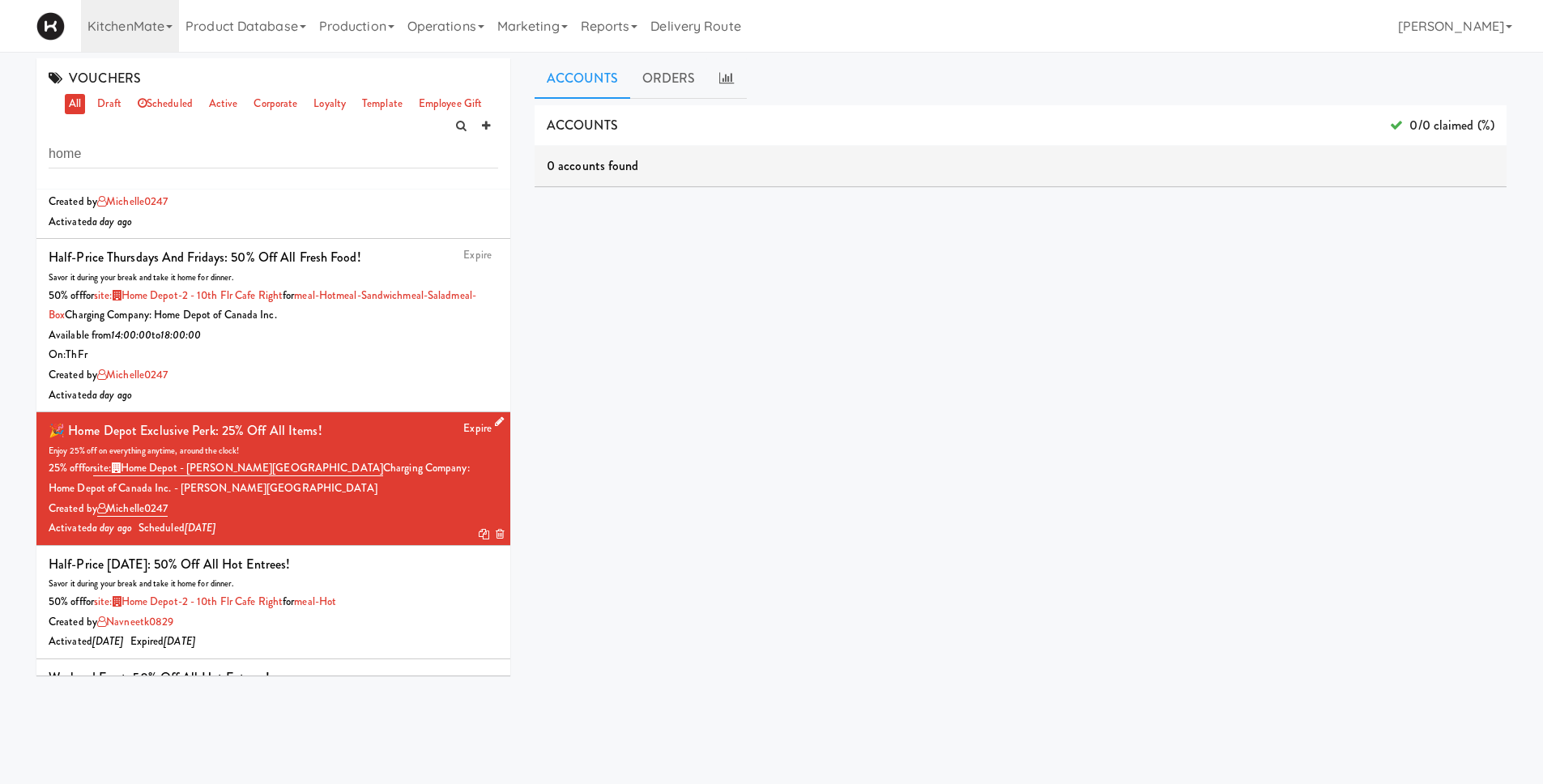
click at [495, 419] on icon at bounding box center [500, 422] width 9 height 11
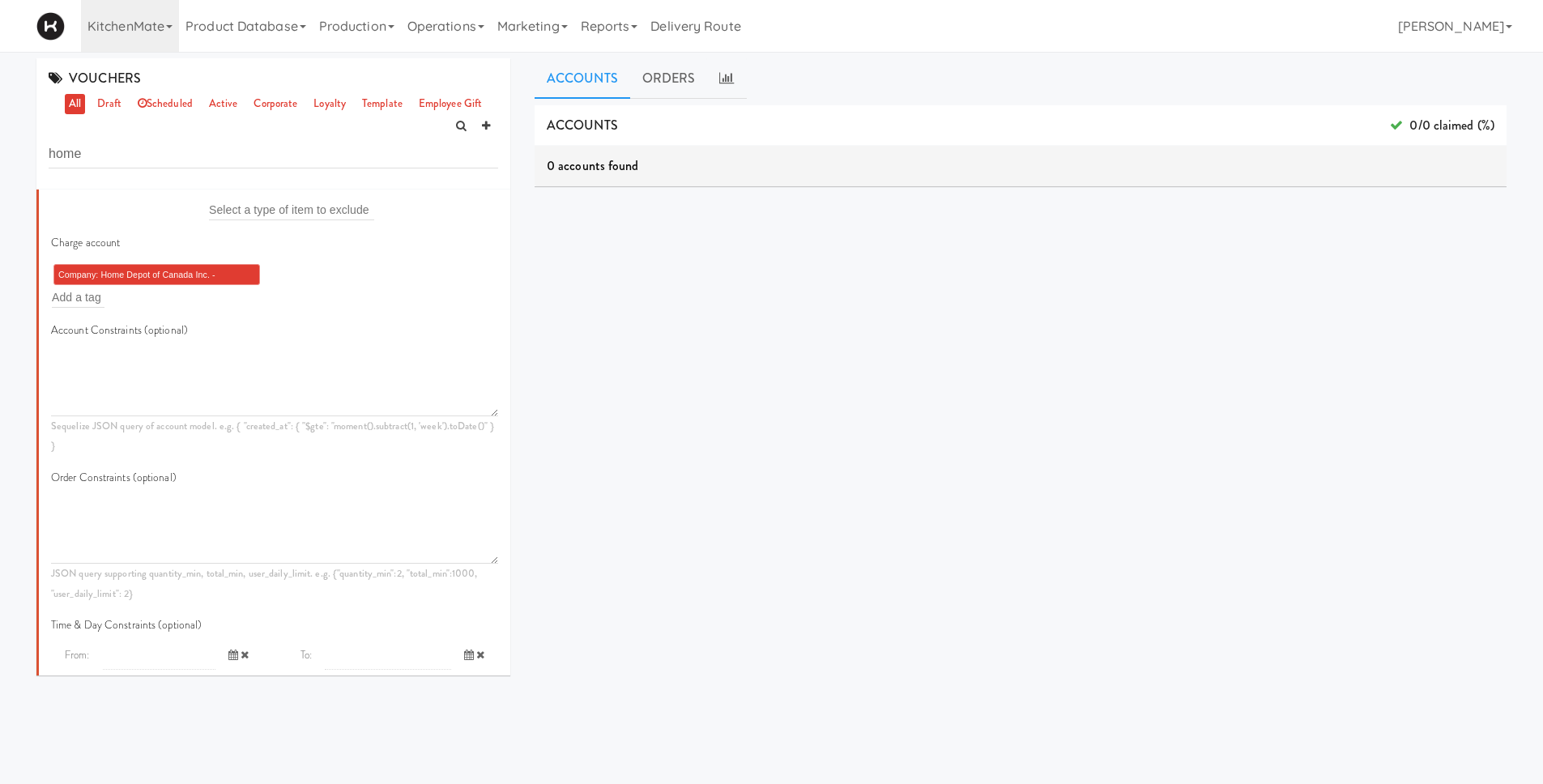
scroll to position [1333, 0]
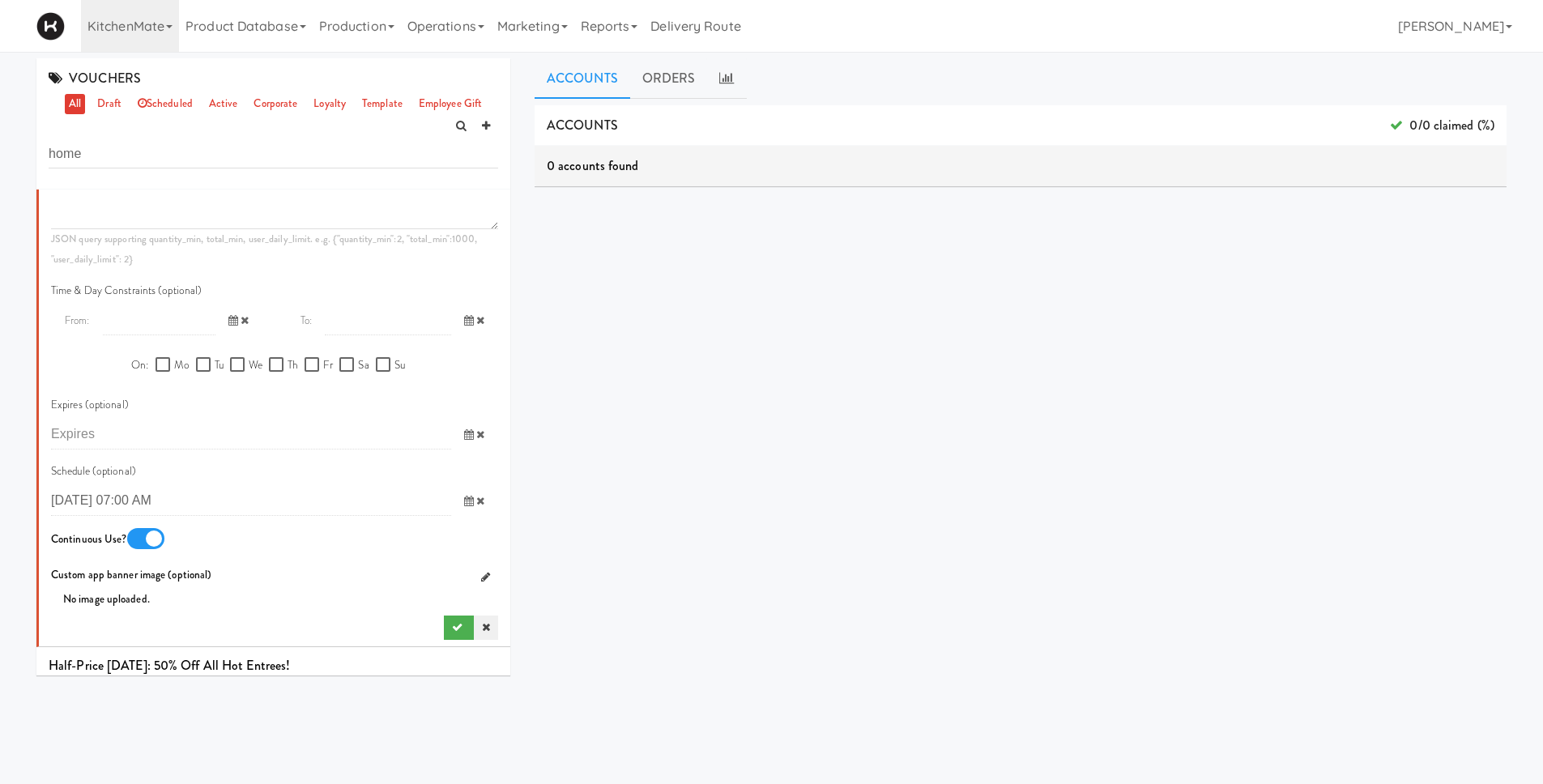
click at [474, 624] on link at bounding box center [486, 628] width 24 height 24
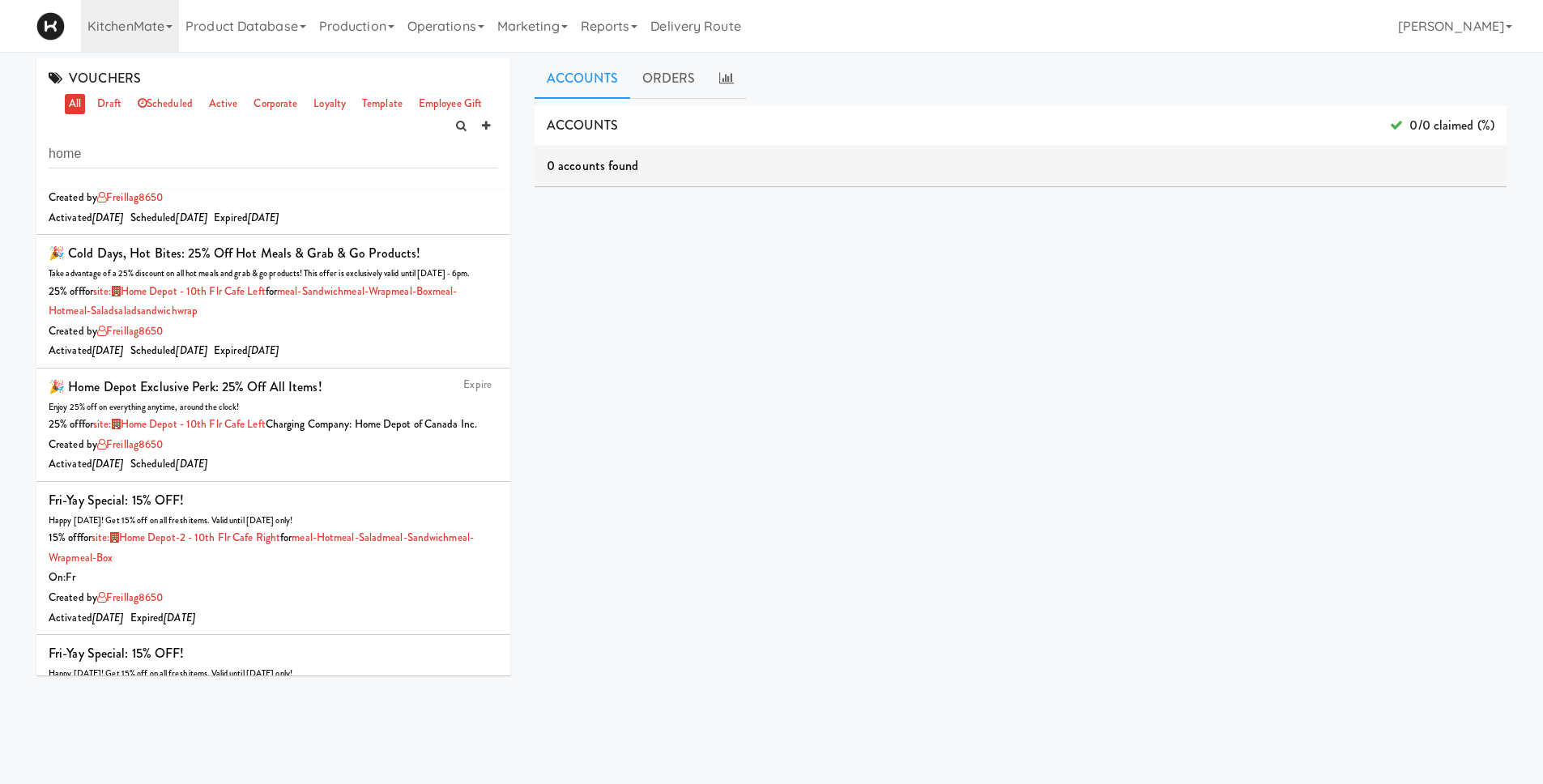
scroll to position [1047, 0]
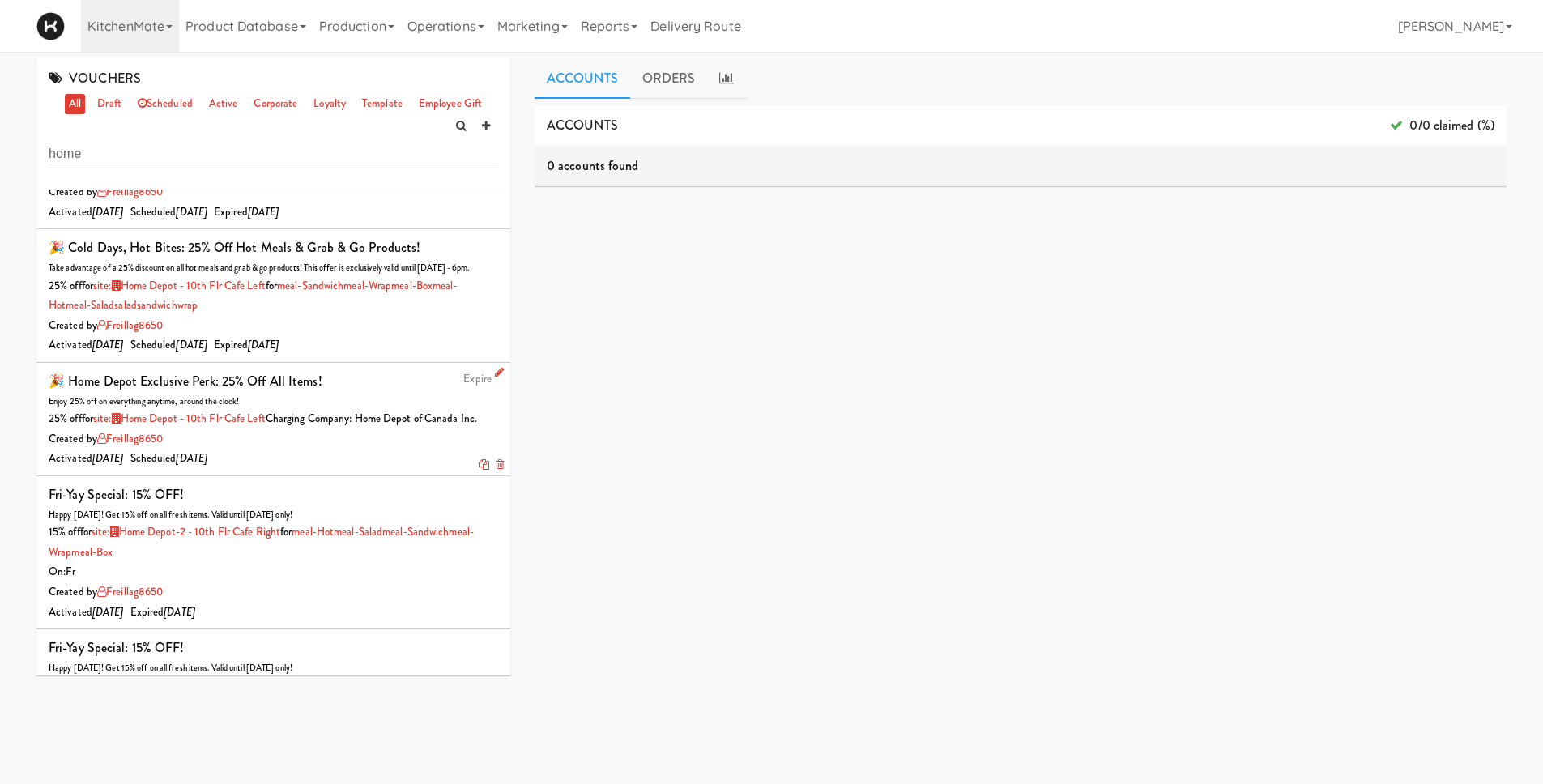
click at [339, 450] on div "Created by freillag8650" at bounding box center [273, 440] width 450 height 21
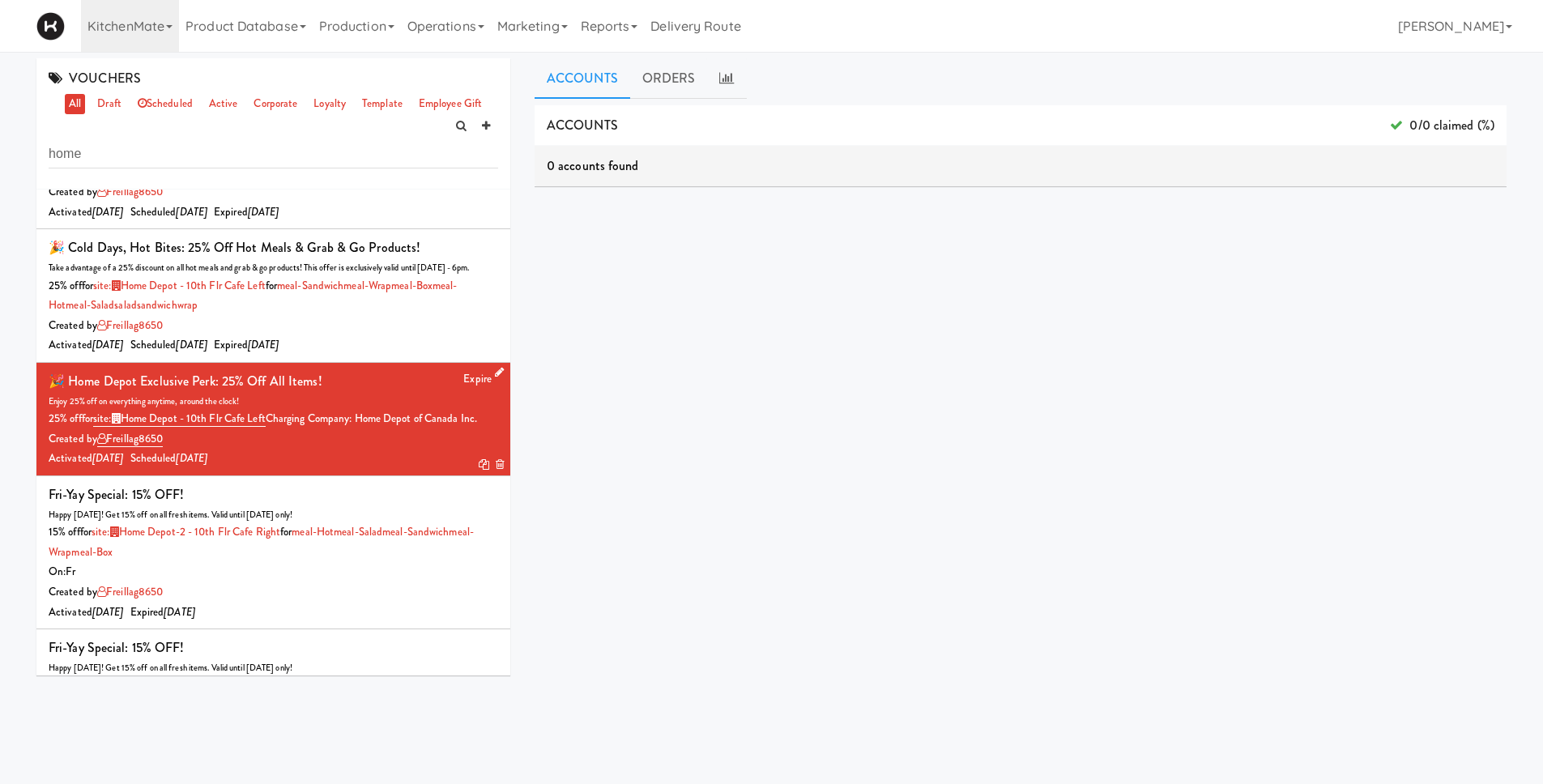
click at [495, 371] on icon at bounding box center [500, 372] width 9 height 11
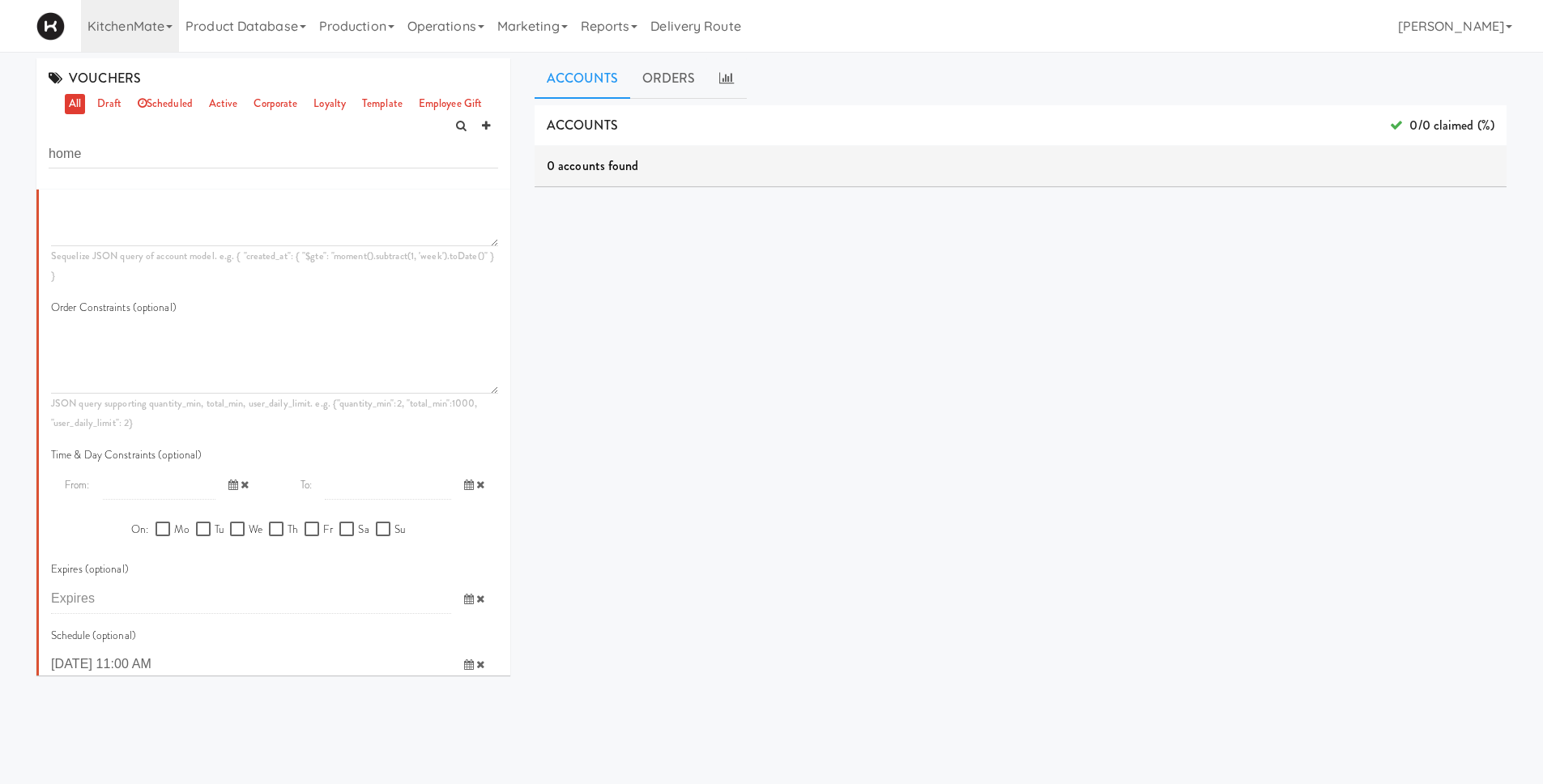
scroll to position [2094, 0]
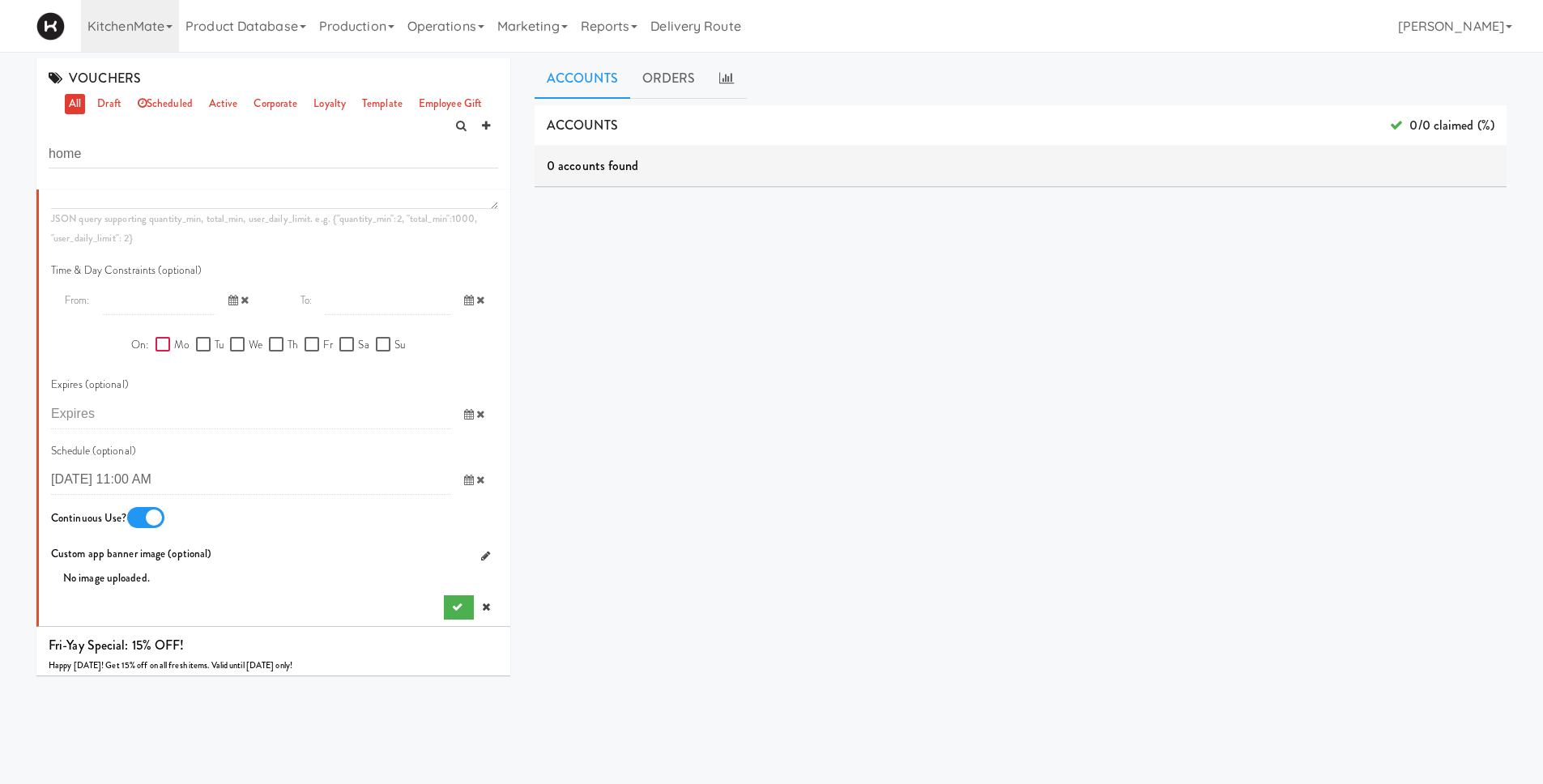
click at [159, 345] on input "Mo" at bounding box center [165, 345] width 19 height 13
checkbox input "true"
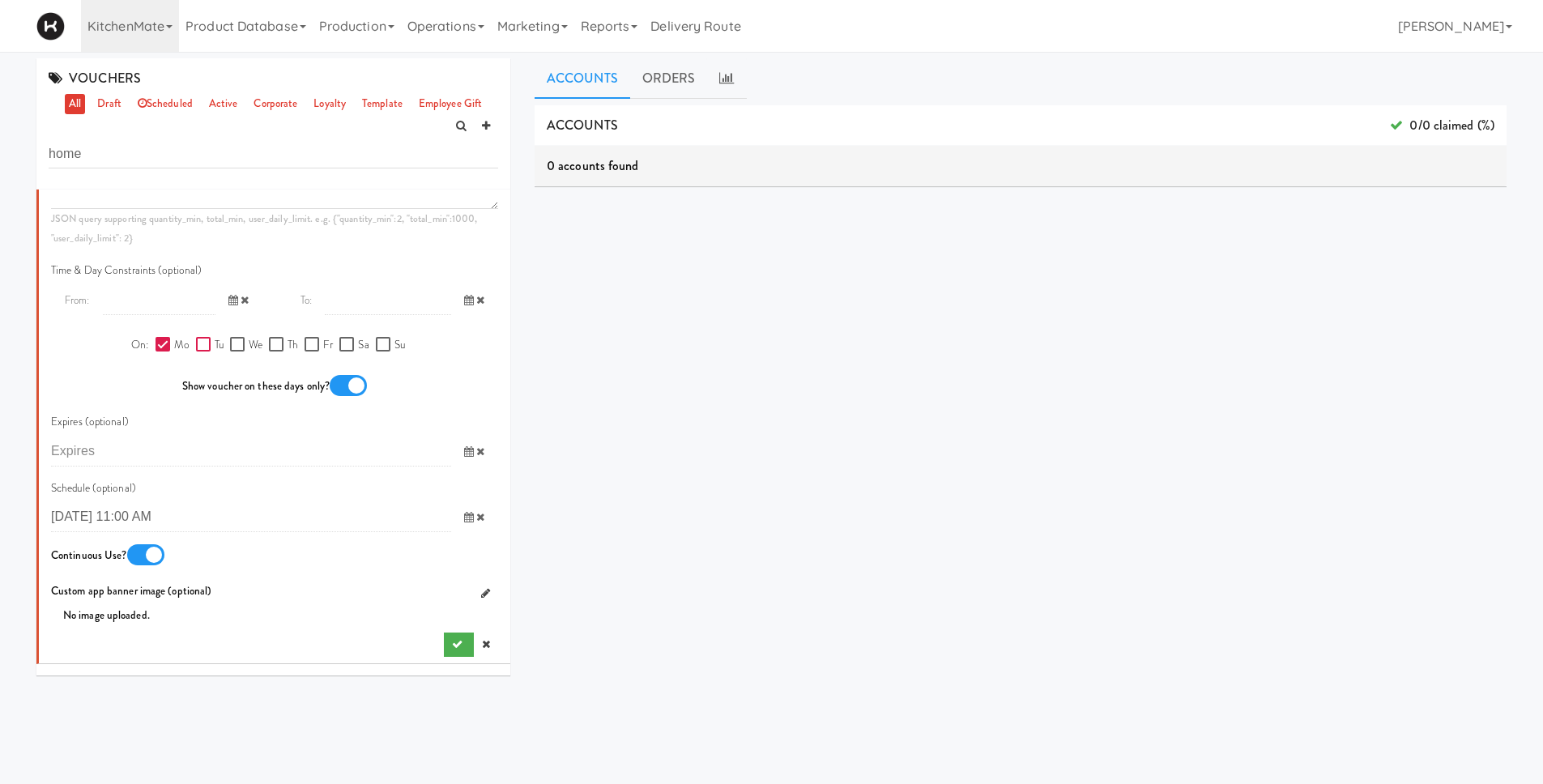
click at [196, 344] on input "Tu" at bounding box center [205, 345] width 19 height 13
checkbox input "true"
click at [232, 345] on input "We" at bounding box center [239, 345] width 19 height 13
checkbox input "true"
click at [349, 343] on input "Sa" at bounding box center [349, 345] width 19 height 13
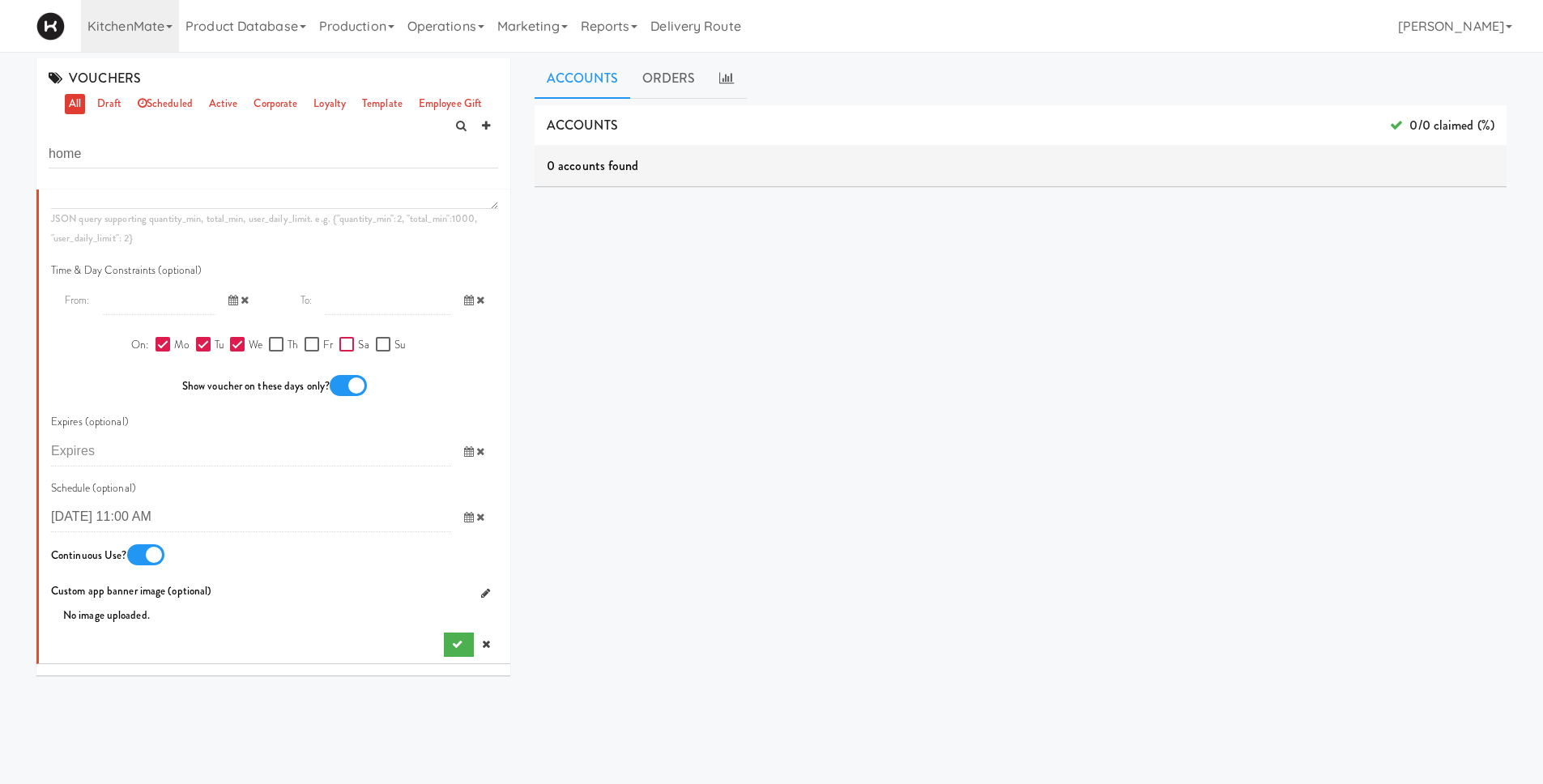
checkbox input "true"
click at [380, 344] on input "Su" at bounding box center [385, 345] width 19 height 13
checkbox input "true"
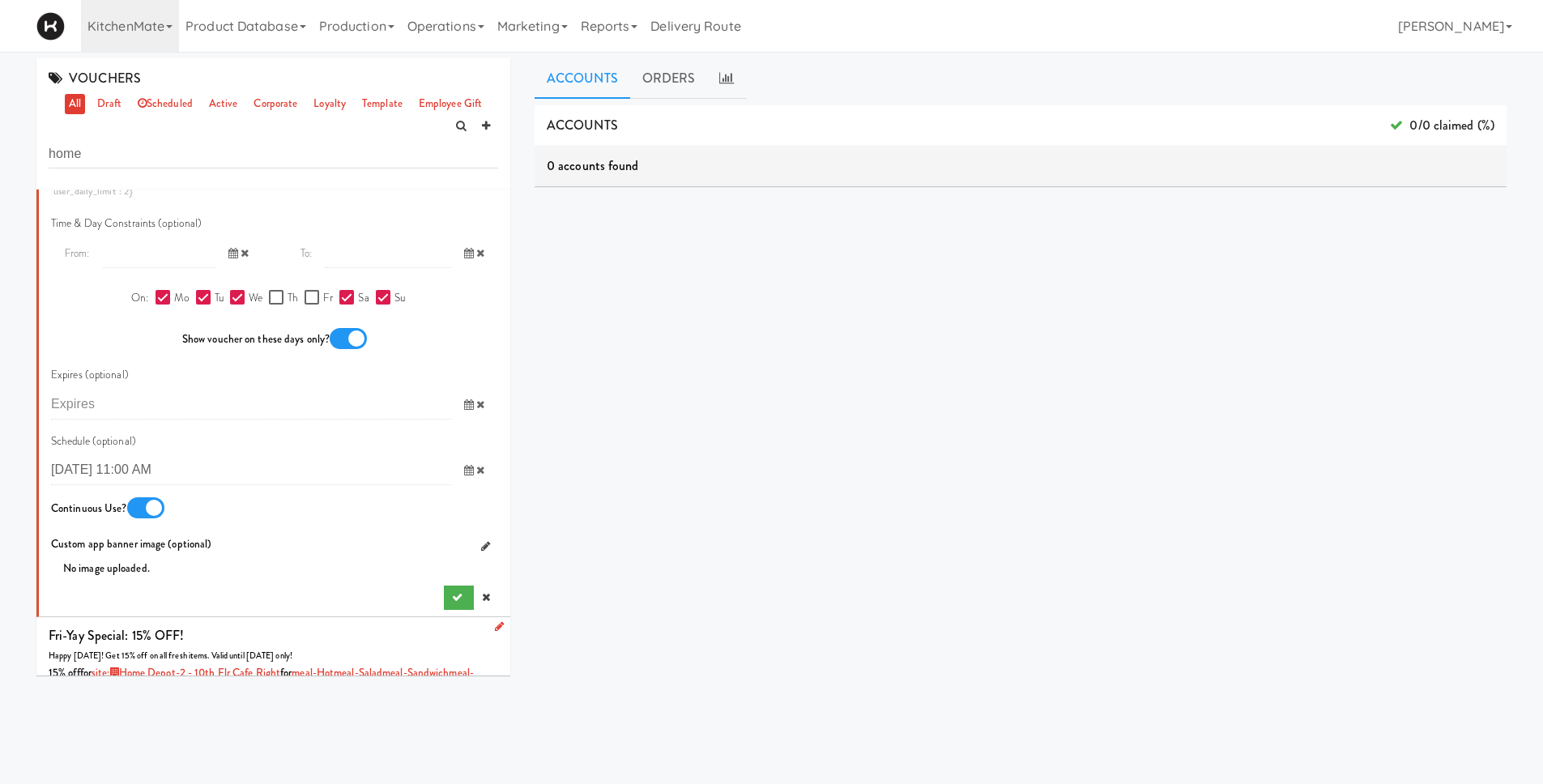
scroll to position [2142, 0]
click at [452, 592] on icon "submit" at bounding box center [458, 597] width 11 height 11
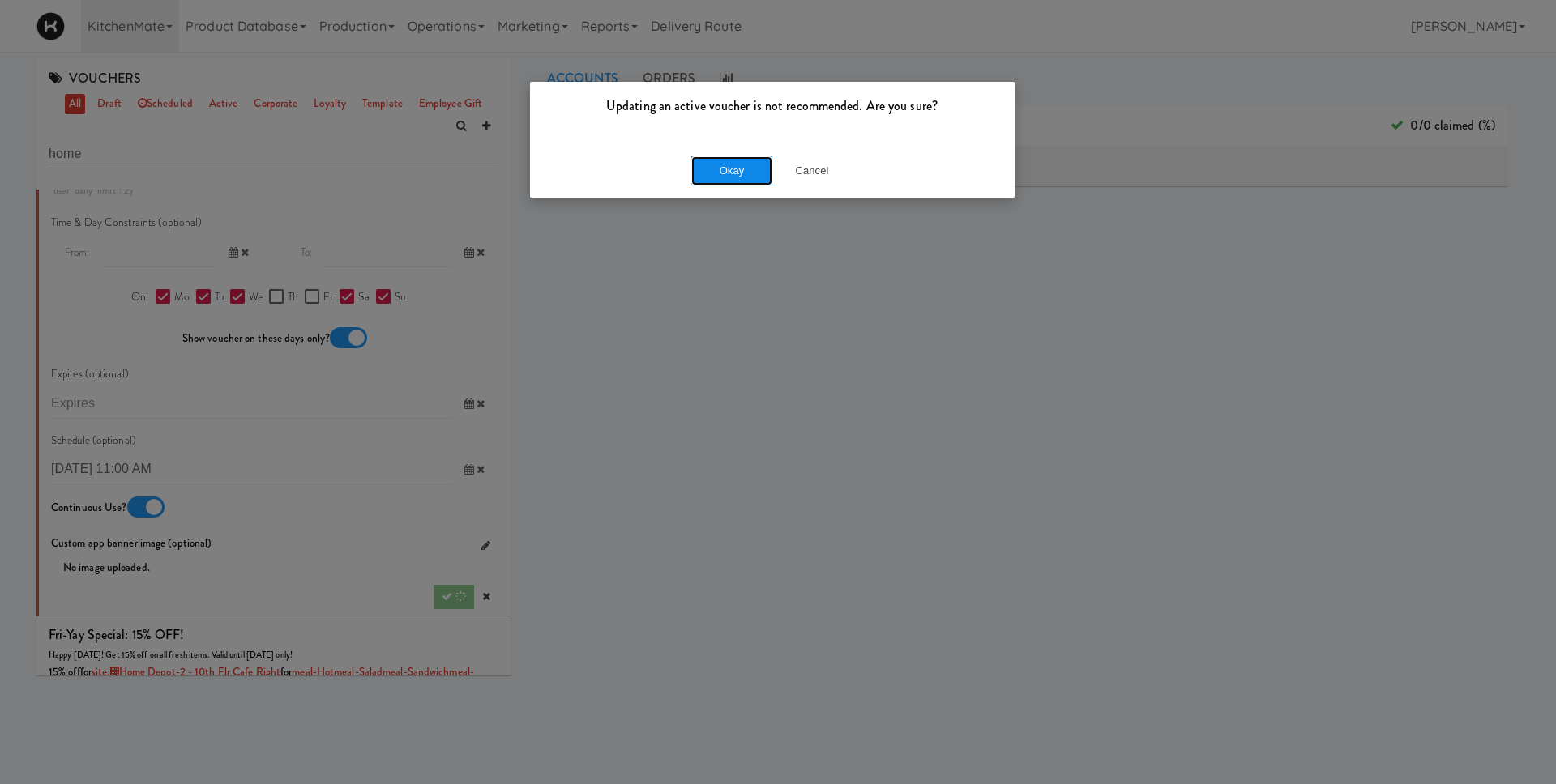
click at [730, 171] on button "Okay" at bounding box center [732, 171] width 81 height 29
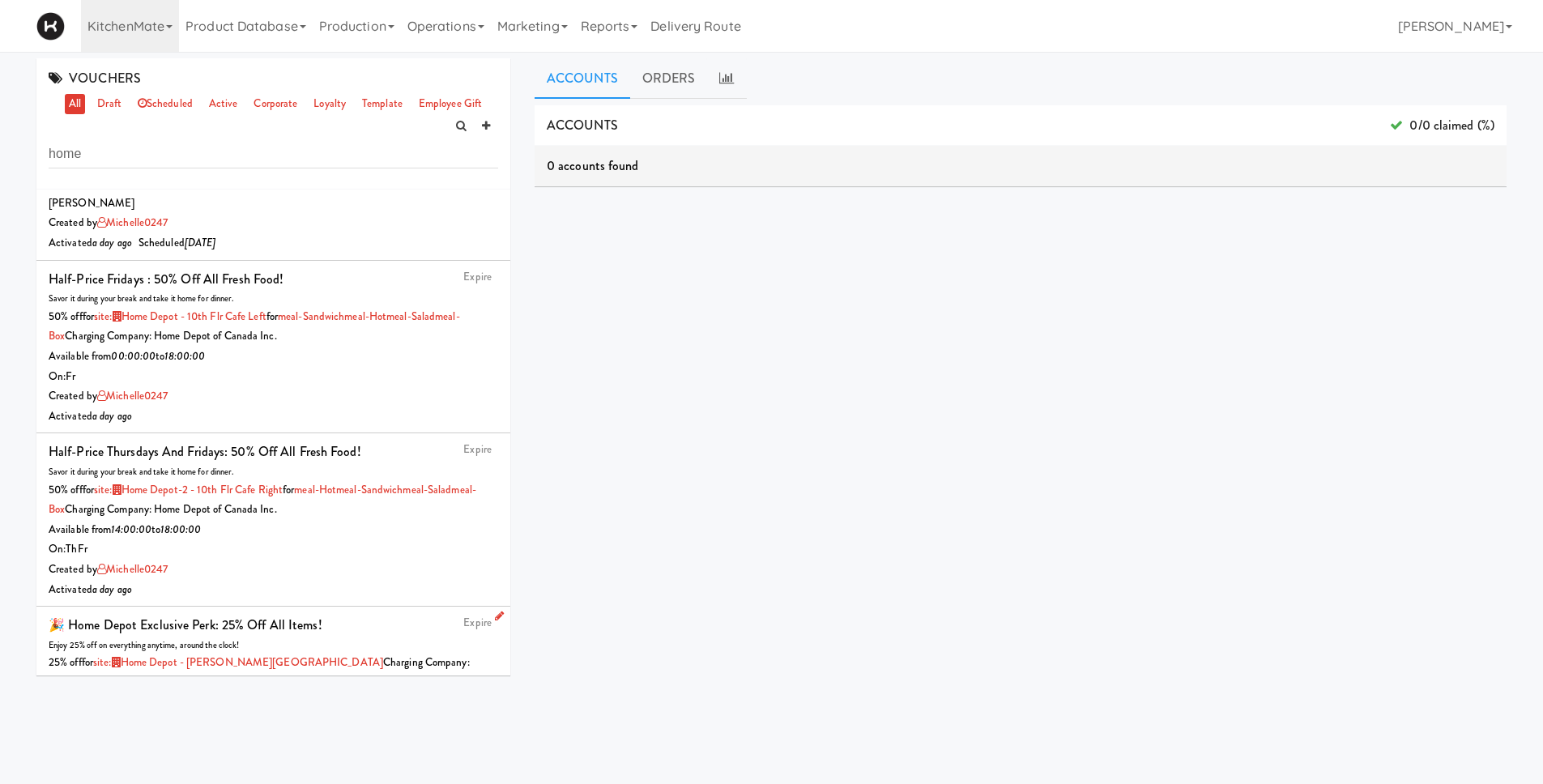
scroll to position [0, 0]
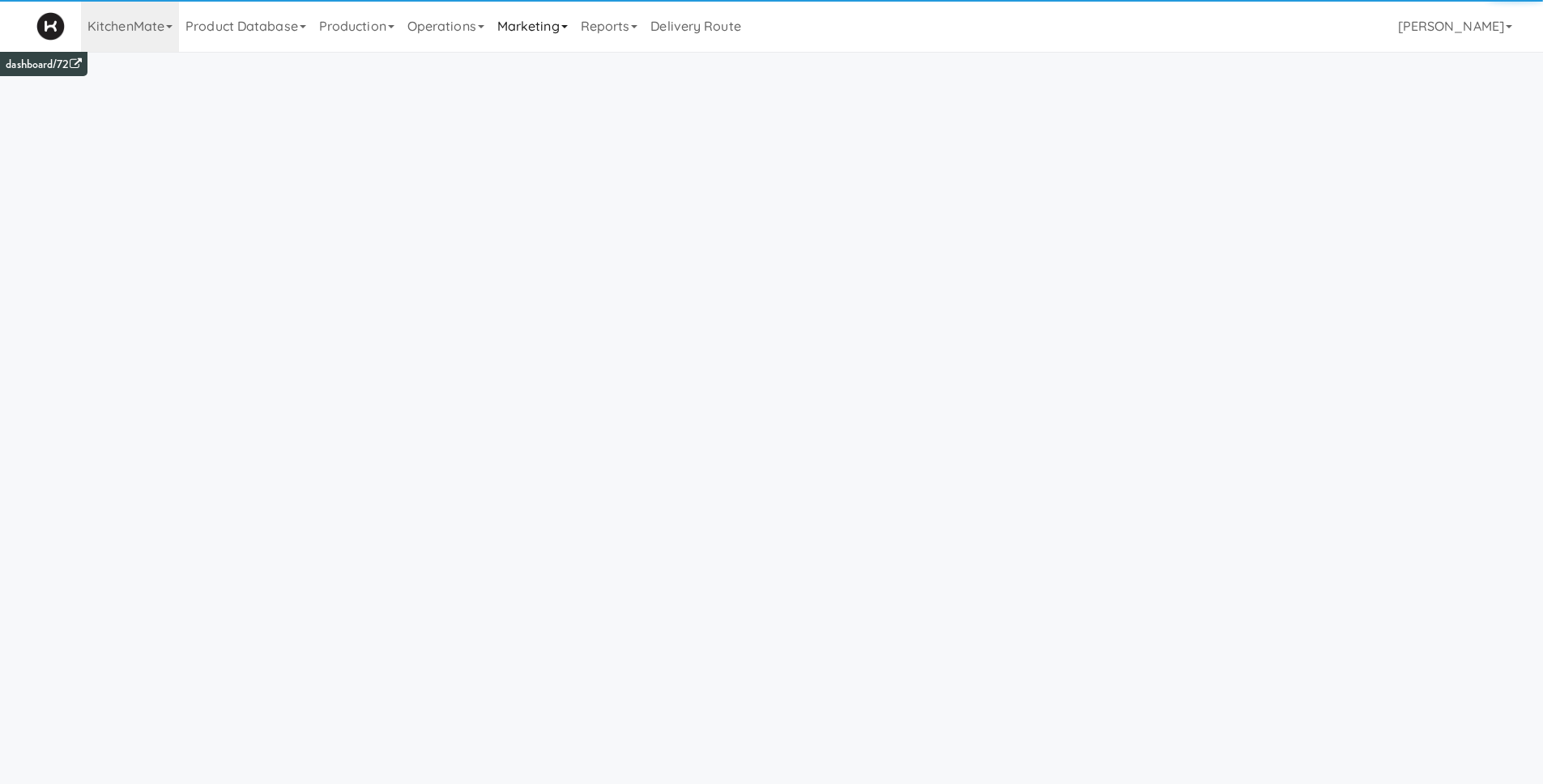
click at [556, 29] on link "Marketing" at bounding box center [532, 26] width 84 height 52
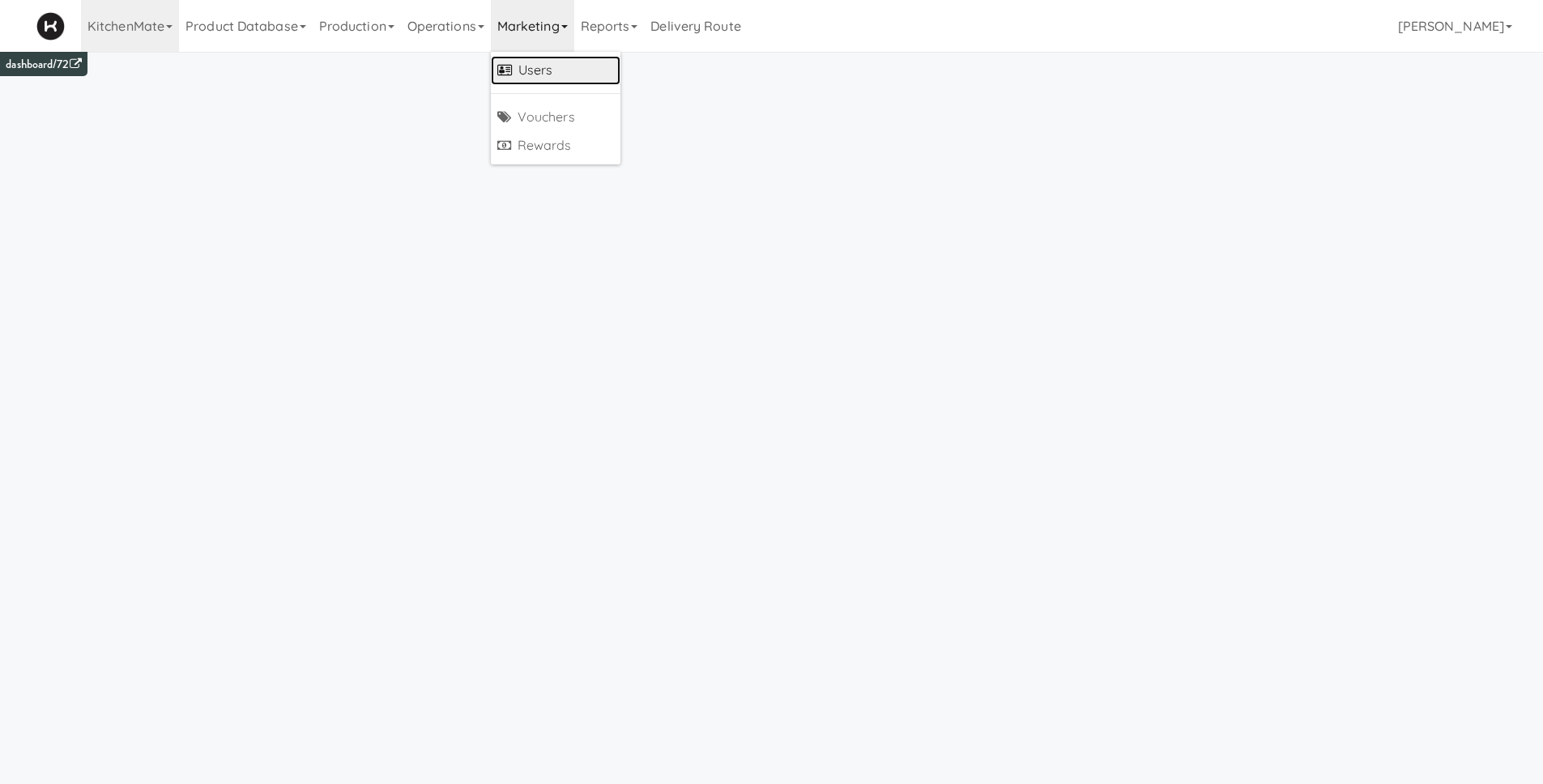
click at [566, 77] on link "Users" at bounding box center [556, 70] width 129 height 29
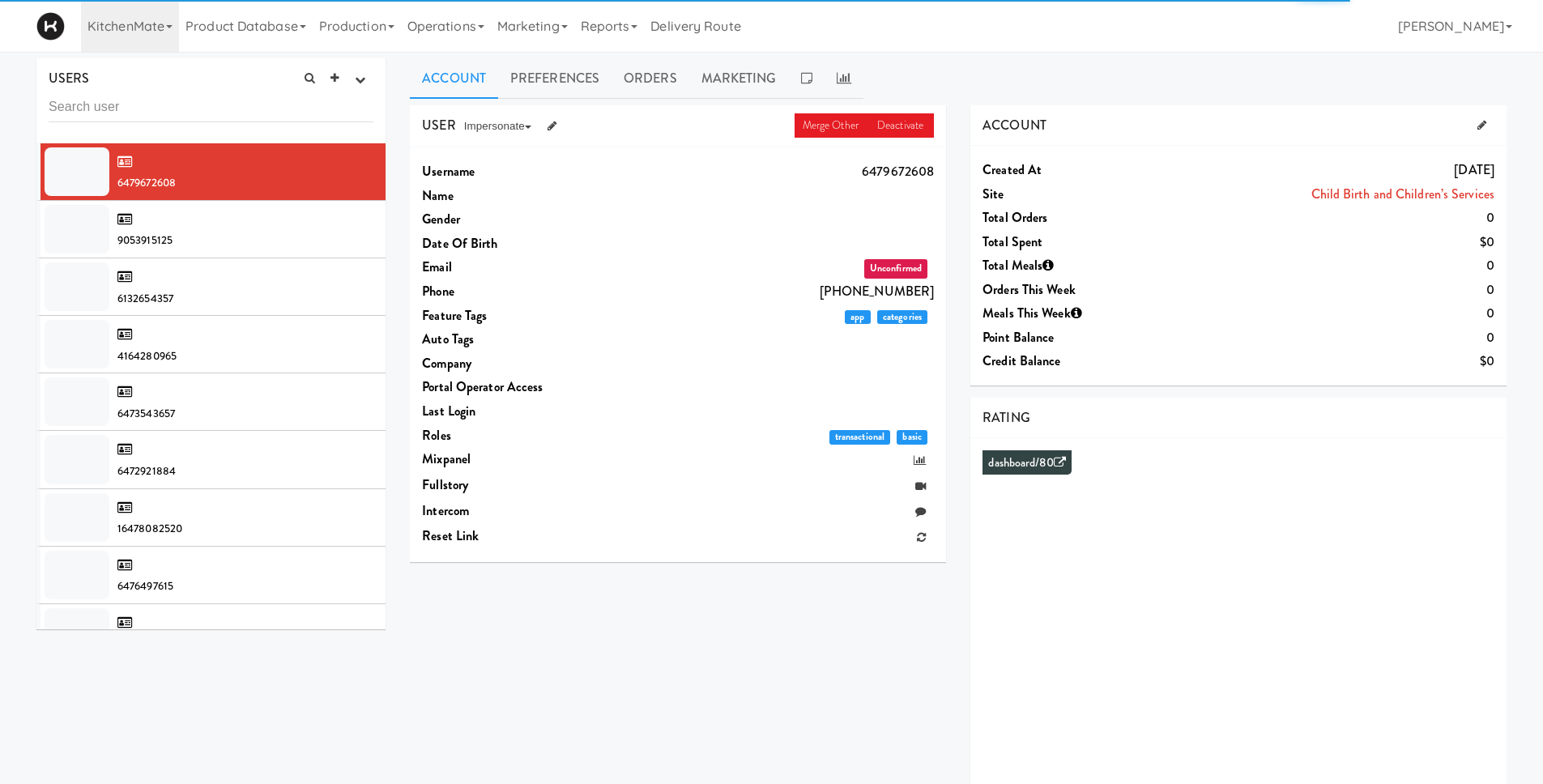
click at [70, 103] on input "text" at bounding box center [210, 107] width 325 height 30
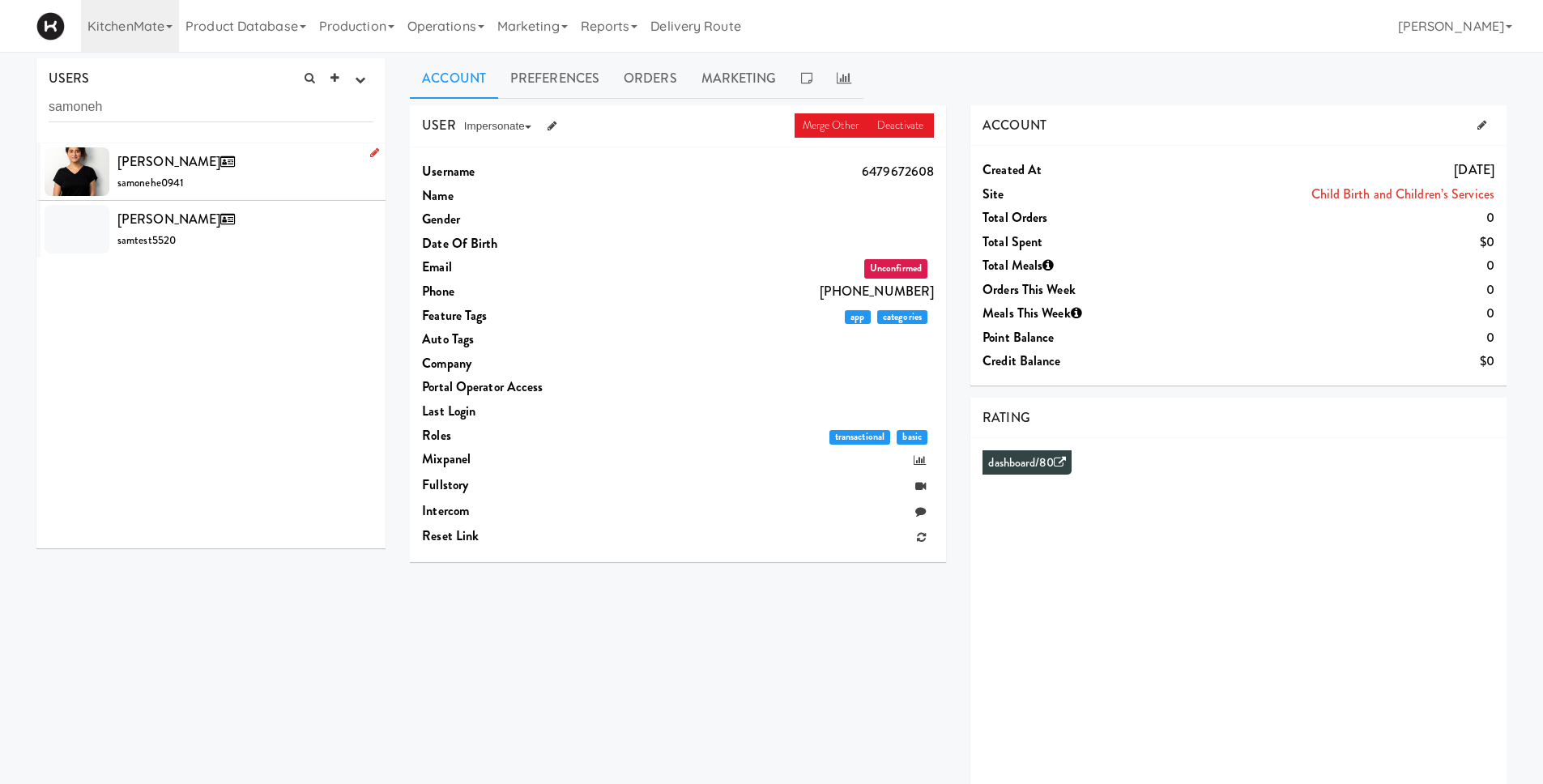
type input "samoneh"
click at [293, 192] on div "[PERSON_NAME] samonehe0941" at bounding box center [245, 172] width 256 height 44
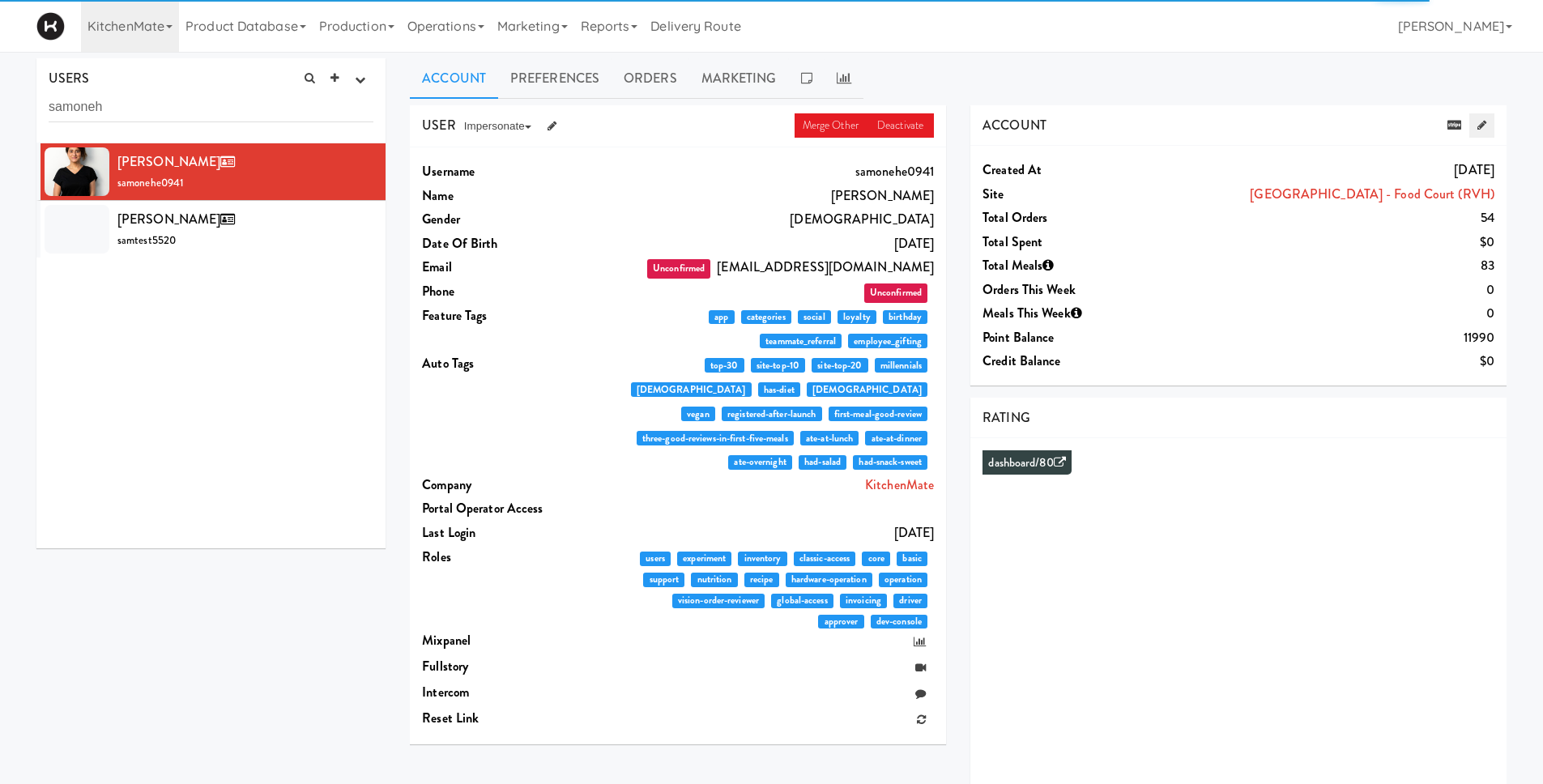
click at [1482, 123] on icon at bounding box center [1482, 125] width 9 height 11
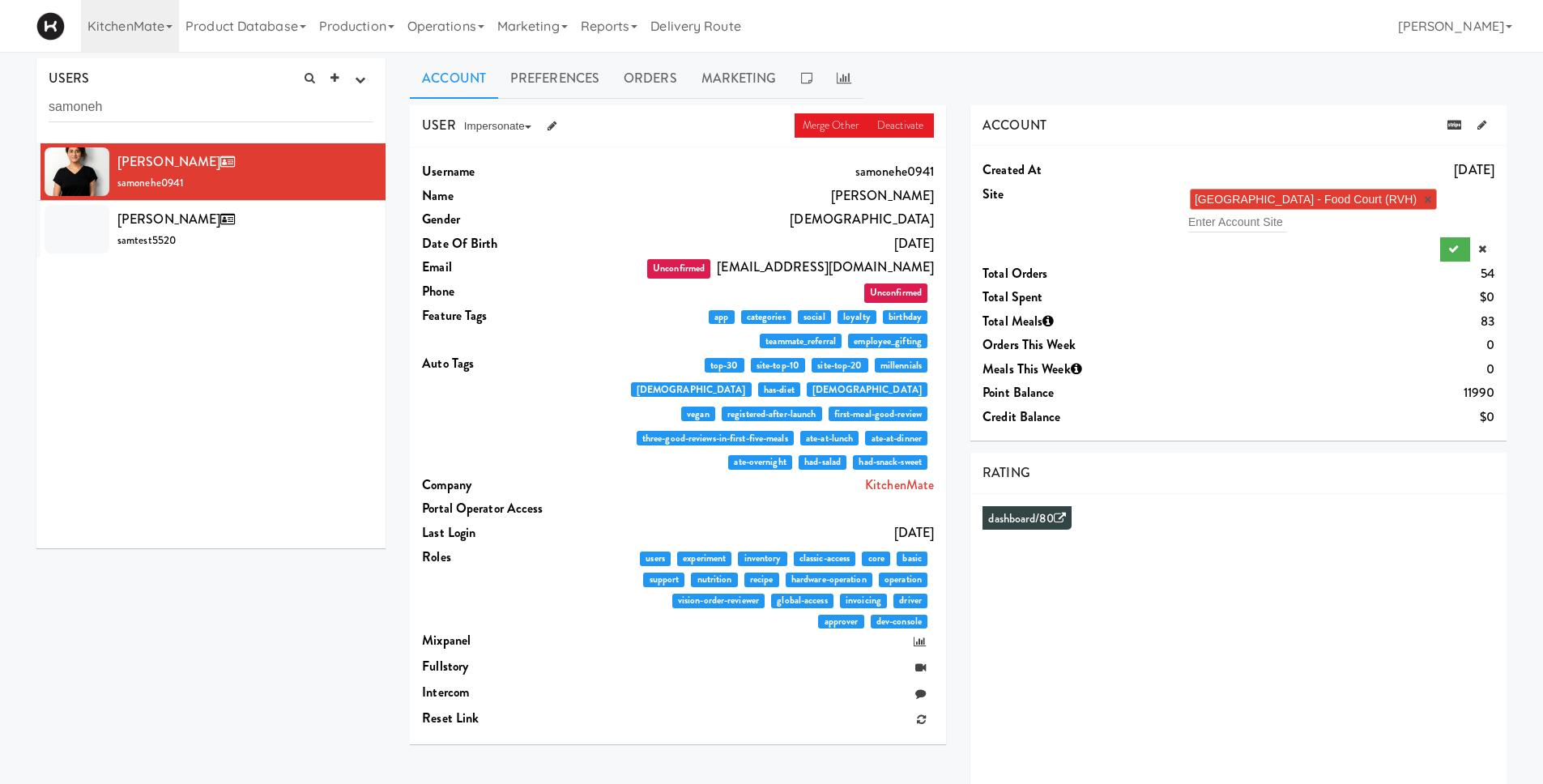
drag, startPoint x: 1484, startPoint y: 217, endPoint x: 1429, endPoint y: 218, distance: 55.0
click at [1432, 207] on link "×" at bounding box center [1428, 199] width 7 height 13
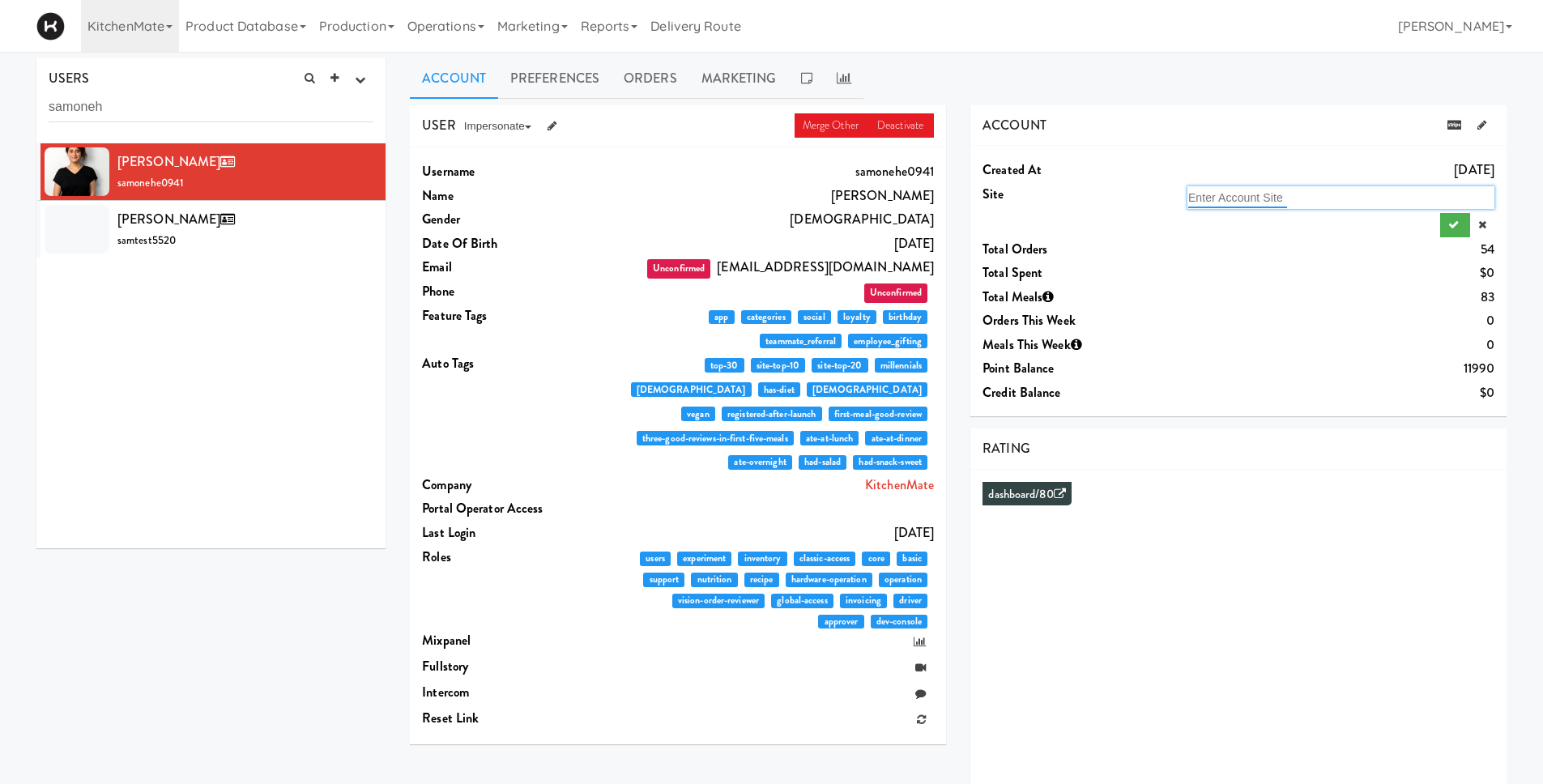
click at [1235, 192] on input "text" at bounding box center [1238, 197] width 99 height 21
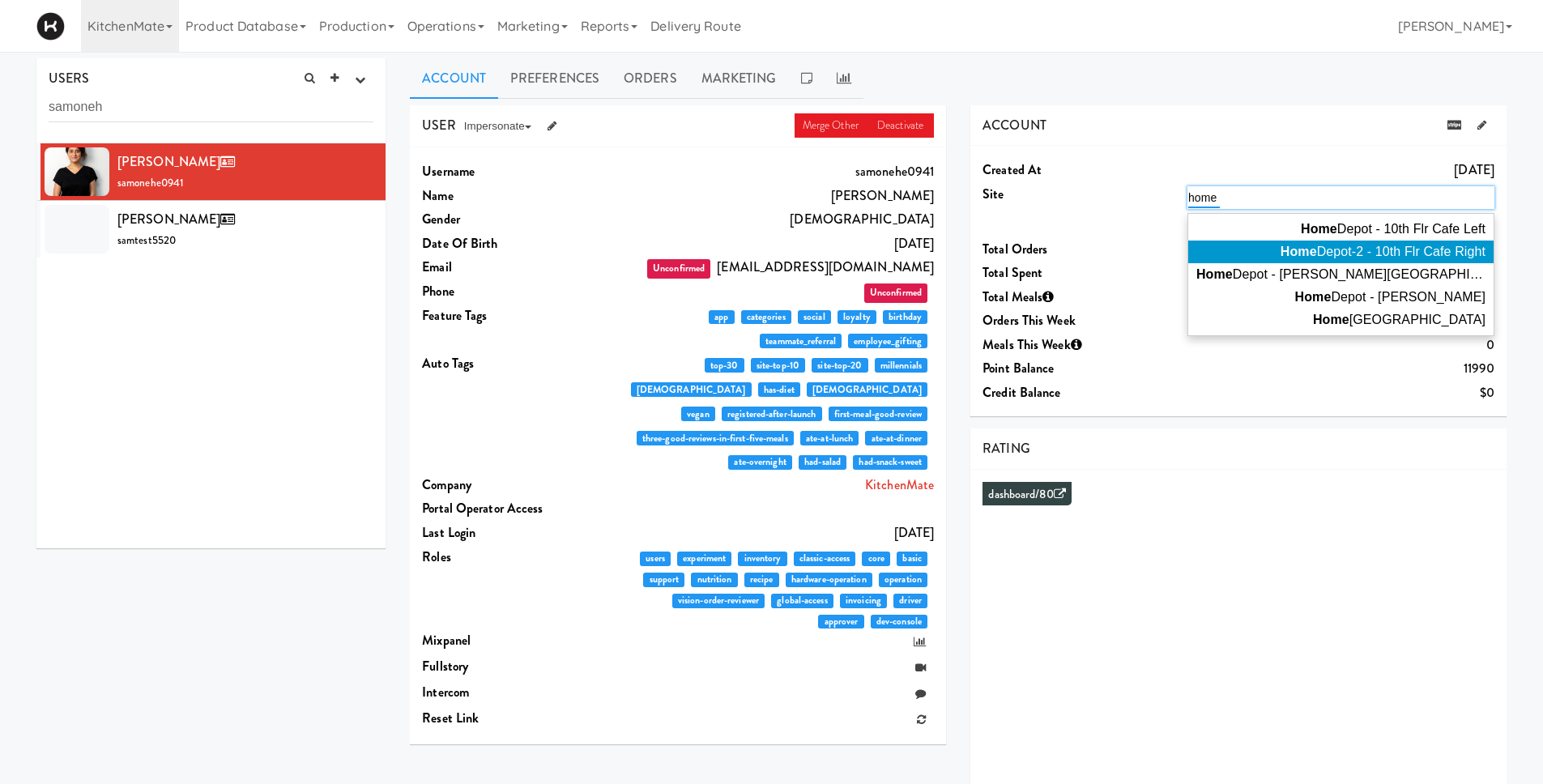
type input "home"
click at [1390, 248] on span "Home Depot-2 - 10th Flr Cafe Right" at bounding box center [1383, 251] width 205 height 13
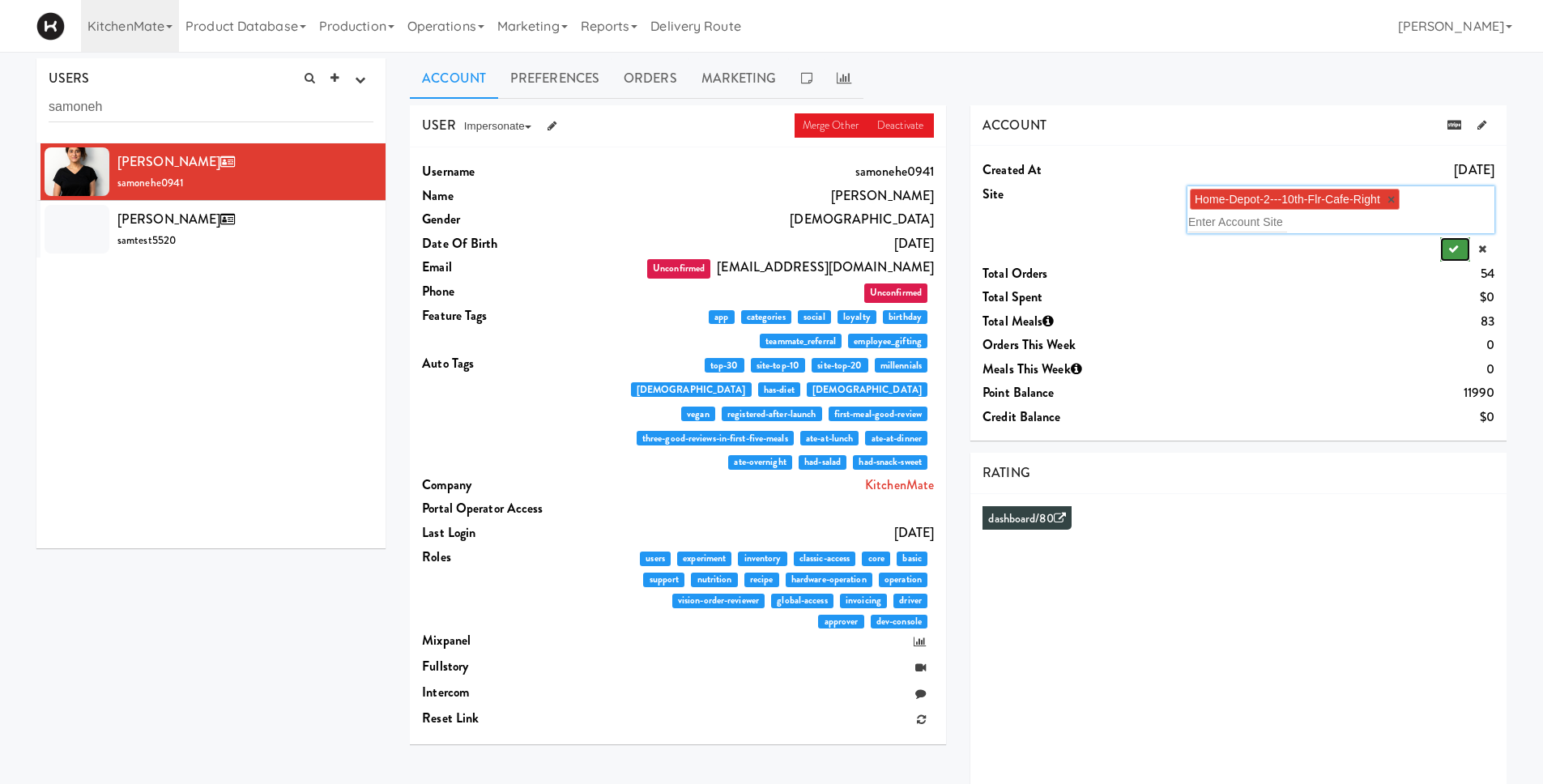
click at [1458, 244] on button "submit" at bounding box center [1455, 249] width 30 height 24
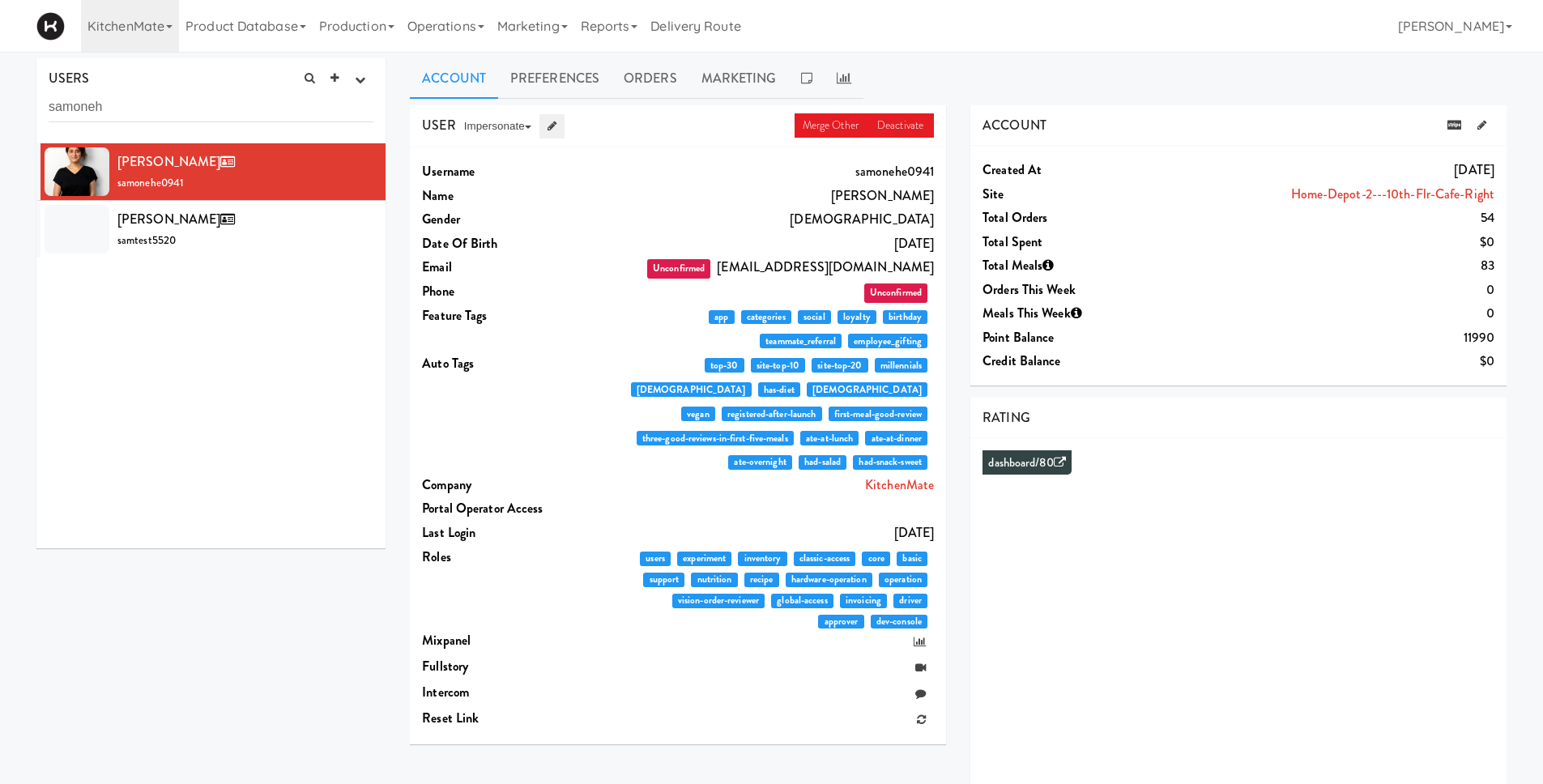
click at [555, 126] on icon at bounding box center [552, 126] width 9 height 11
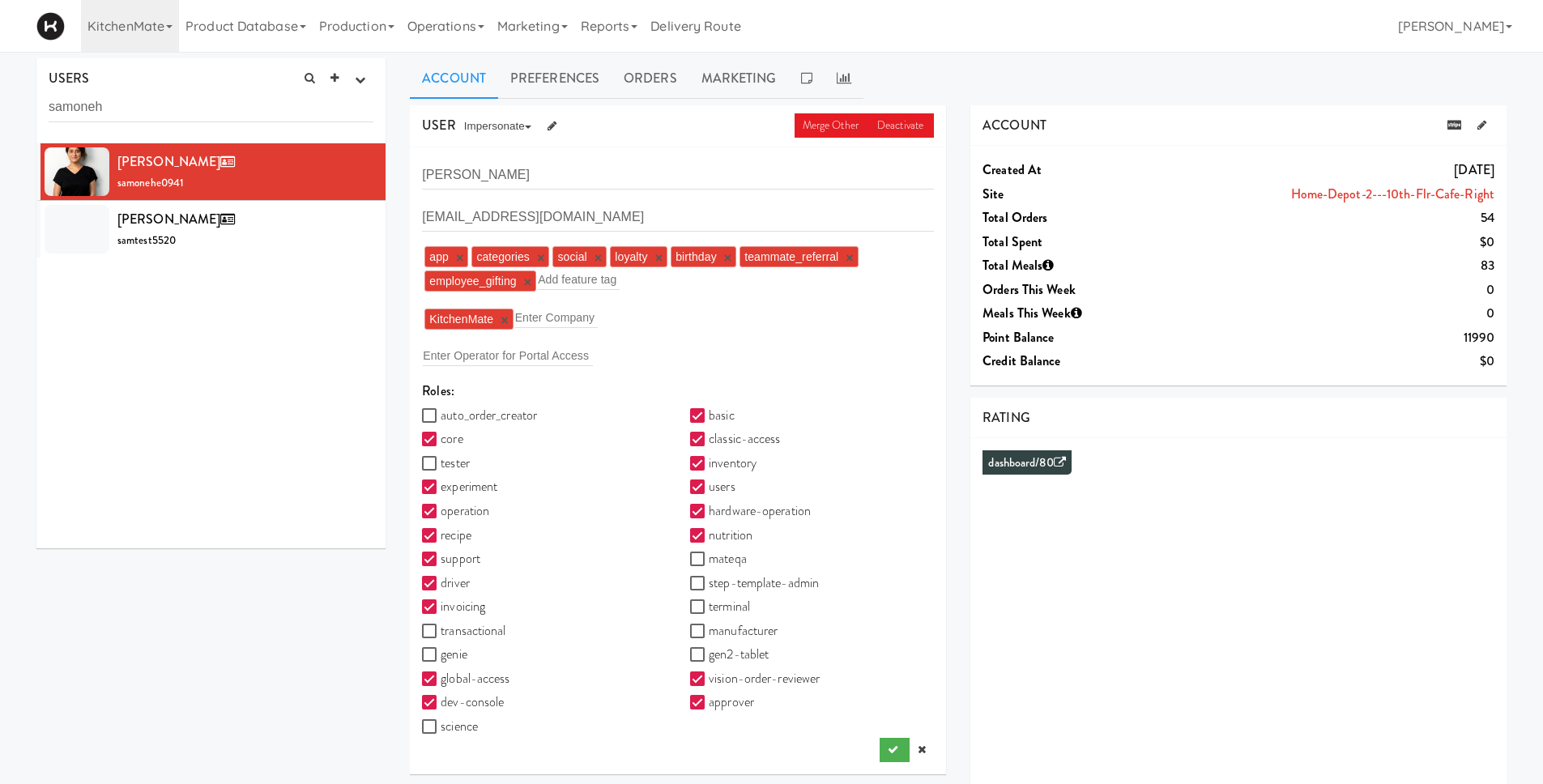
click at [508, 319] on link "×" at bounding box center [504, 320] width 7 height 13
click at [910, 750] on link at bounding box center [922, 746] width 24 height 24
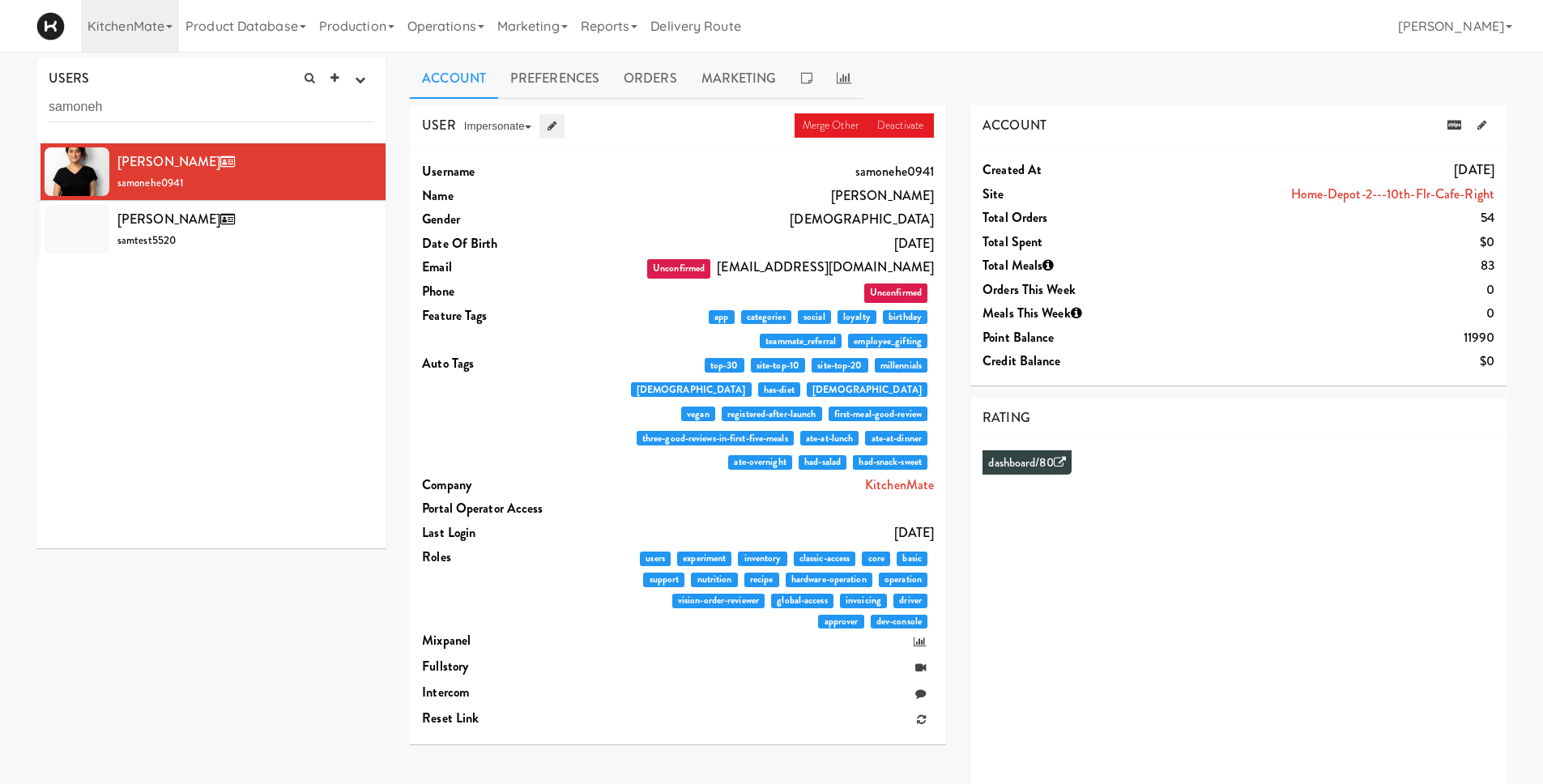
click at [552, 123] on icon at bounding box center [552, 126] width 9 height 11
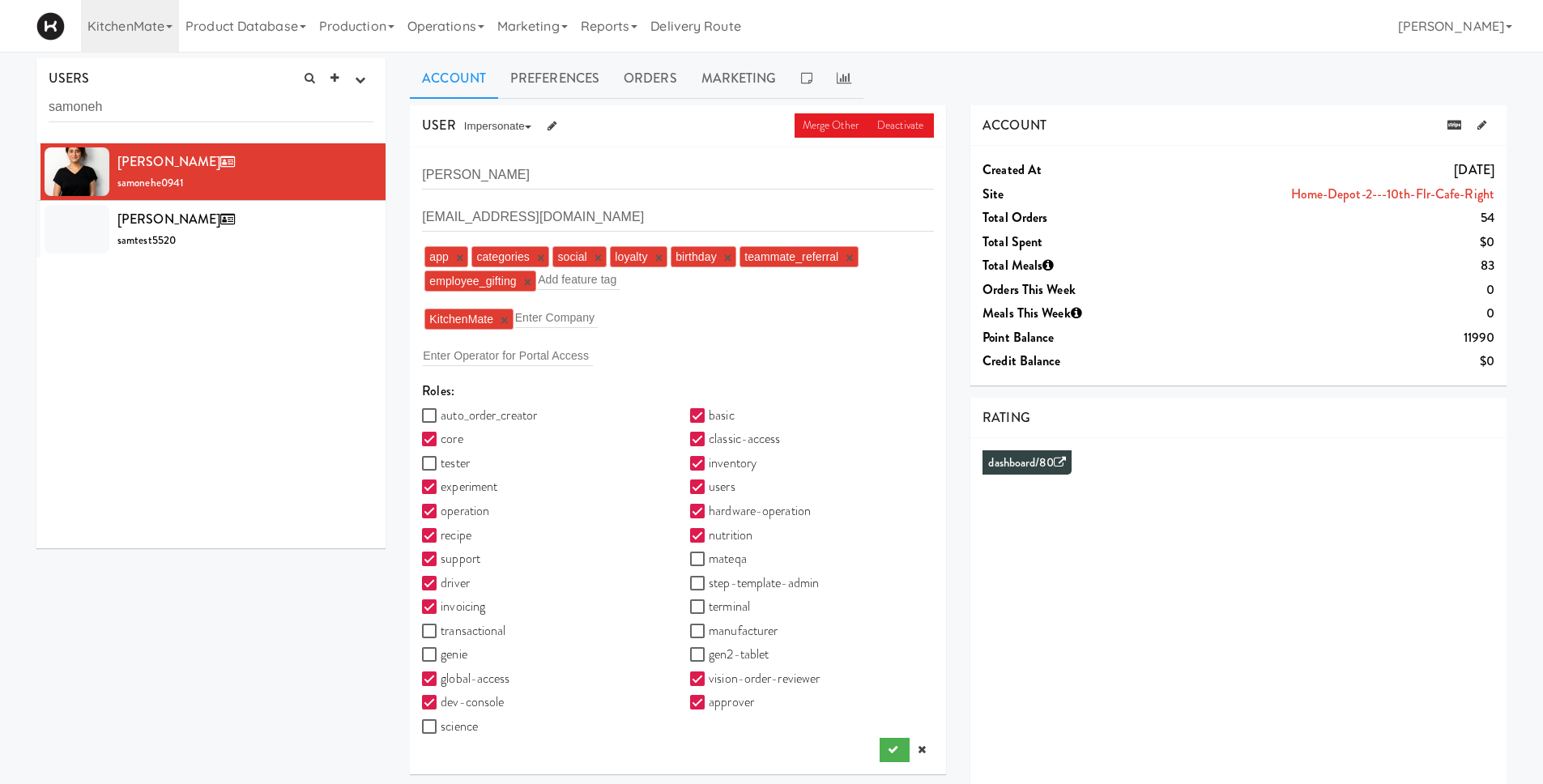
click at [505, 316] on link "×" at bounding box center [504, 320] width 7 height 13
click at [888, 749] on icon "submit" at bounding box center [893, 746] width 11 height 11
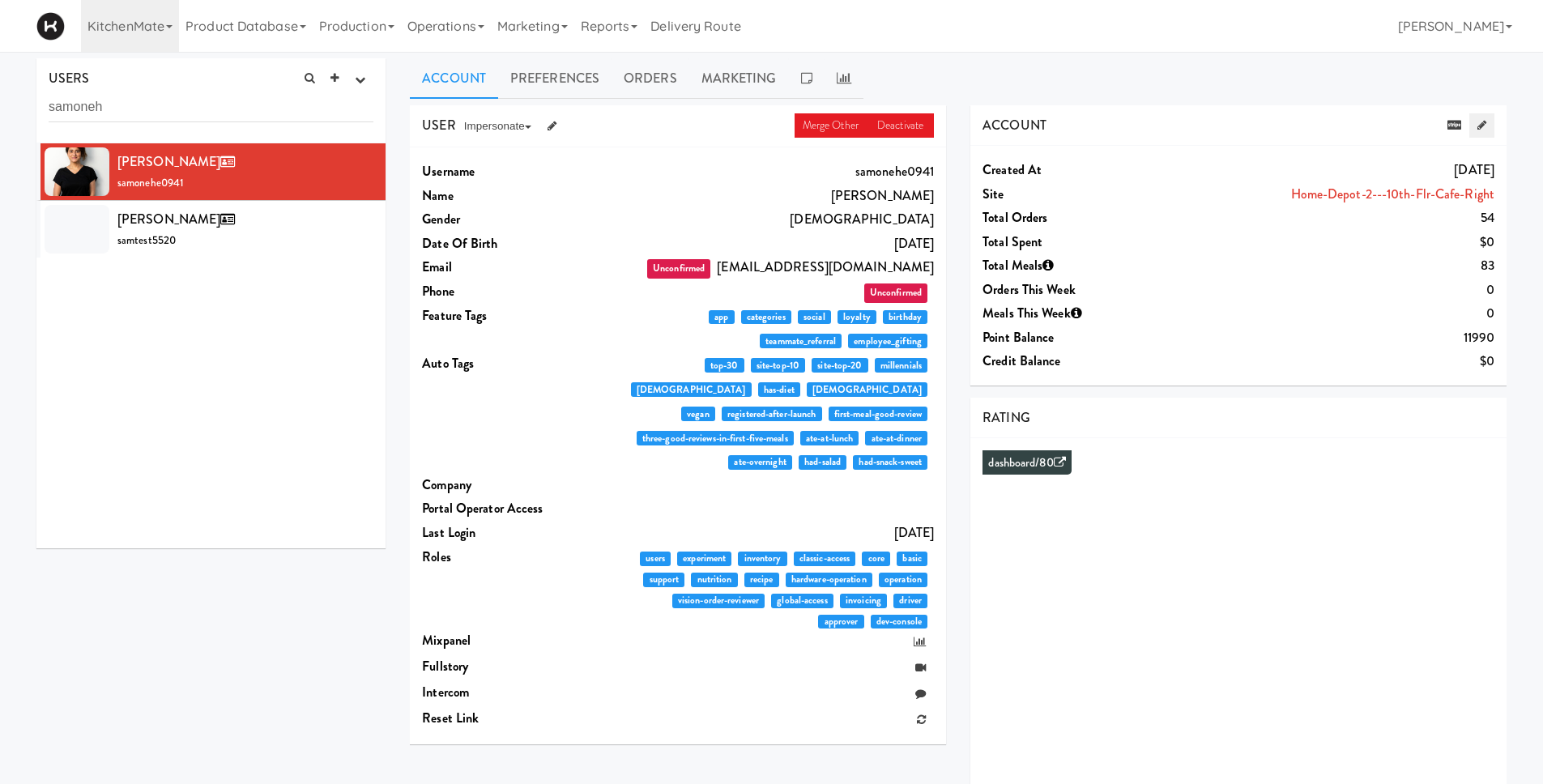
click at [1483, 120] on icon at bounding box center [1482, 125] width 9 height 11
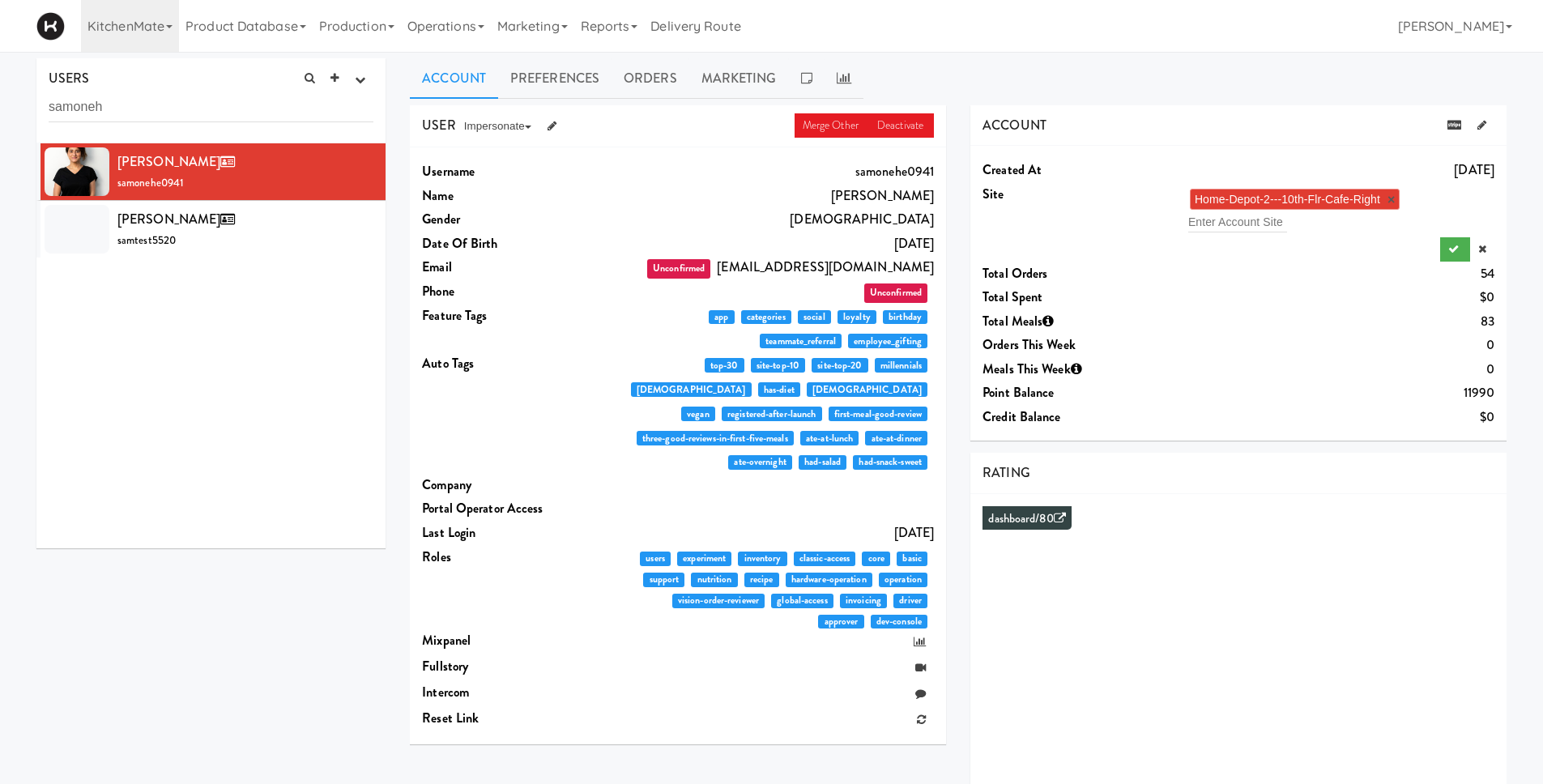
click at [1396, 193] on link "×" at bounding box center [1391, 199] width 7 height 13
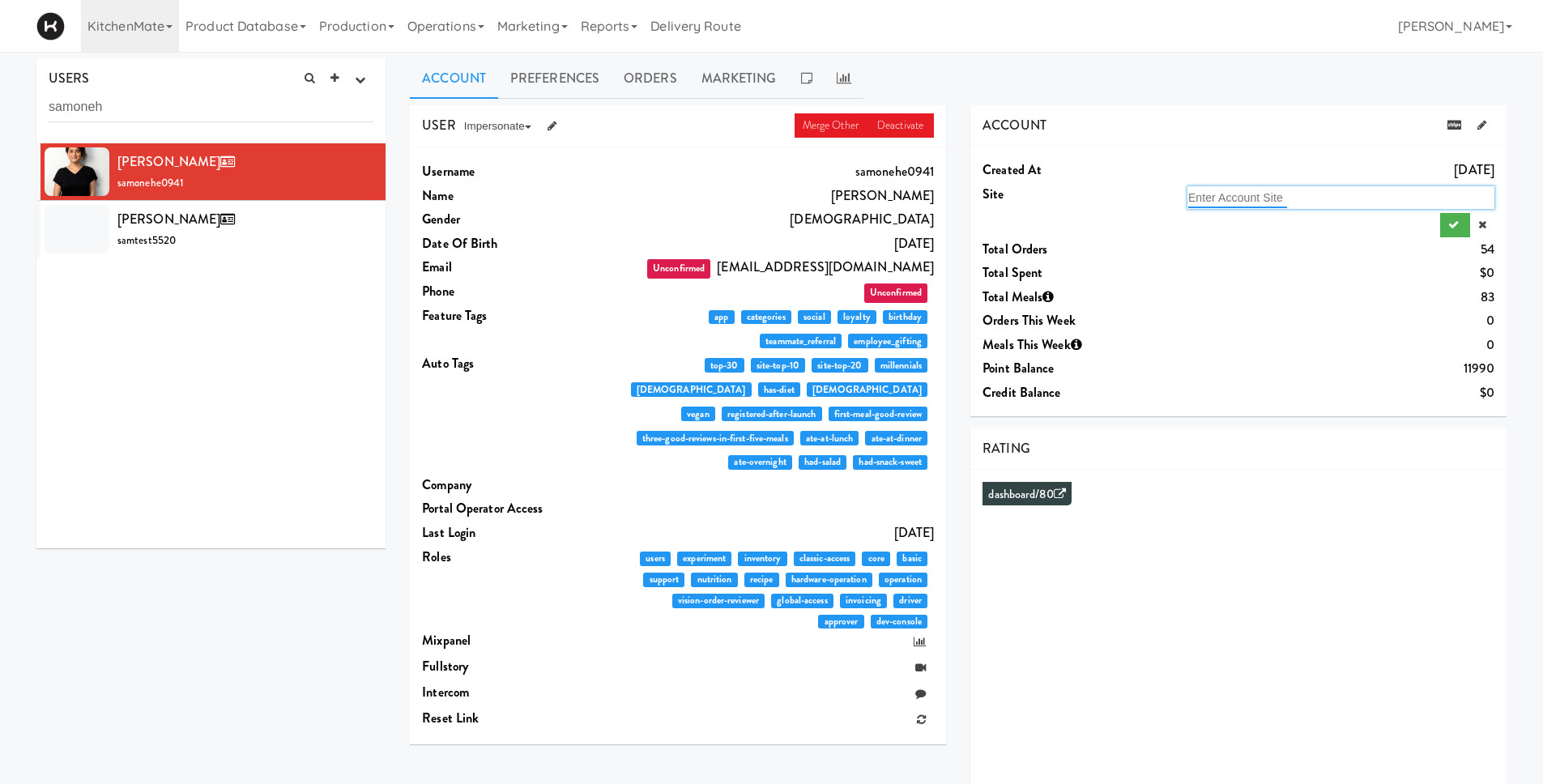
click at [1247, 195] on input "text" at bounding box center [1238, 197] width 99 height 21
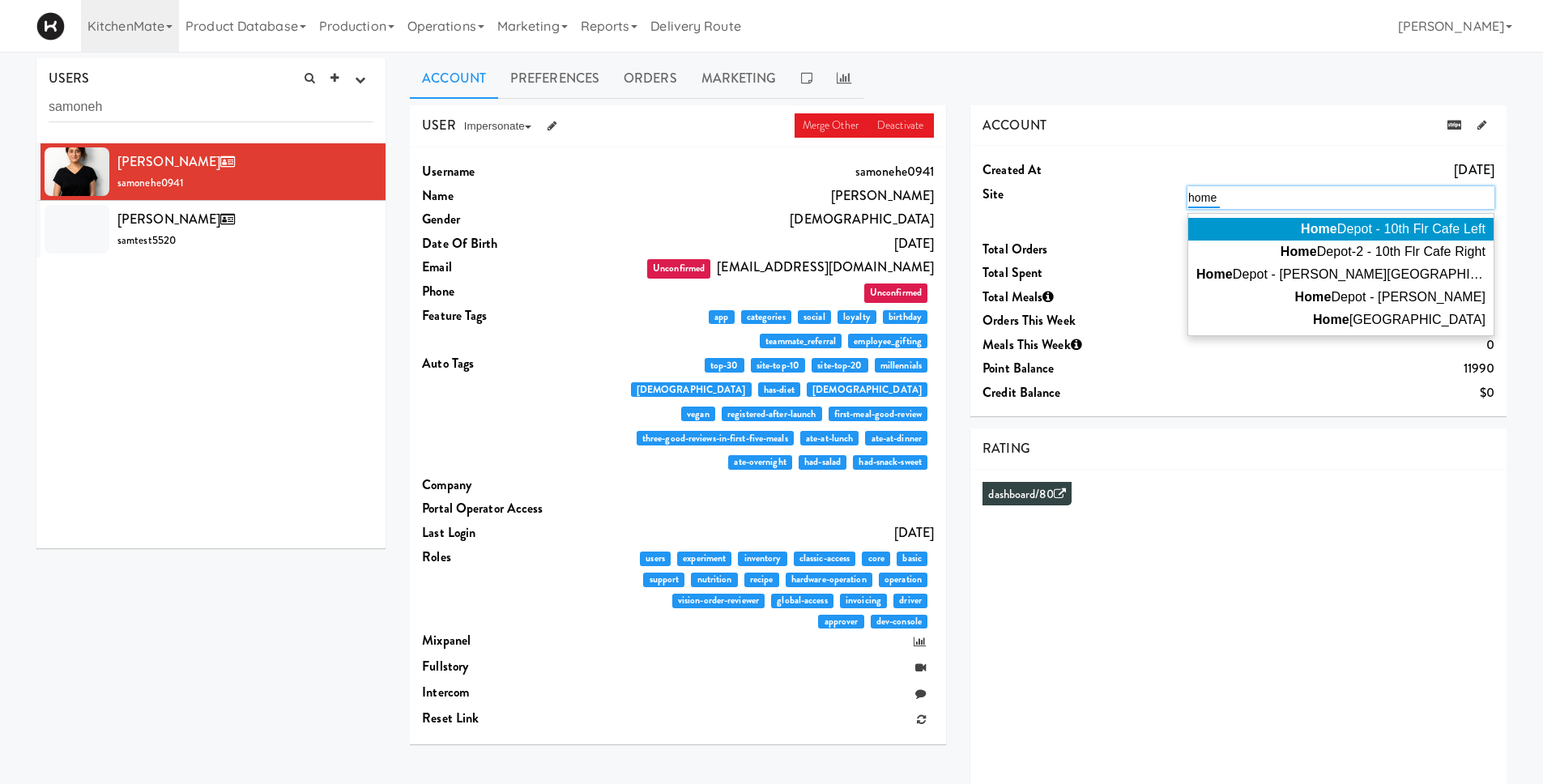
type input "home"
click at [1369, 223] on span "Home Depot - 10th Flr Cafe Left" at bounding box center [1393, 228] width 184 height 13
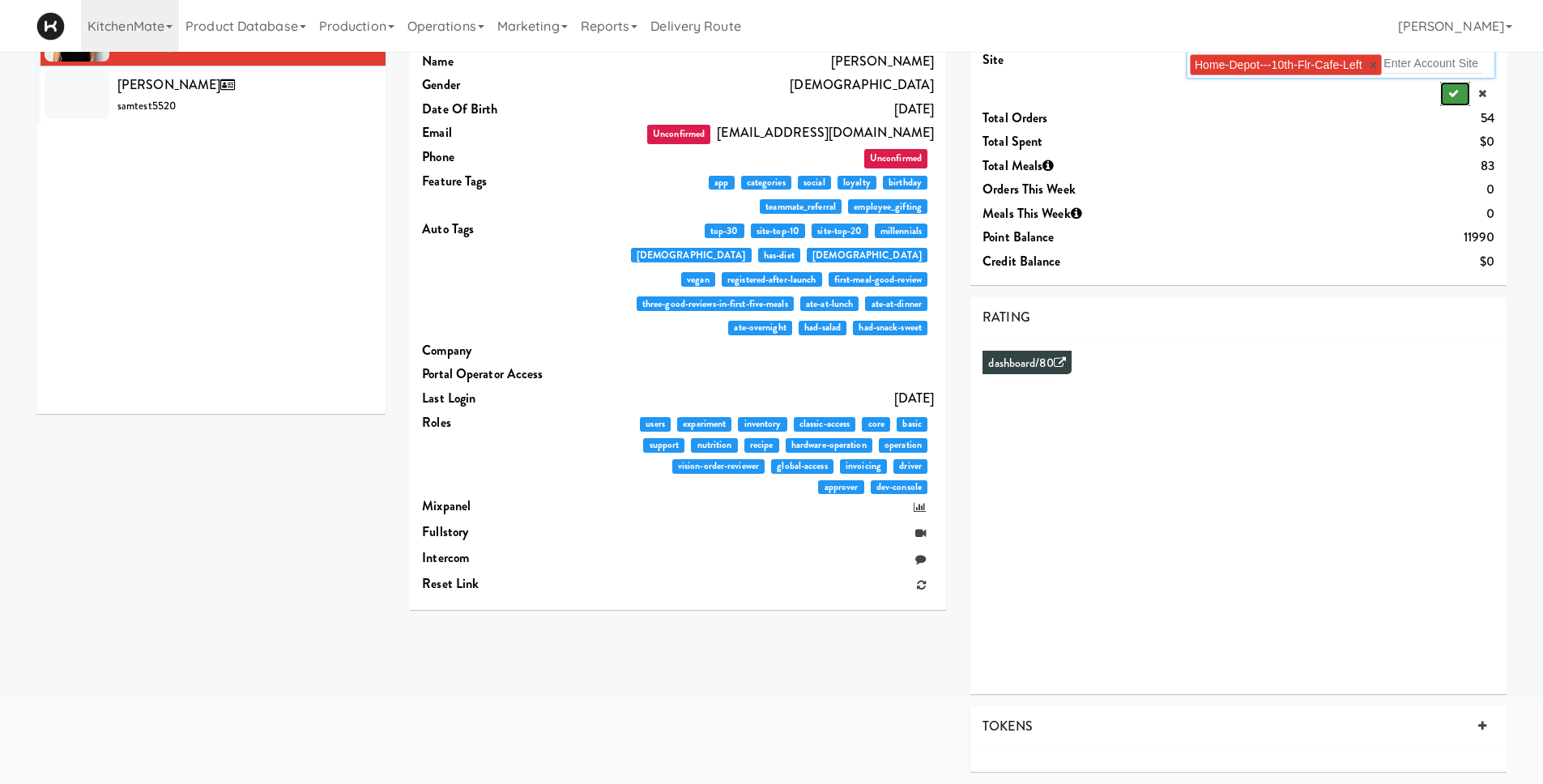
click at [1450, 103] on button "submit" at bounding box center [1455, 94] width 30 height 24
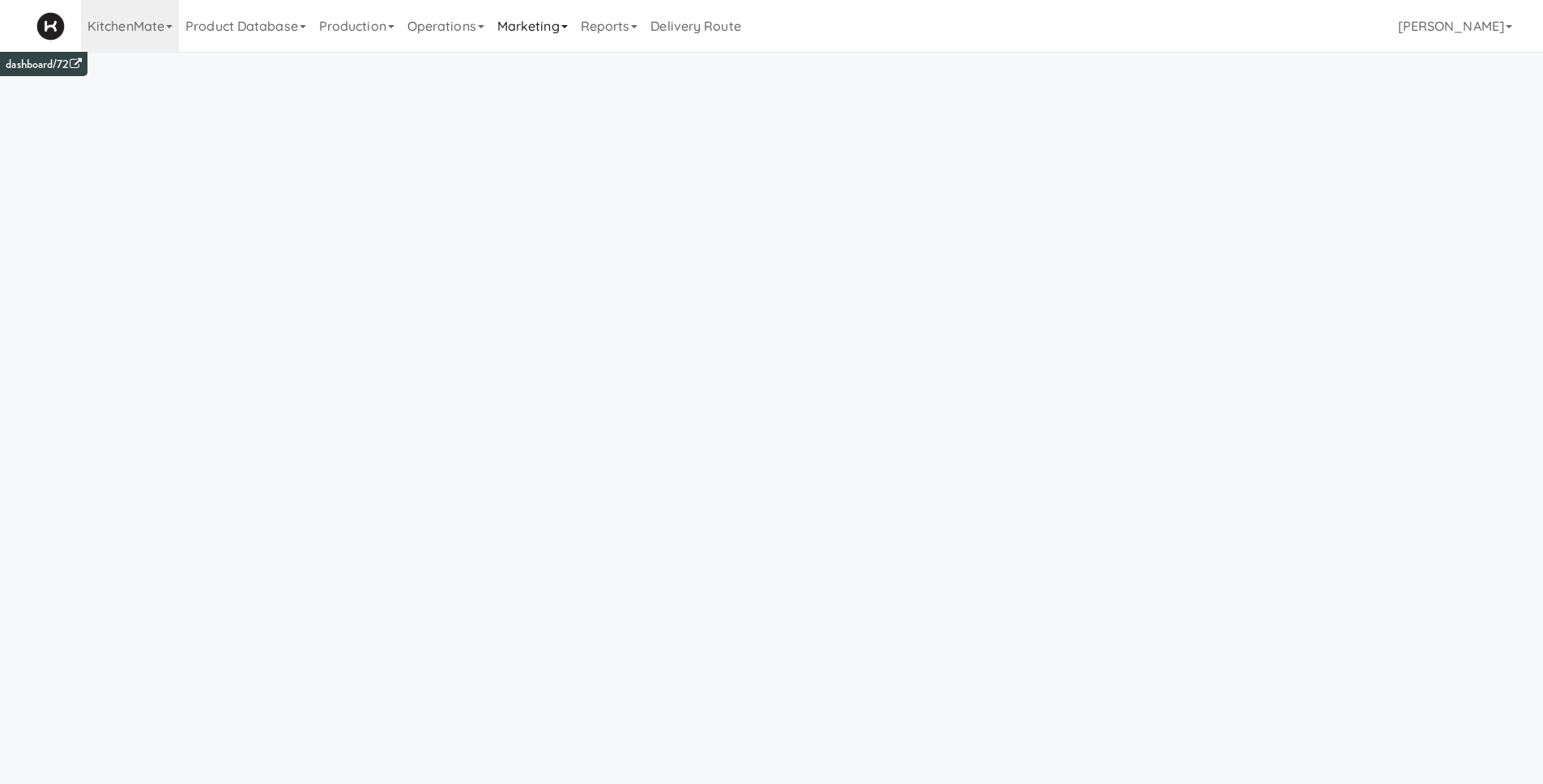
click at [529, 31] on link "Marketing" at bounding box center [532, 26] width 84 height 52
click at [539, 68] on link "Users" at bounding box center [556, 70] width 129 height 29
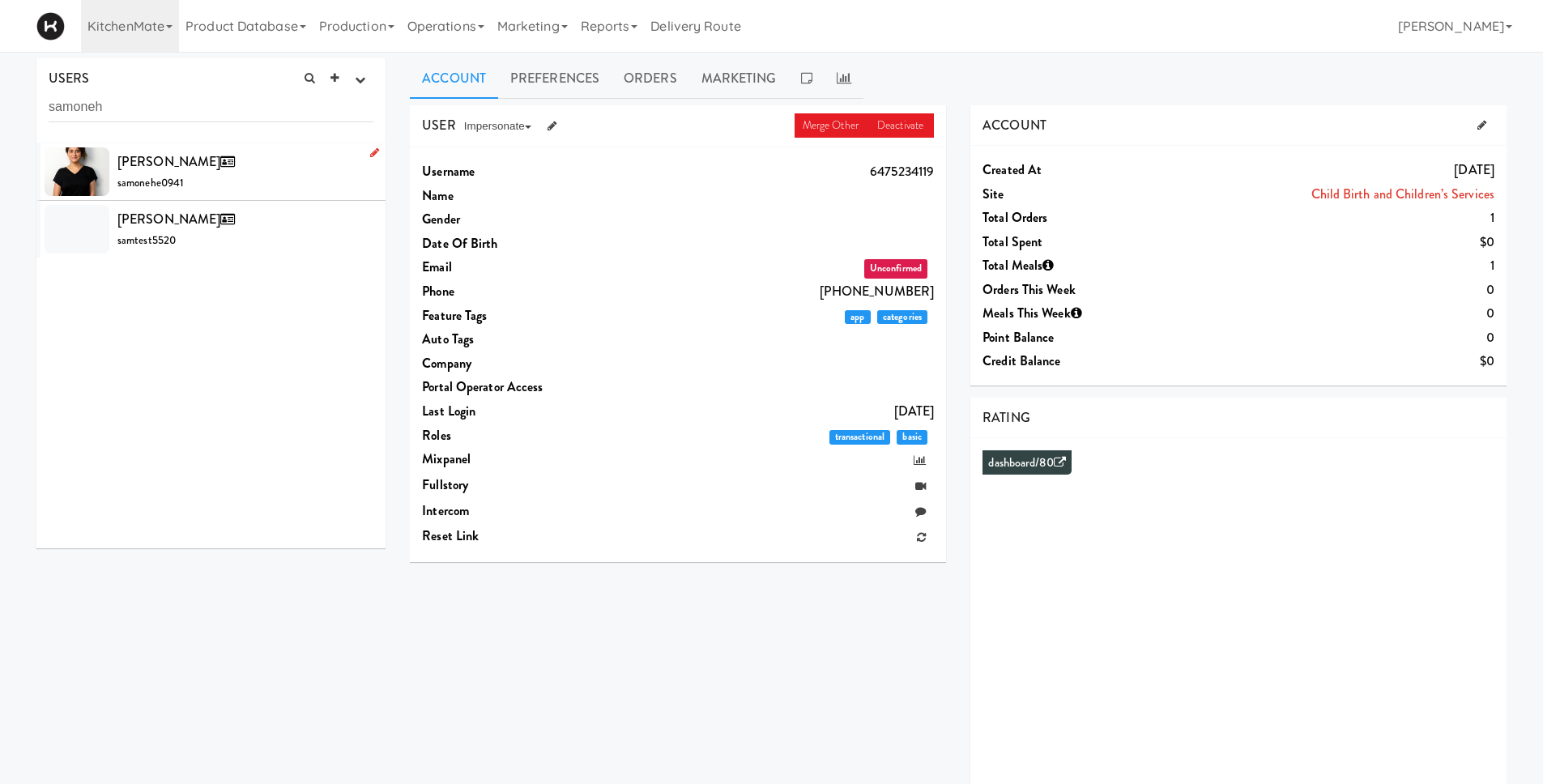
type input "samoneh"
click at [260, 181] on div "[PERSON_NAME] samonehe0941" at bounding box center [245, 172] width 256 height 44
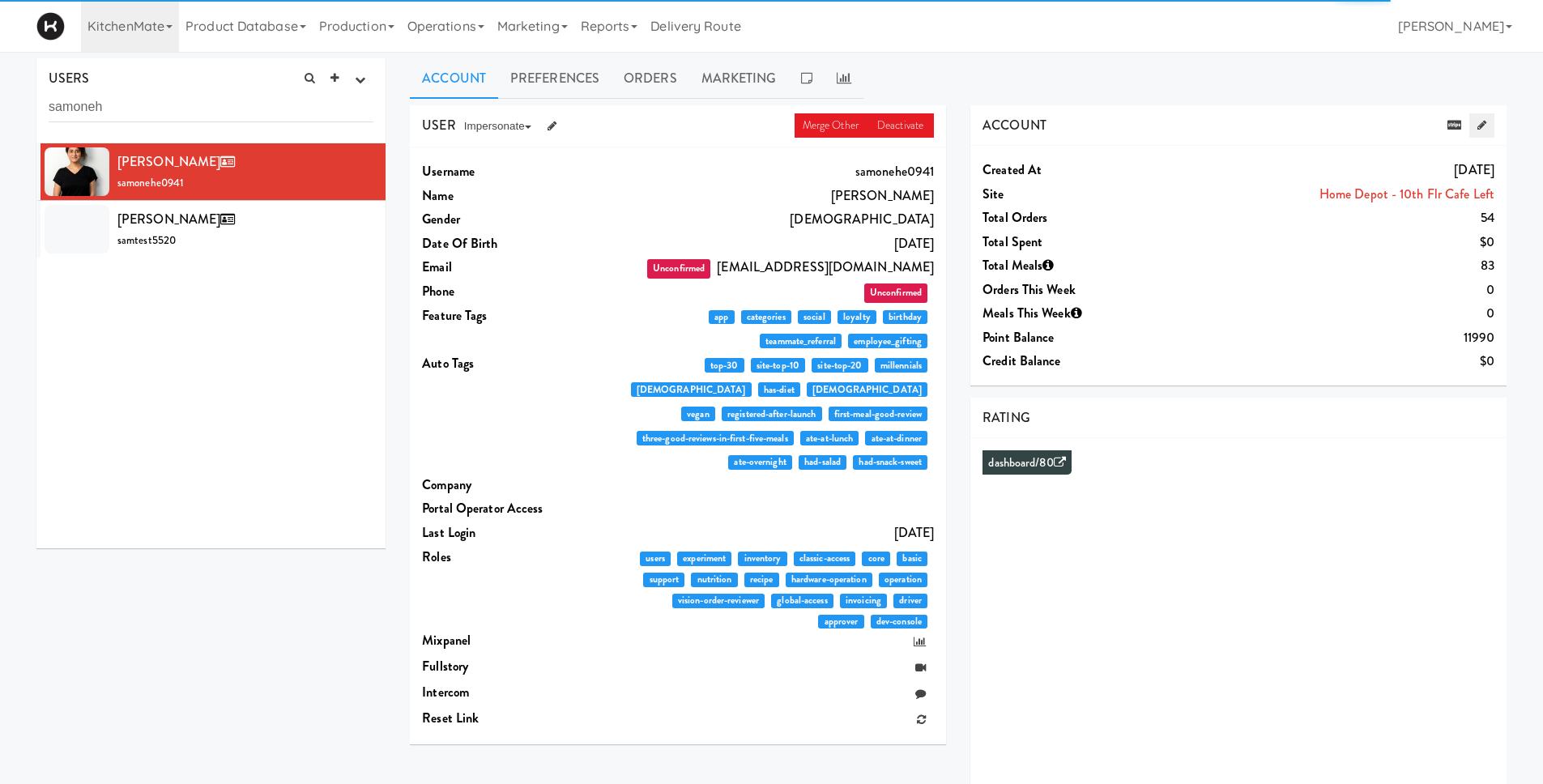
click at [1482, 126] on icon at bounding box center [1482, 125] width 9 height 11
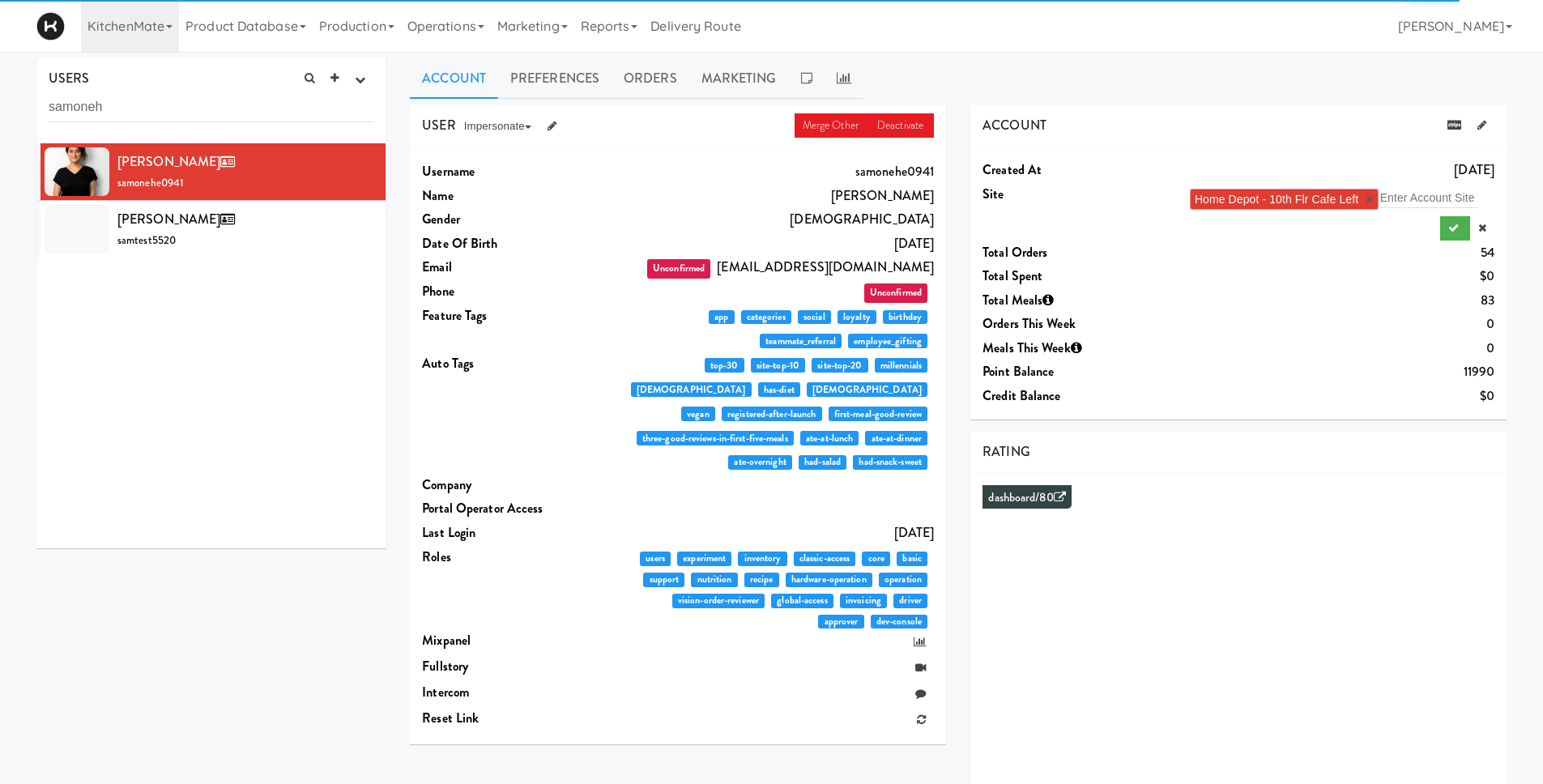
click at [1370, 200] on link "×" at bounding box center [1369, 199] width 7 height 13
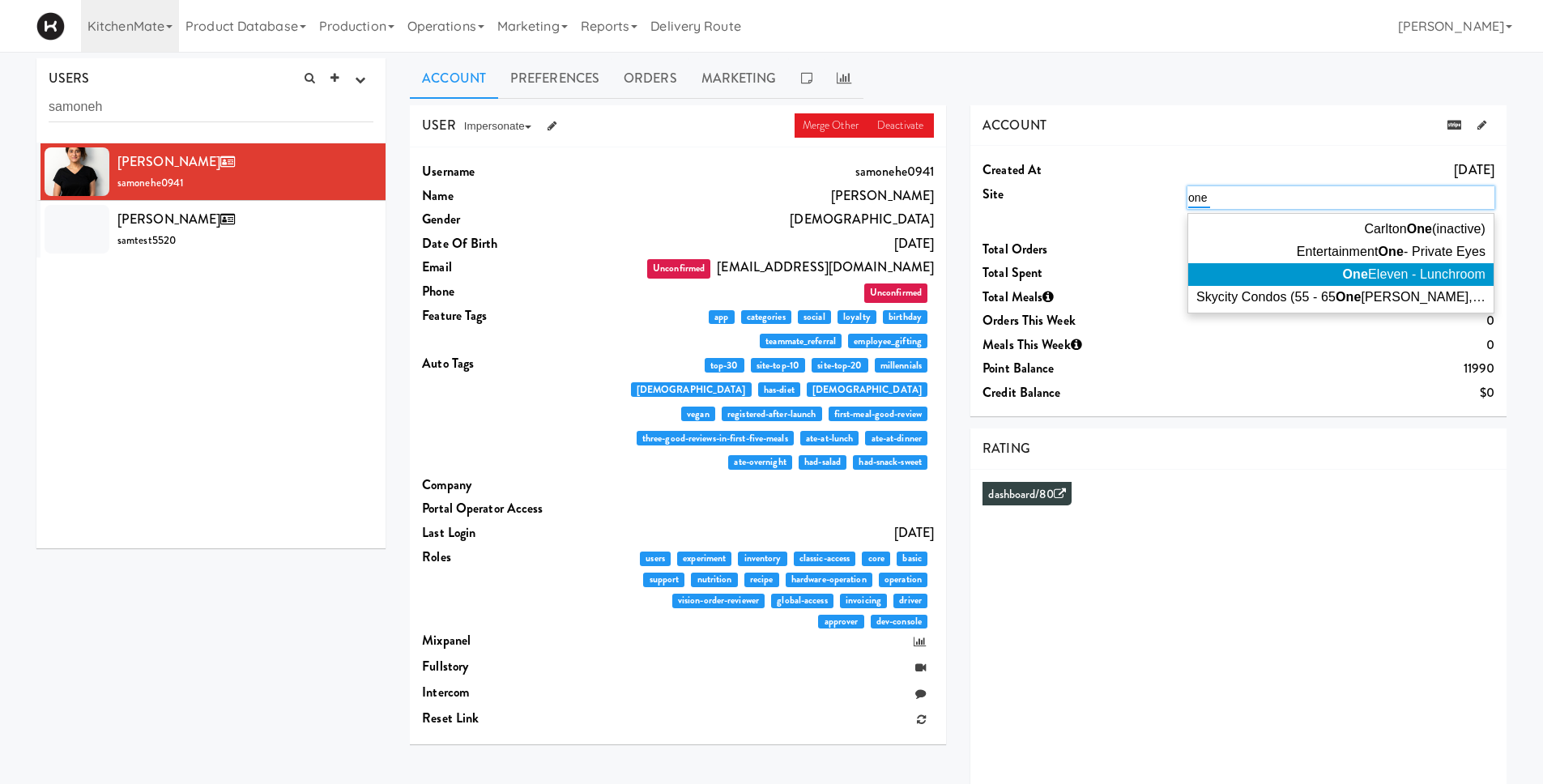
type input "one"
click at [1382, 281] on span "One Eleven - Lunchroom" at bounding box center [1414, 273] width 143 height 13
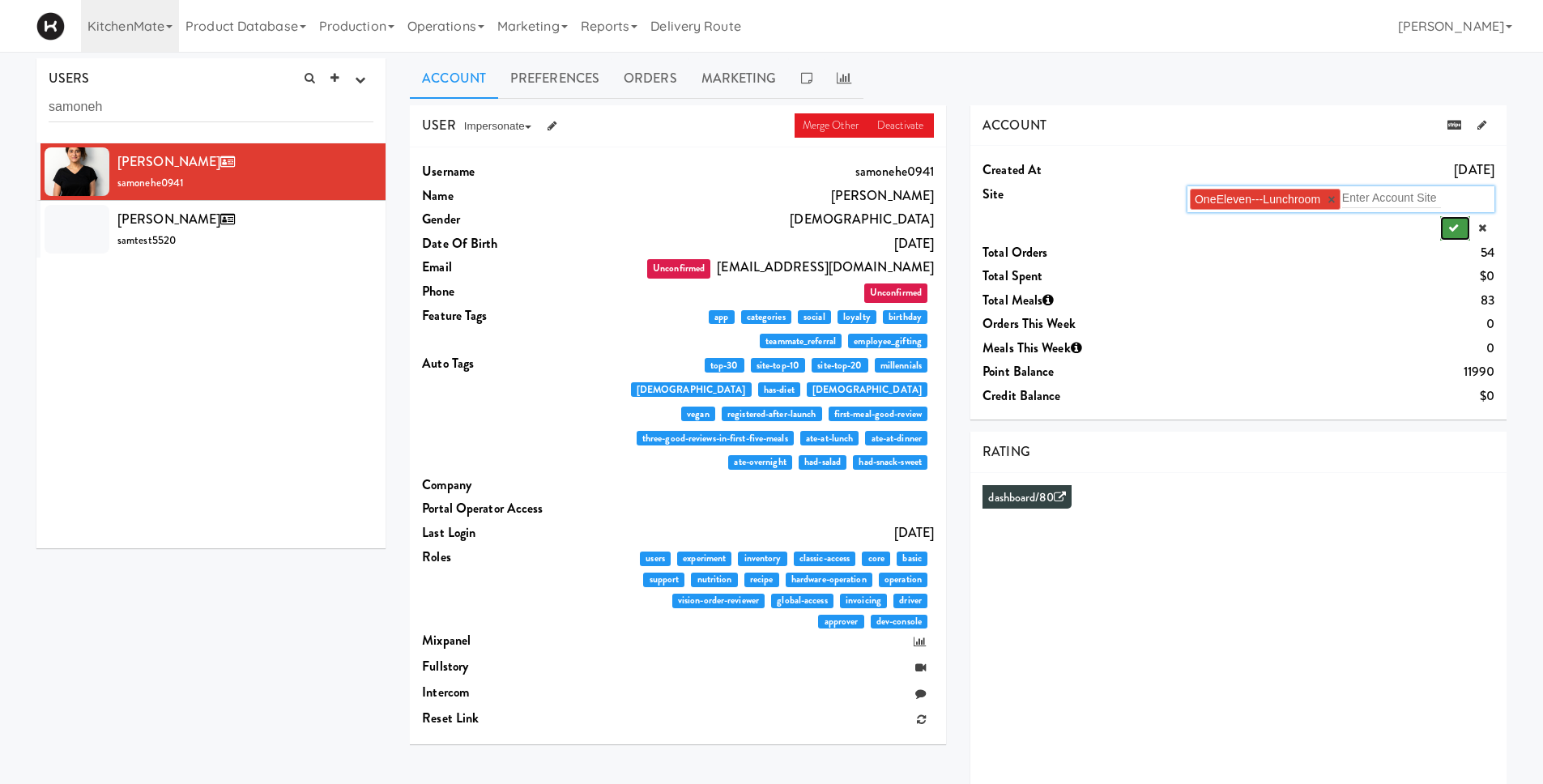
click at [1458, 226] on icon "submit" at bounding box center [1454, 228] width 11 height 11
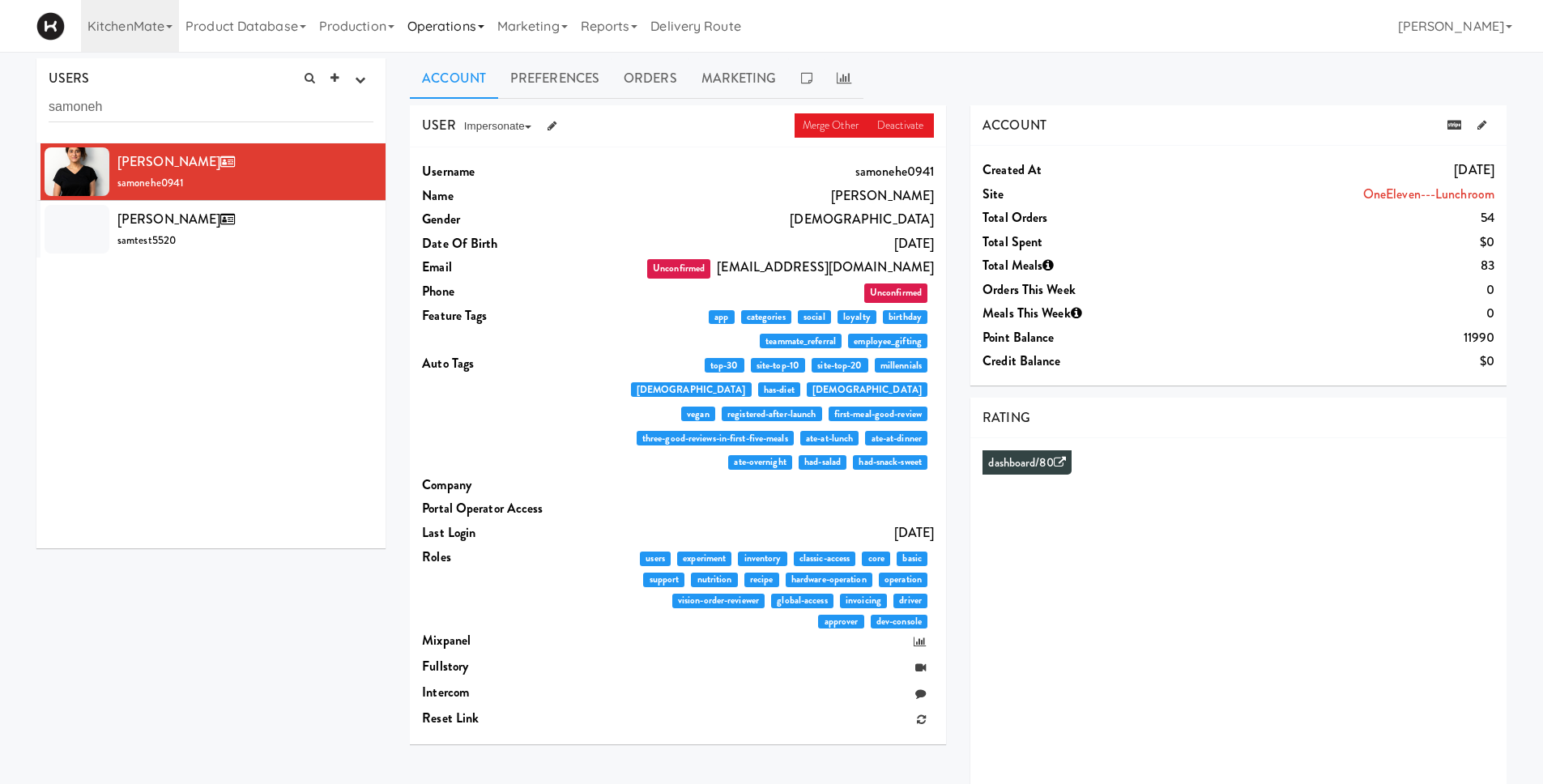
click at [440, 29] on link "Operations" at bounding box center [446, 26] width 90 height 52
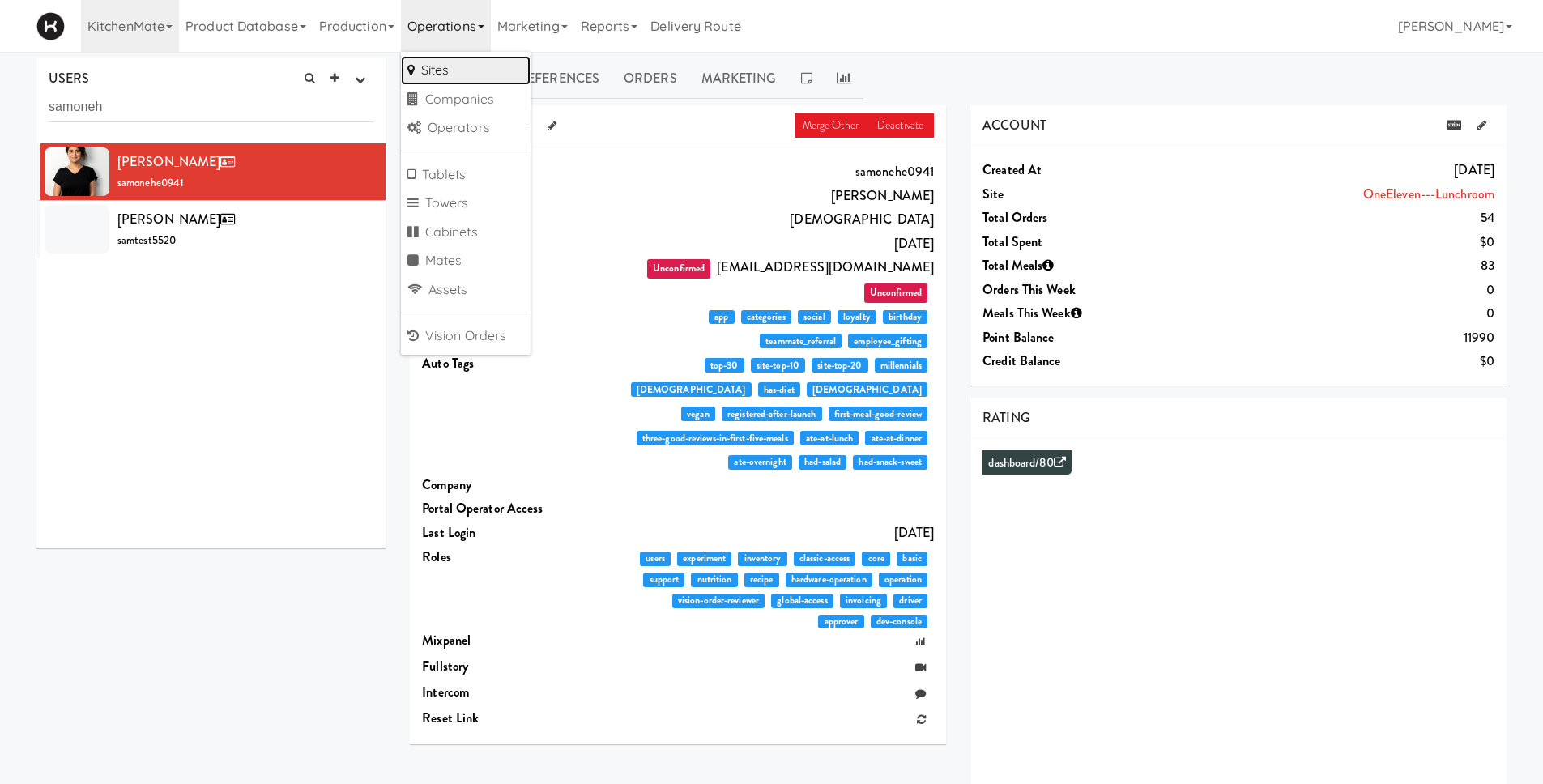
click at [455, 74] on link "Sites" at bounding box center [466, 70] width 129 height 29
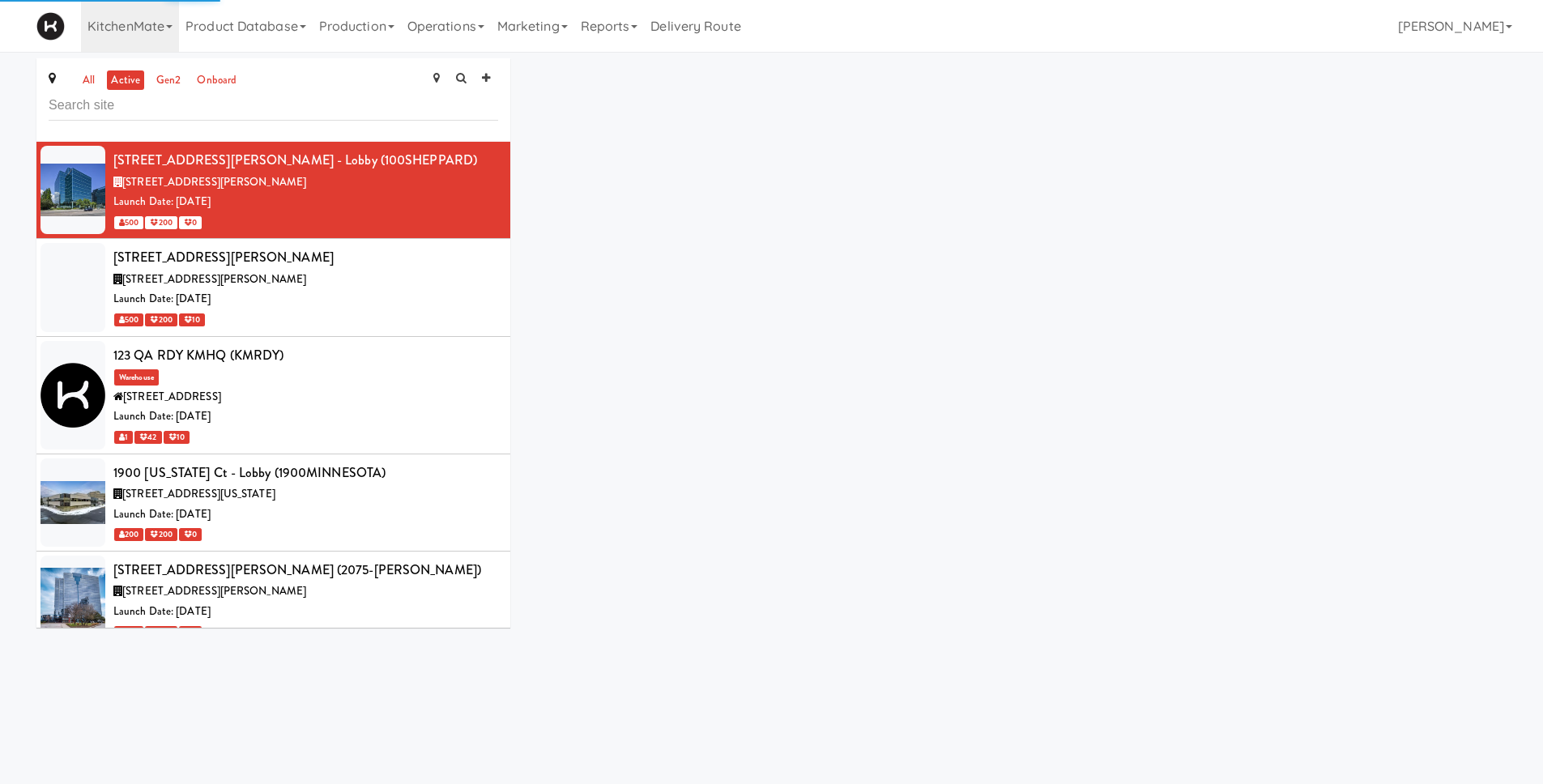
click at [150, 107] on input "text" at bounding box center [273, 105] width 450 height 30
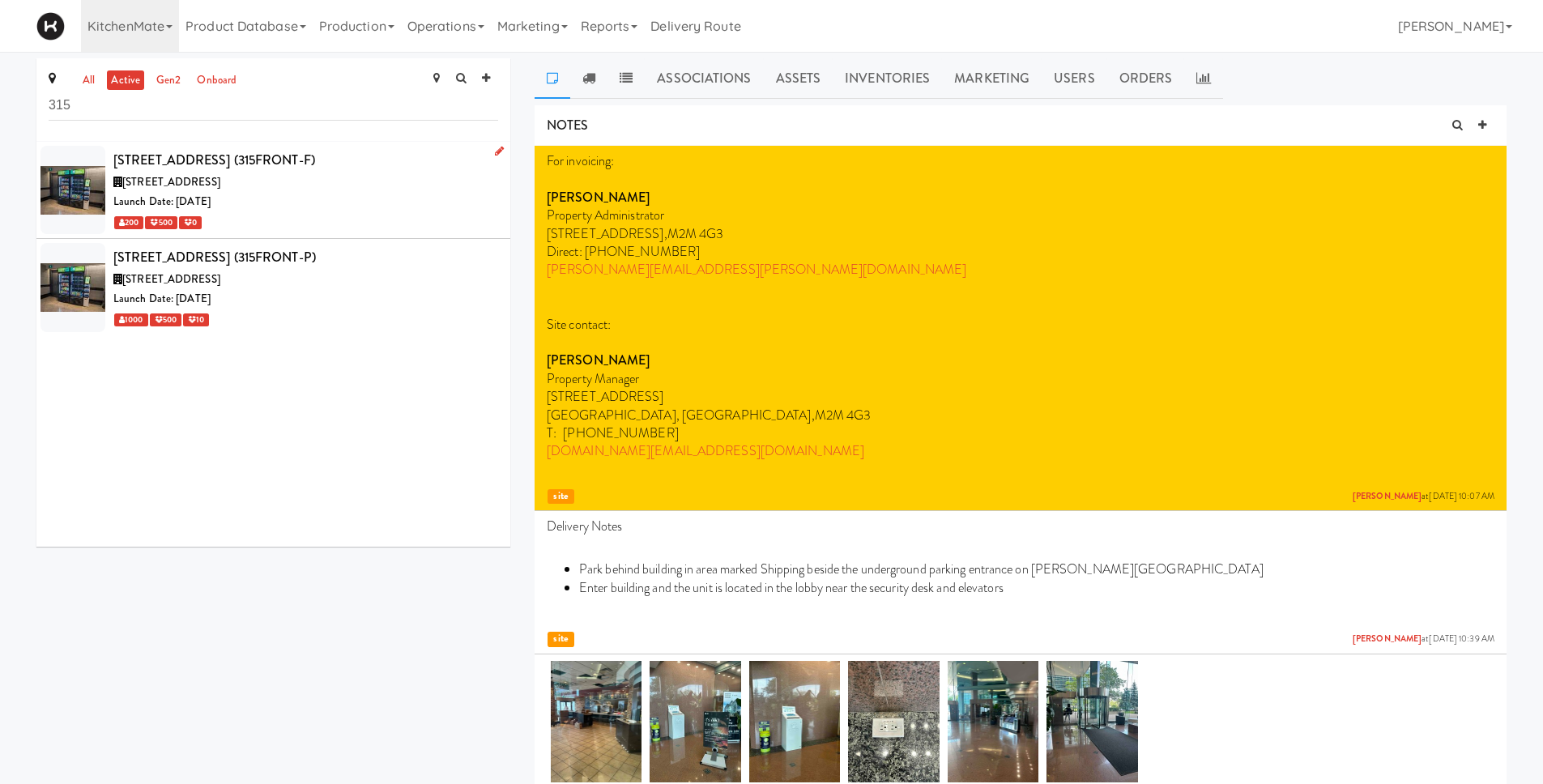
type input "315"
click at [282, 194] on div "Launch Date: [DATE]" at bounding box center [306, 202] width 385 height 21
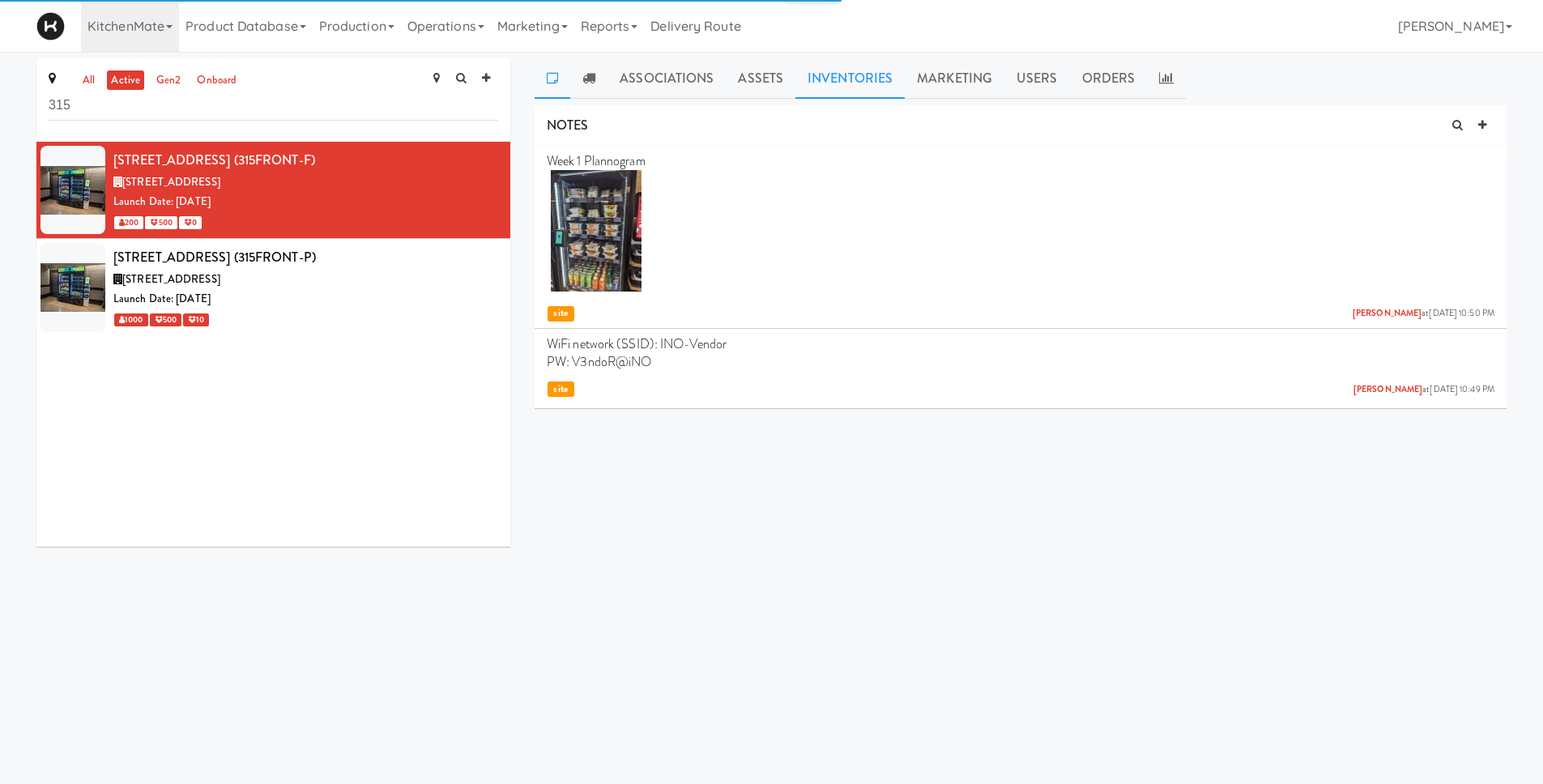
click at [831, 71] on link "Inventories" at bounding box center [851, 78] width 110 height 40
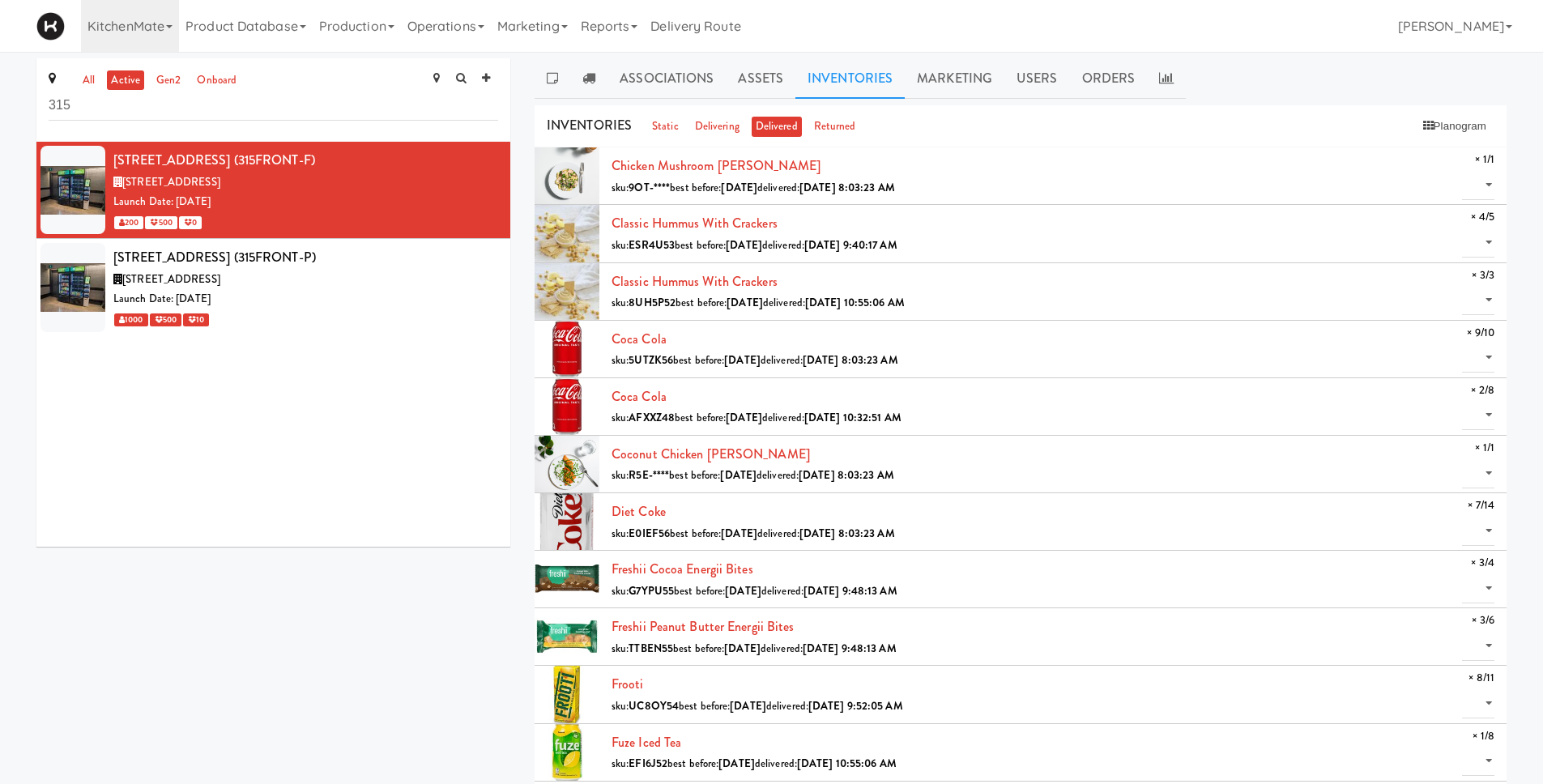
scroll to position [301, 0]
